Goal: Information Seeking & Learning: Find specific fact

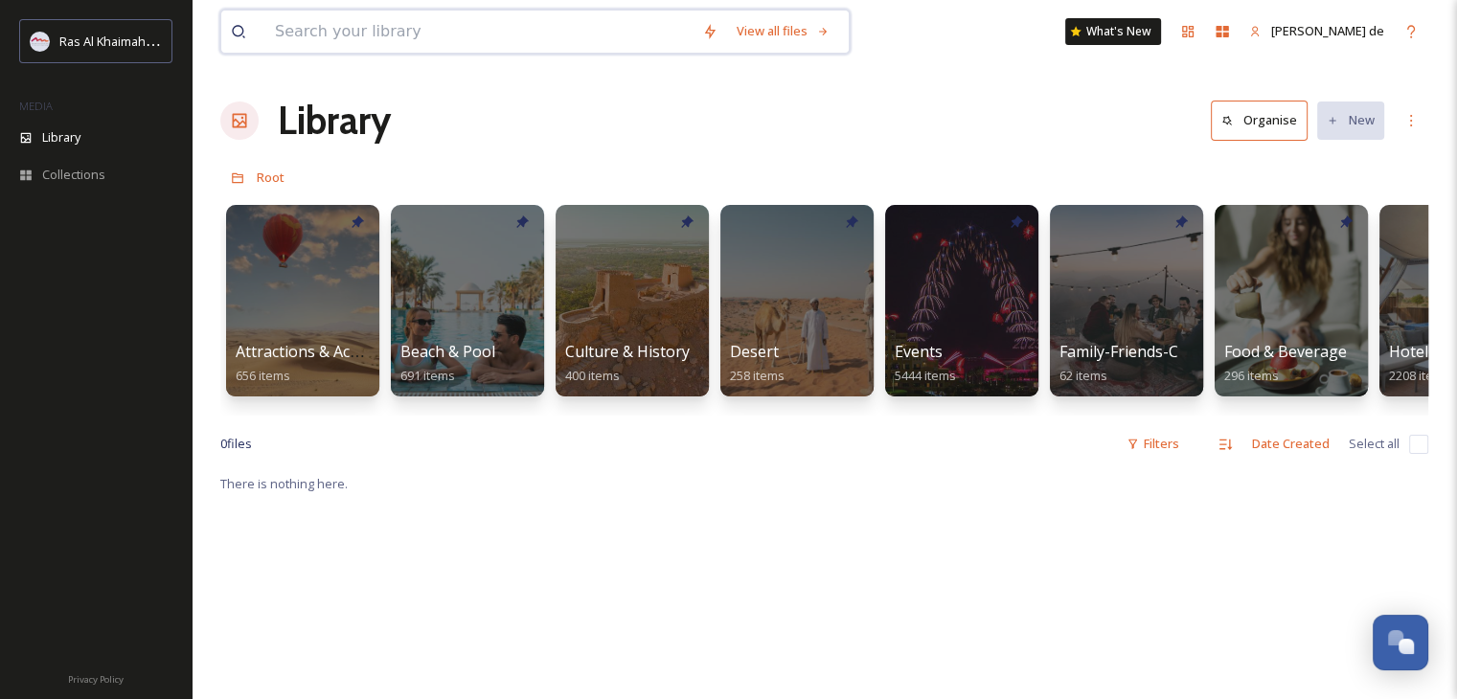
click at [391, 40] on input at bounding box center [478, 32] width 427 height 42
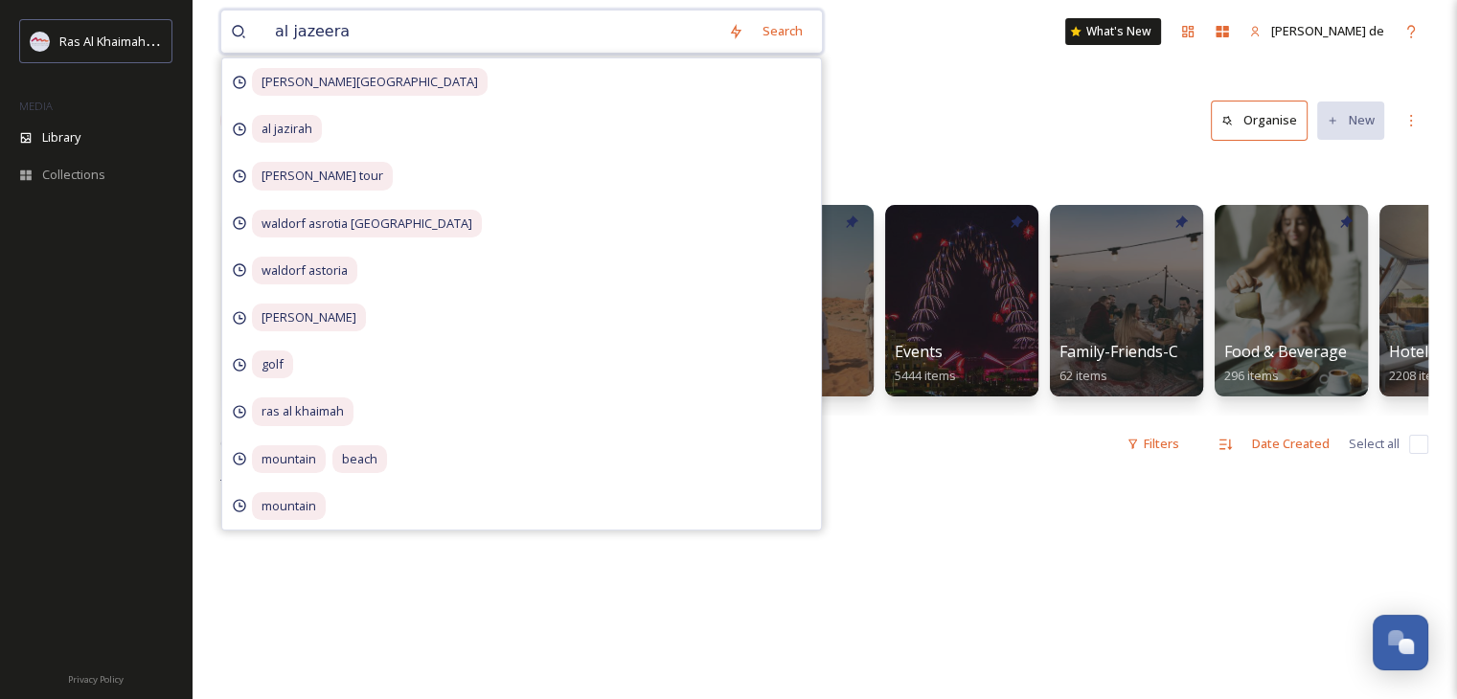
type input "al jazeerah"
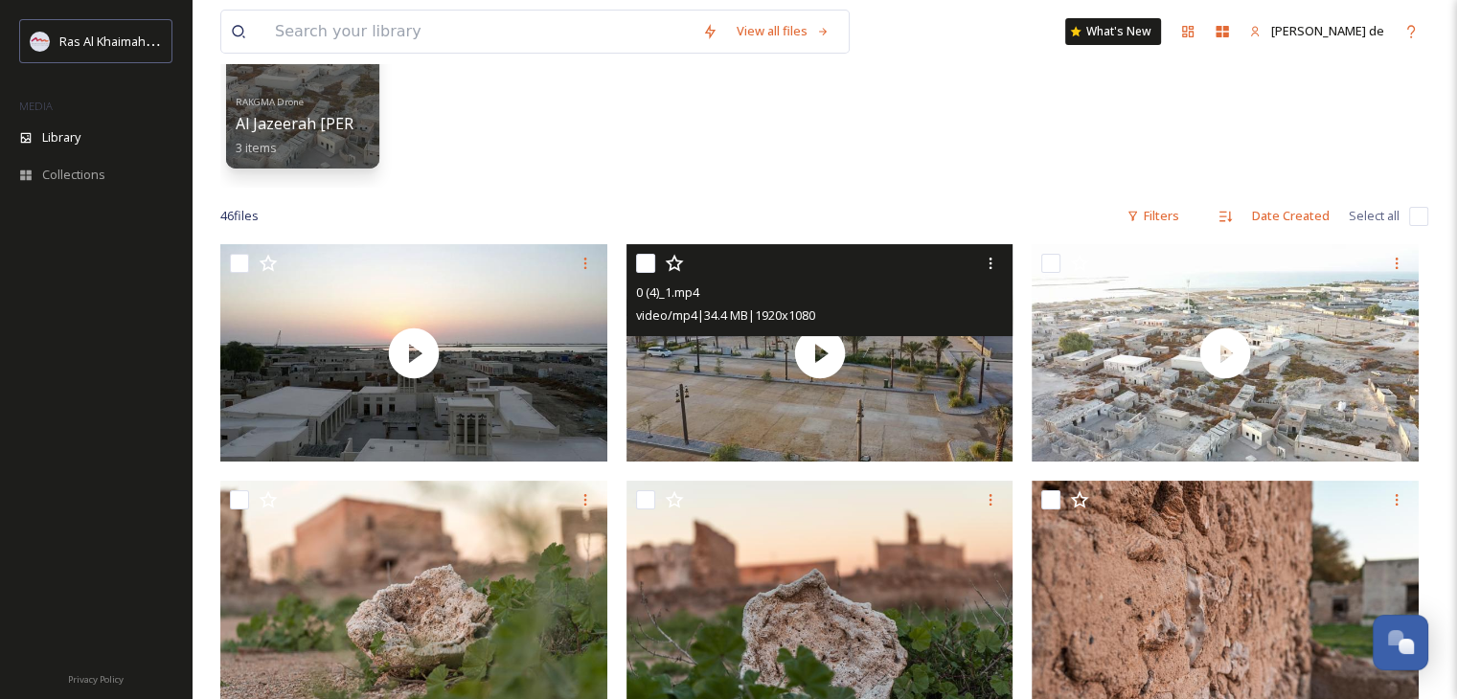
scroll to position [192, 0]
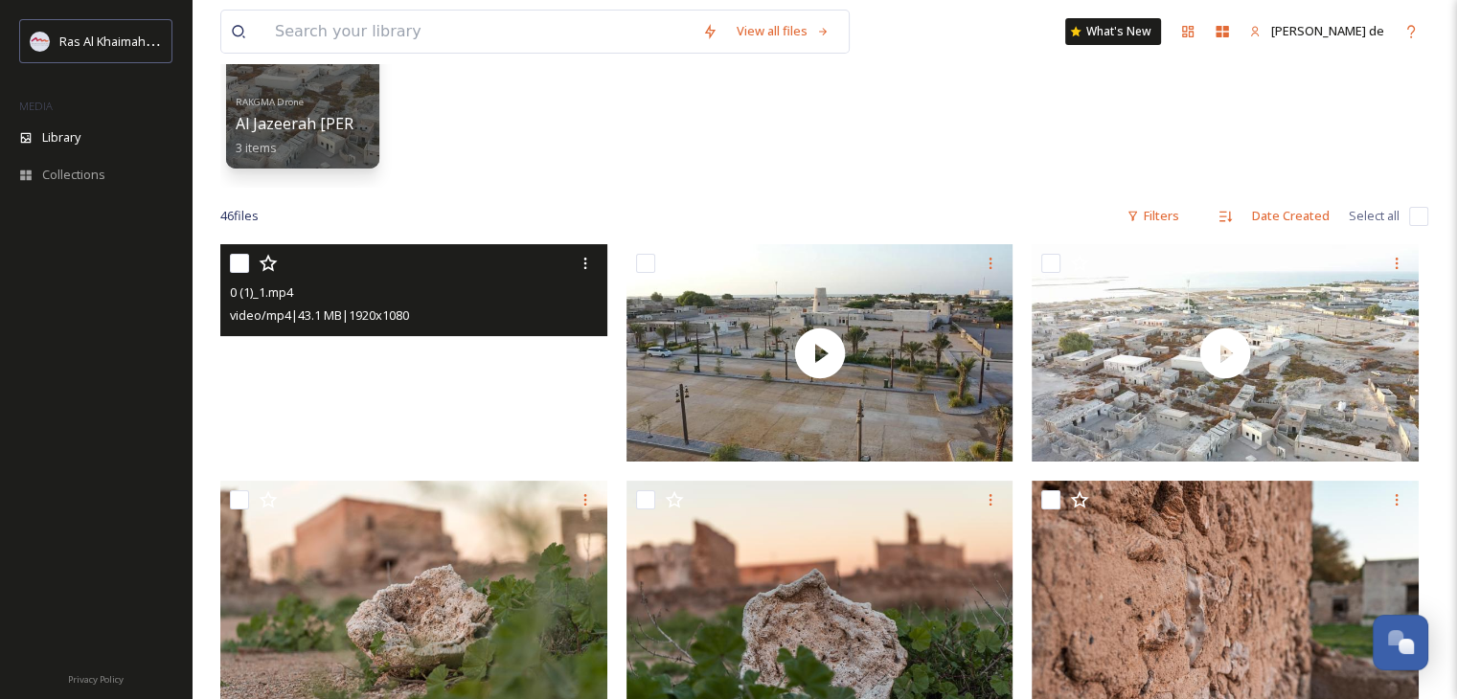
click at [539, 410] on video "0 (1)_1.mp4" at bounding box center [413, 352] width 387 height 217
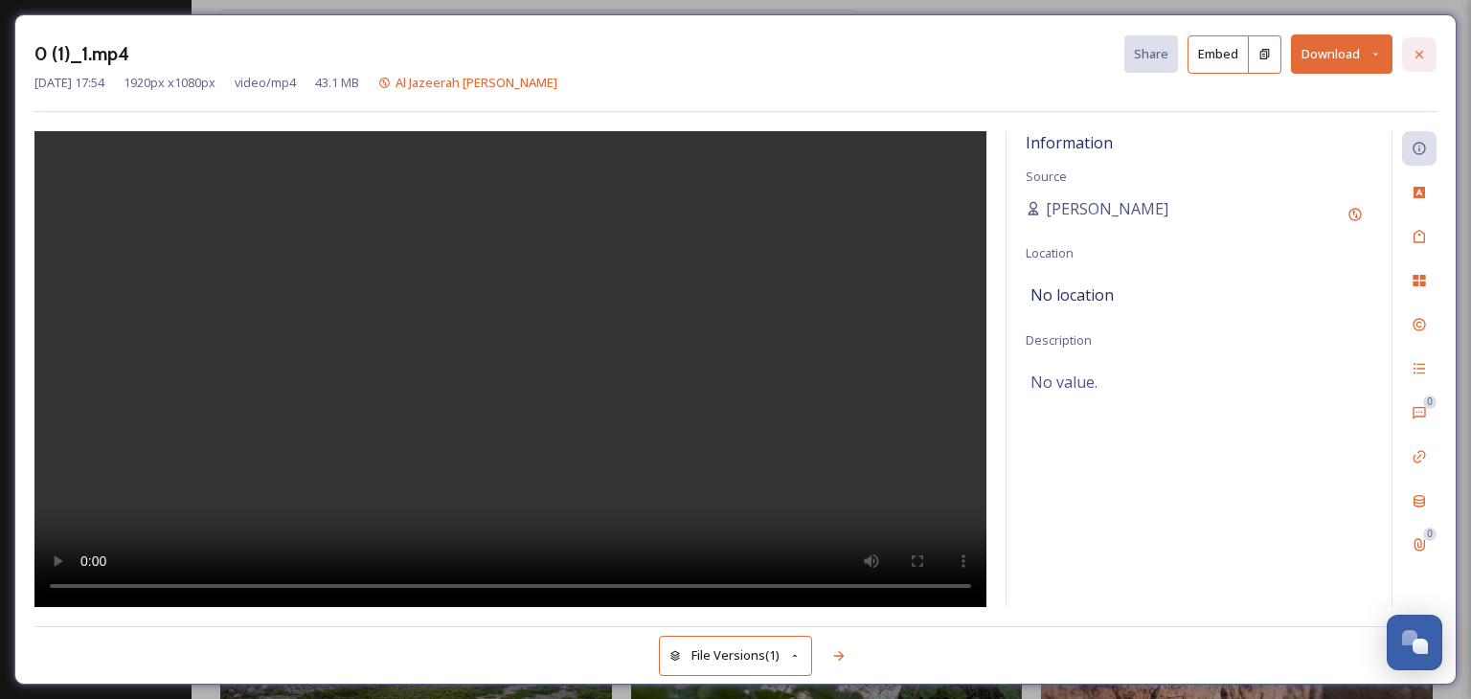
click at [1414, 48] on icon at bounding box center [1419, 54] width 15 height 15
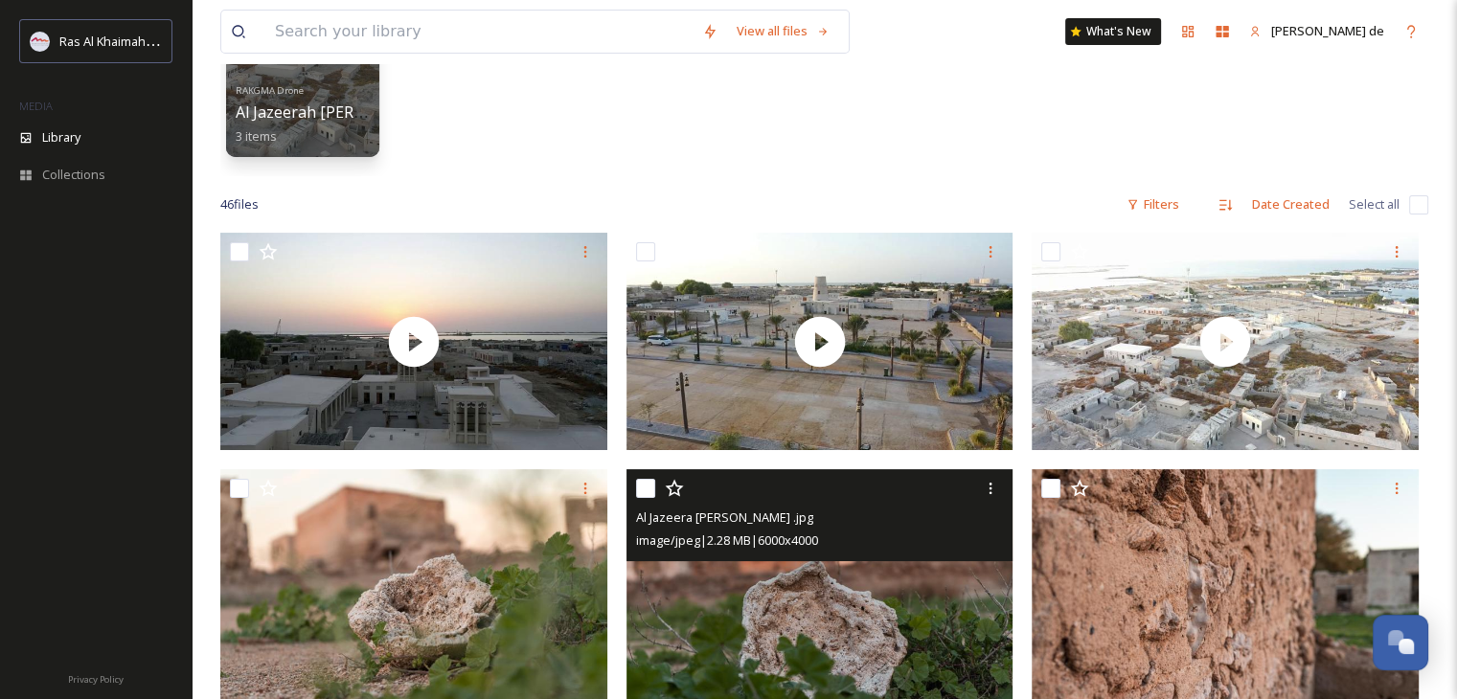
scroll to position [192, 0]
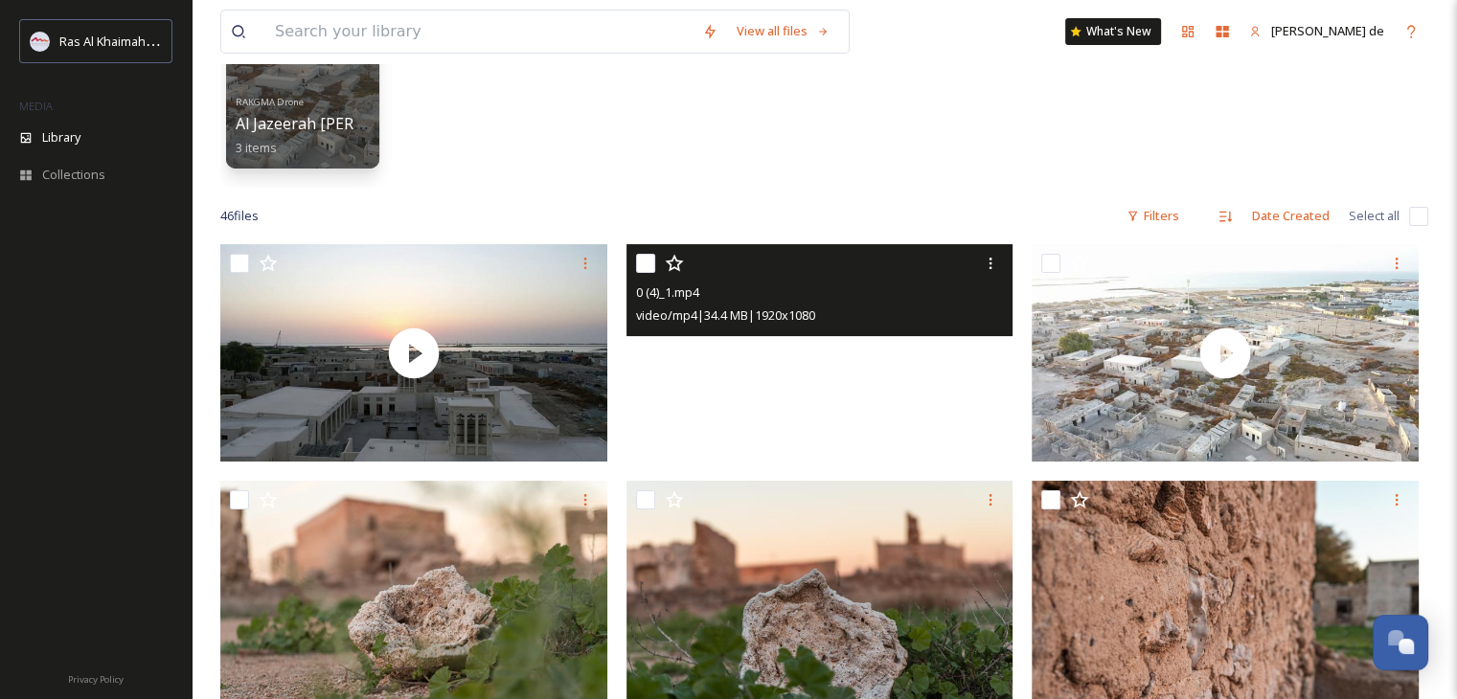
click at [833, 349] on video "0 (4)_1.mp4" at bounding box center [819, 352] width 387 height 217
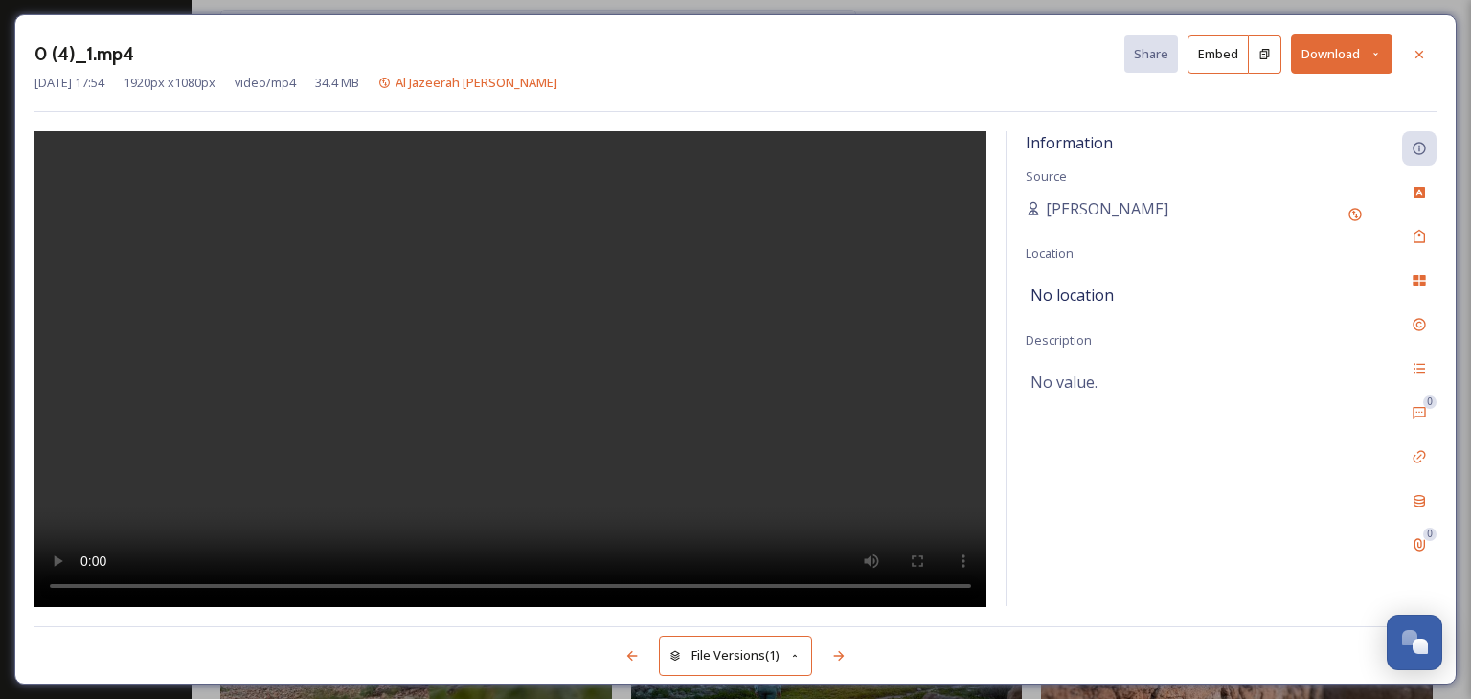
click at [1440, 43] on div "0 (4)_1.mp4 Share Embed Download [DATE] 17:54 1920 px x 1080 px video/mp4 34.4 …" at bounding box center [735, 349] width 1443 height 671
click at [1421, 51] on icon at bounding box center [1419, 54] width 15 height 15
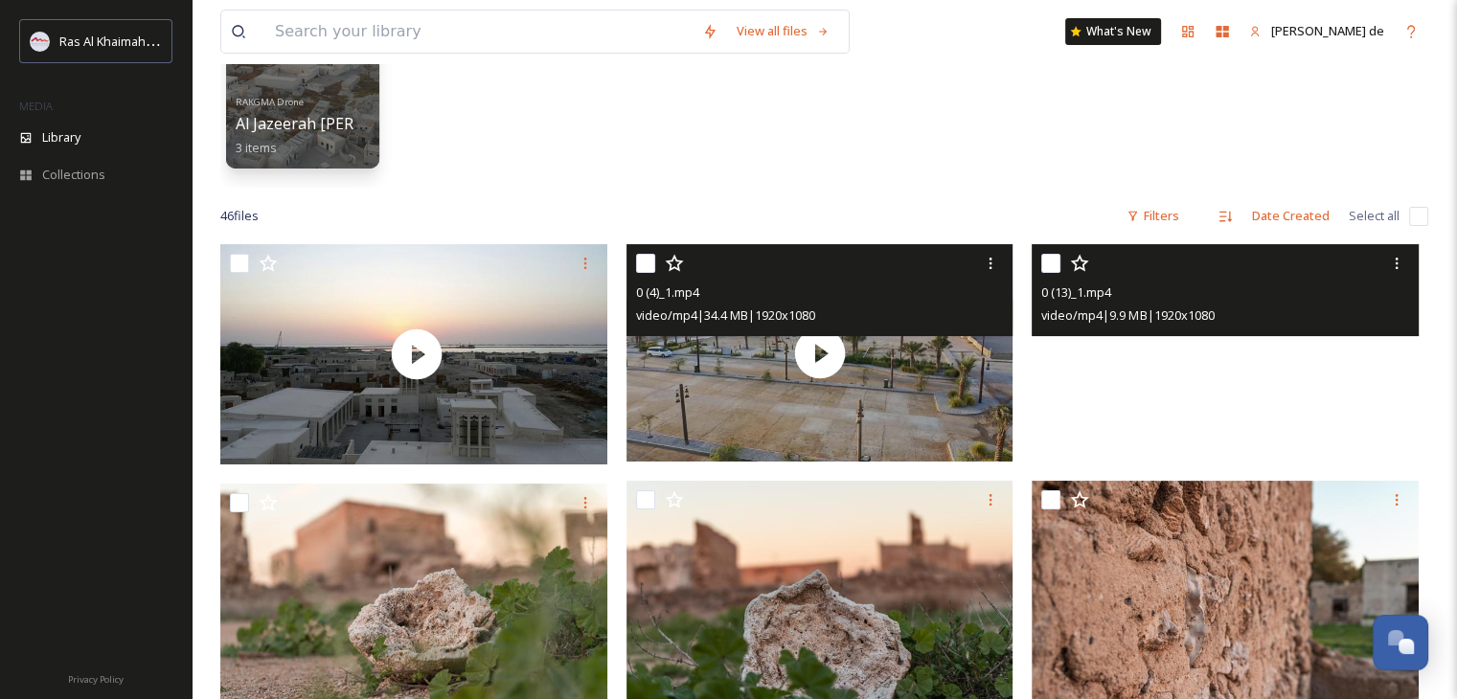
click at [1272, 386] on video "0 (13)_1.mp4" at bounding box center [1225, 352] width 387 height 217
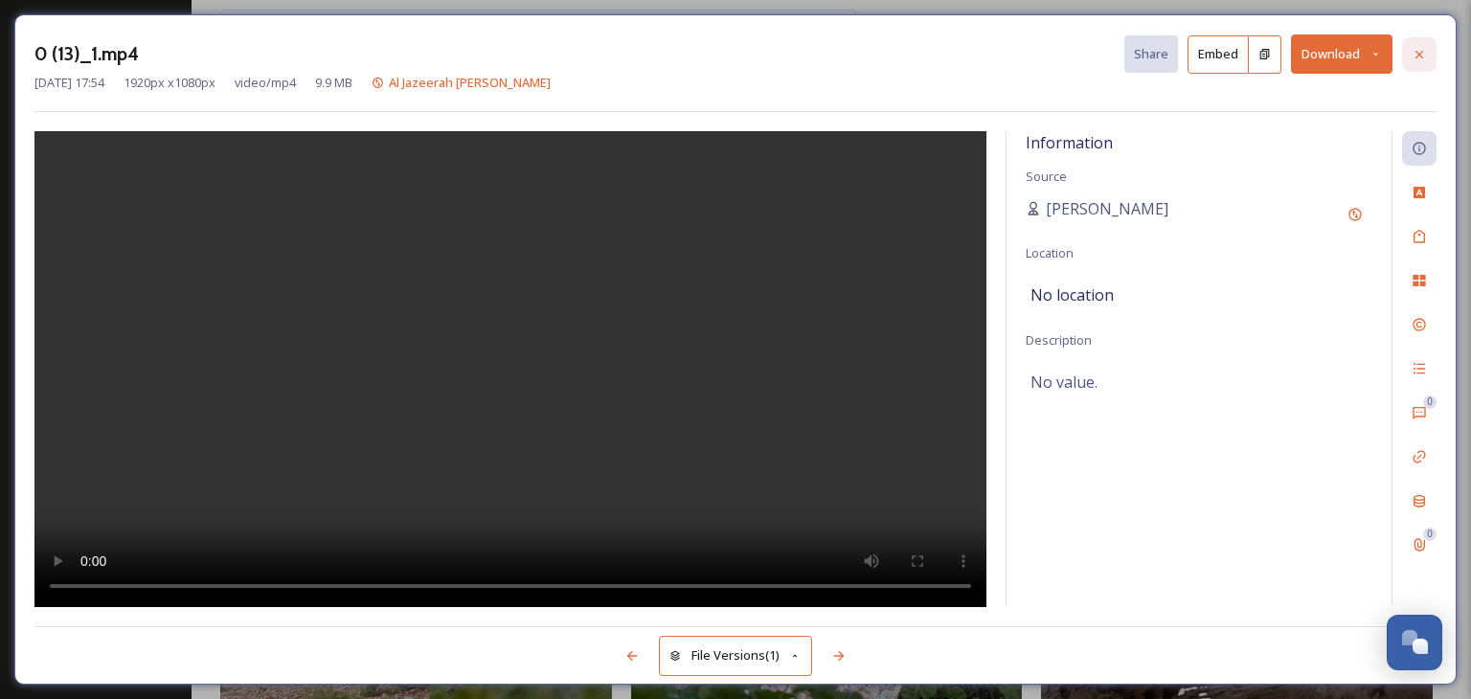
click at [1412, 54] on icon at bounding box center [1419, 54] width 15 height 15
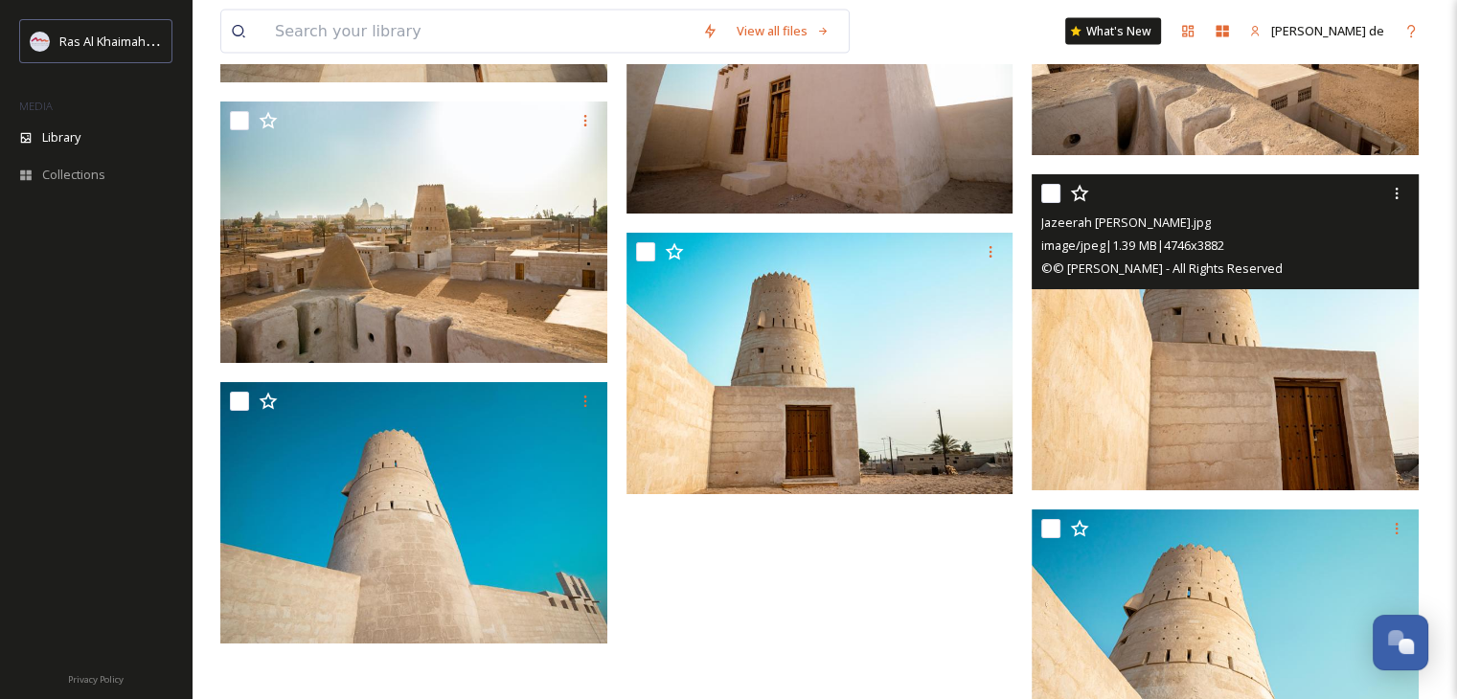
scroll to position [4529, 0]
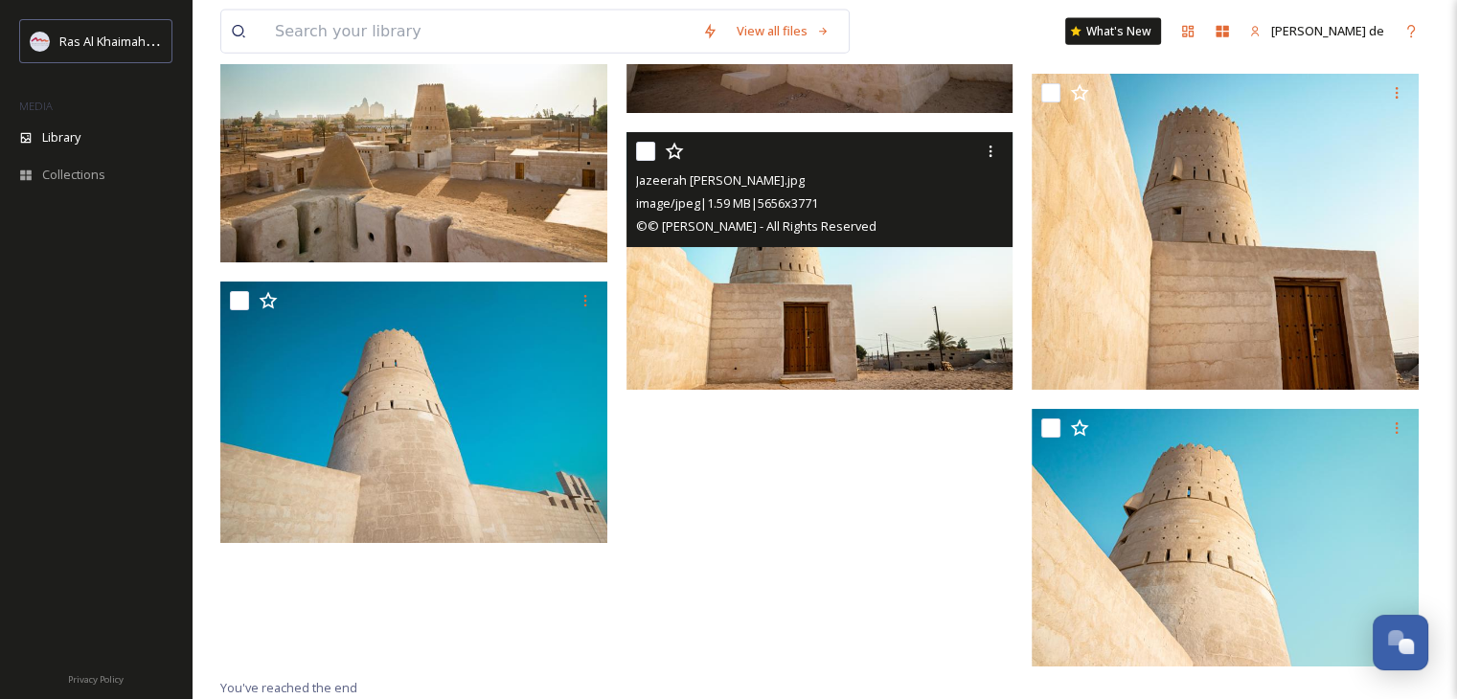
click at [881, 332] on img at bounding box center [819, 261] width 387 height 259
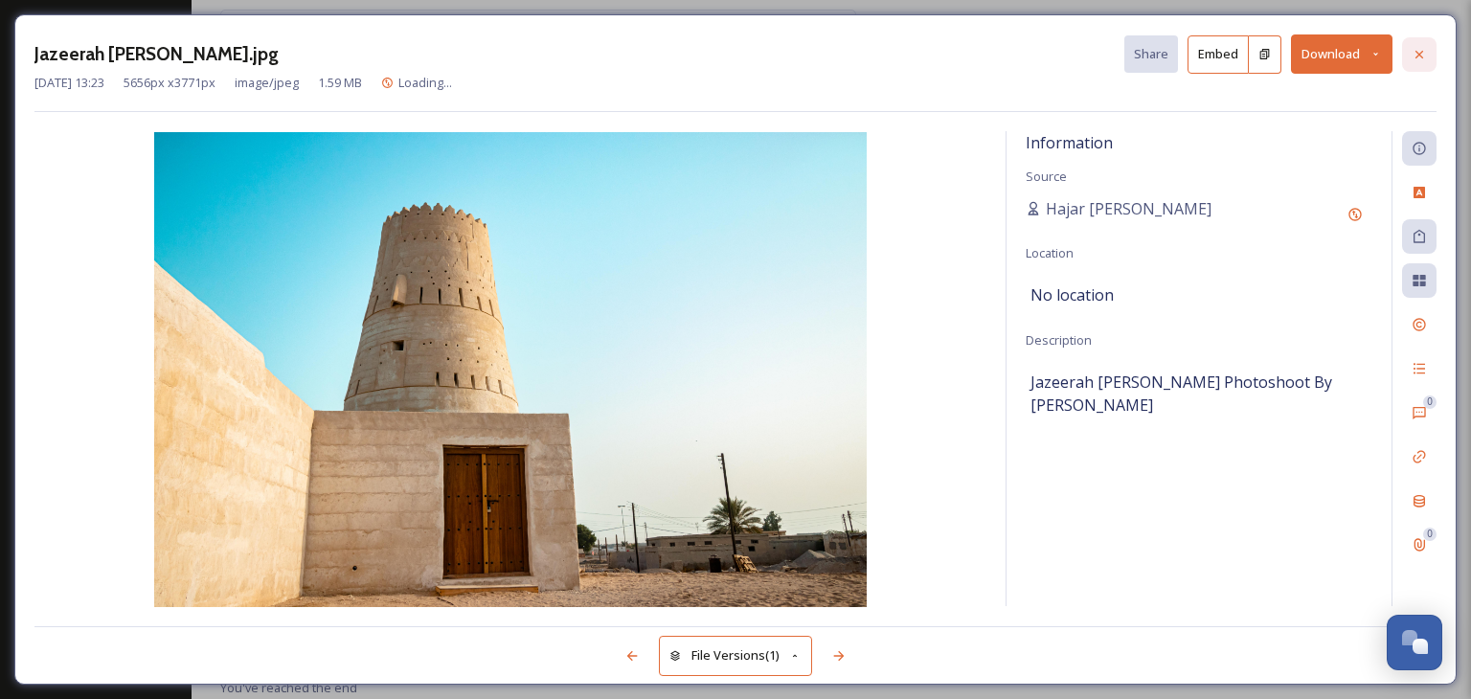
click at [1414, 55] on icon at bounding box center [1419, 54] width 15 height 15
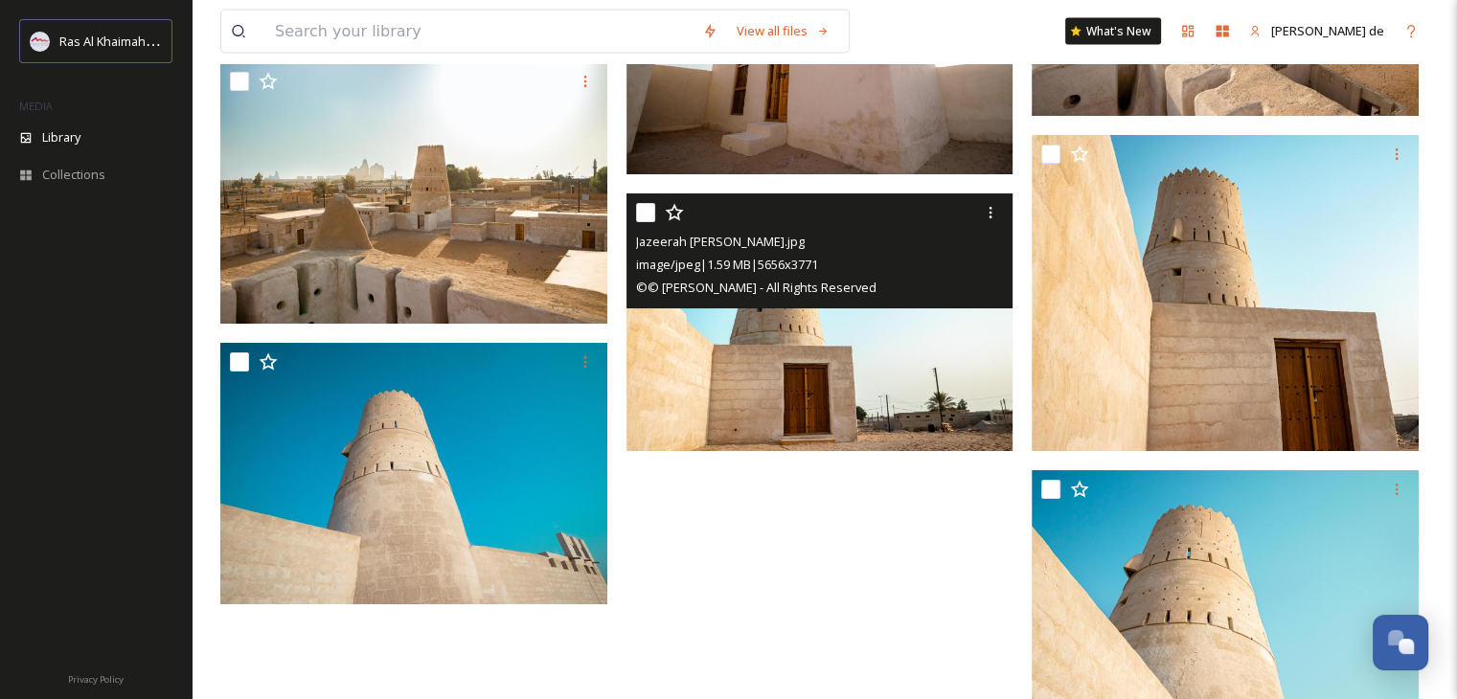
scroll to position [4433, 0]
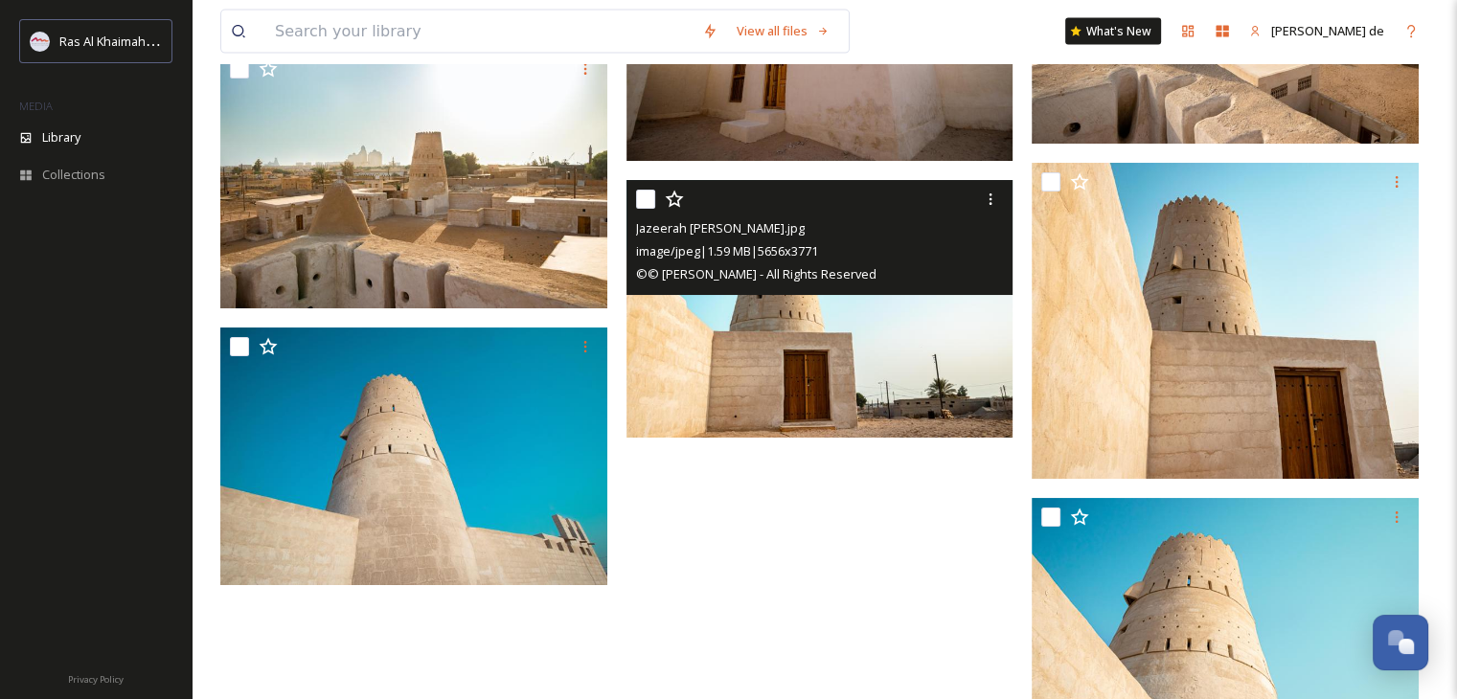
drag, startPoint x: 644, startPoint y: 200, endPoint x: 634, endPoint y: 199, distance: 9.6
click at [644, 199] on input "checkbox" at bounding box center [645, 199] width 19 height 19
checkbox input "true"
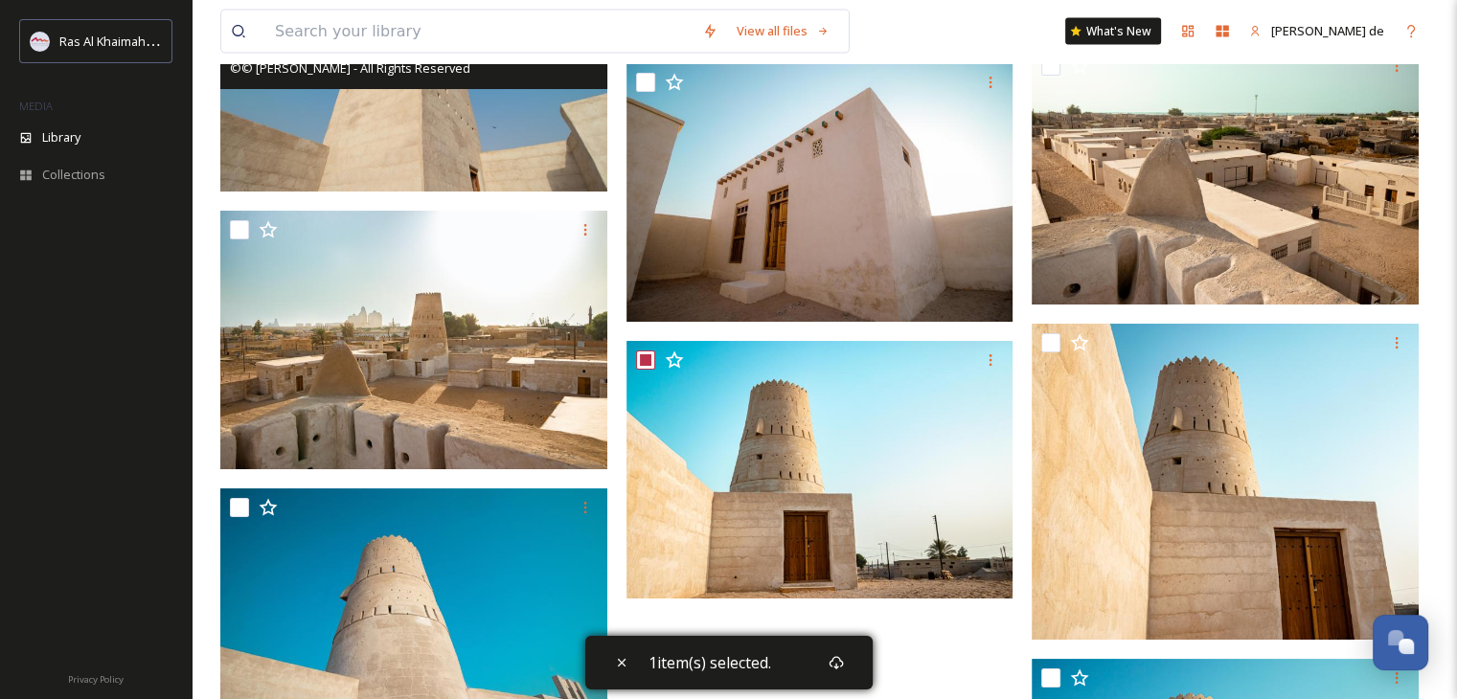
scroll to position [4146, 0]
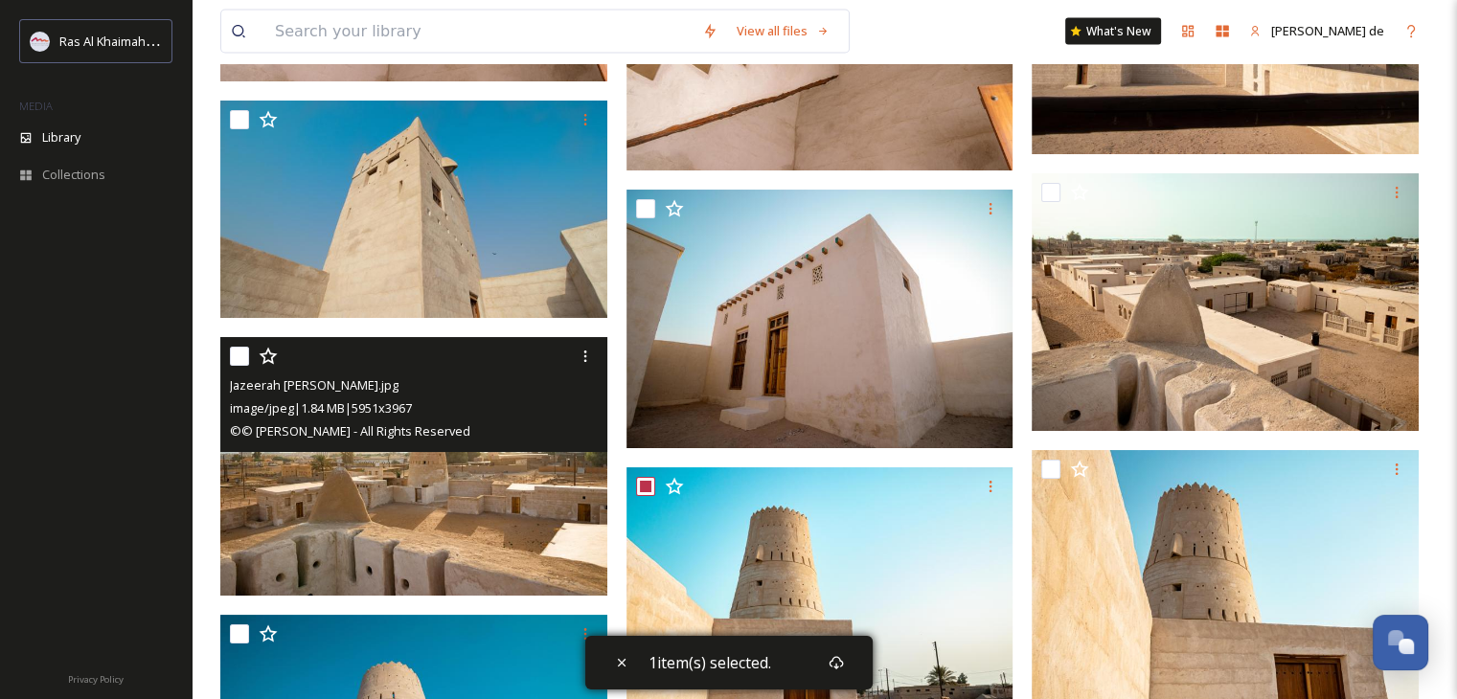
click at [238, 359] on input "checkbox" at bounding box center [239, 356] width 19 height 19
checkbox input "true"
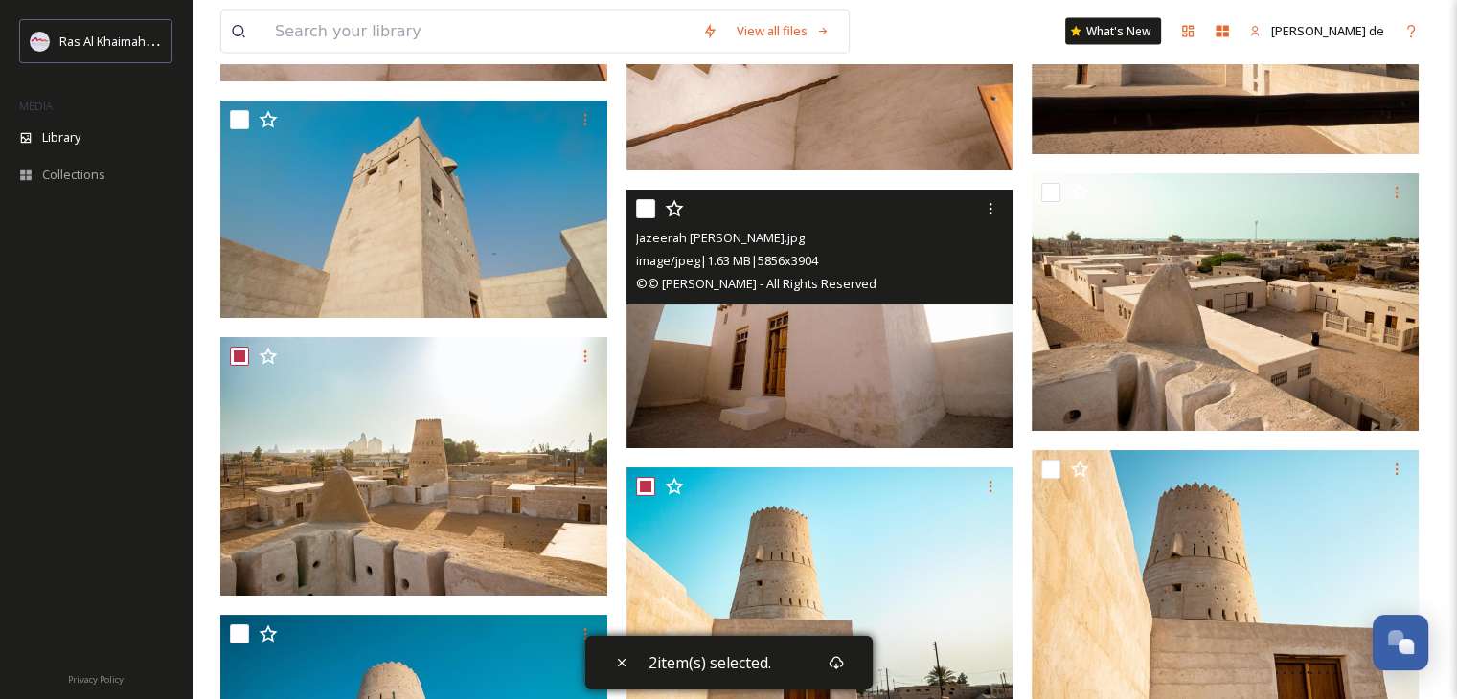
click at [646, 216] on input "checkbox" at bounding box center [645, 208] width 19 height 19
checkbox input "true"
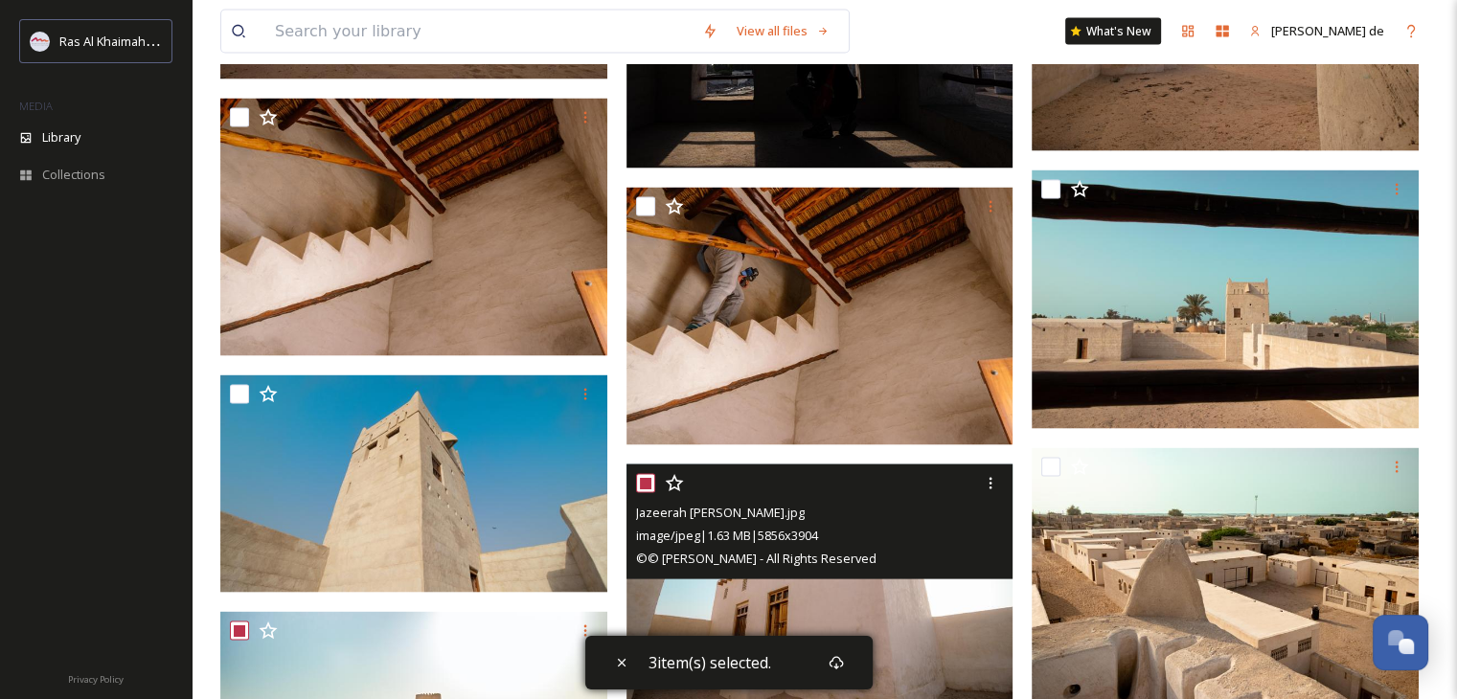
scroll to position [3858, 0]
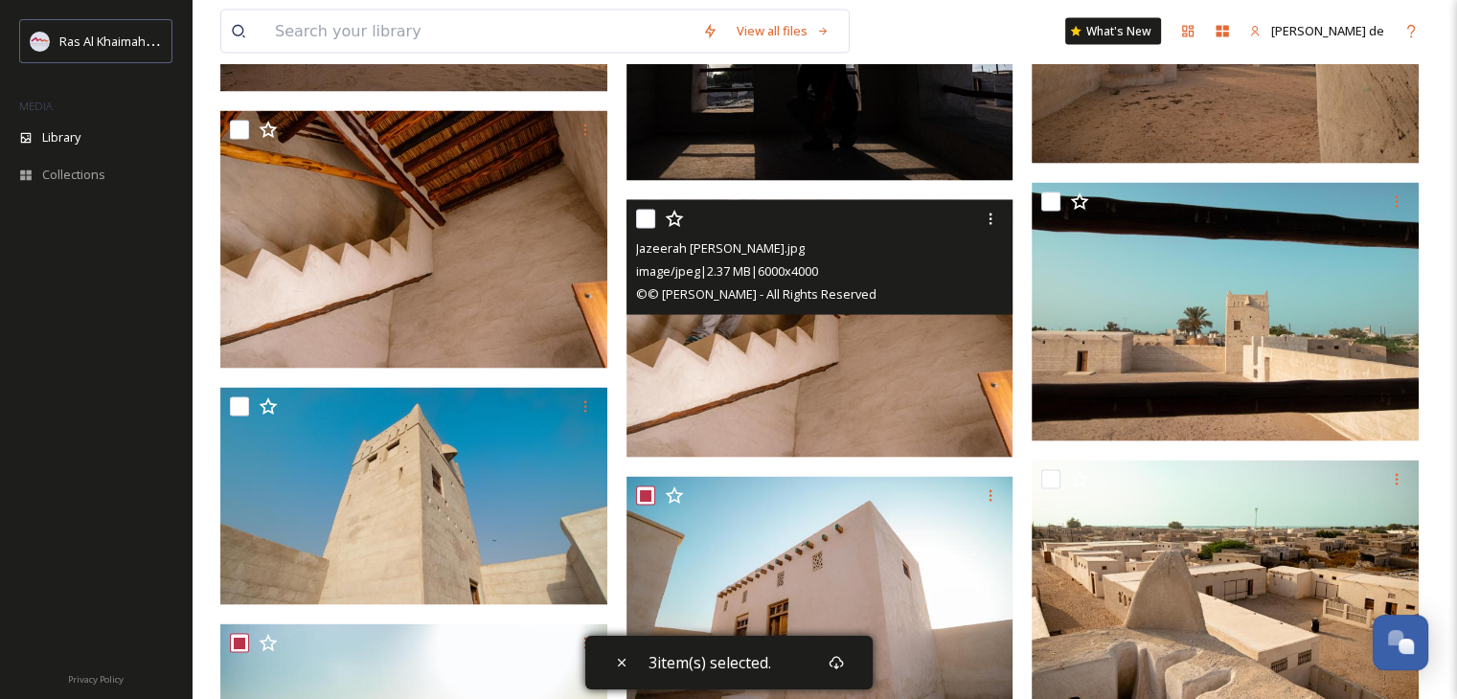
click at [645, 220] on input "checkbox" at bounding box center [645, 219] width 19 height 19
checkbox input "true"
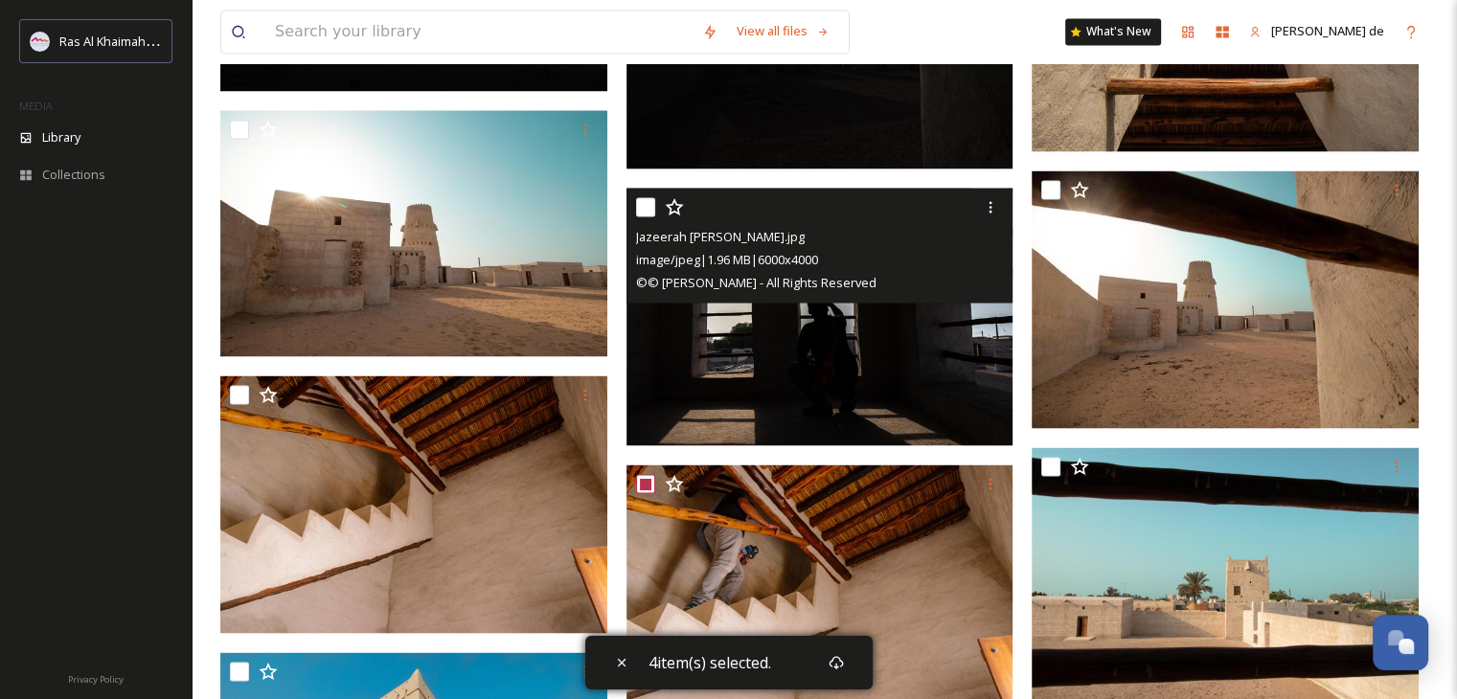
scroll to position [3475, 0]
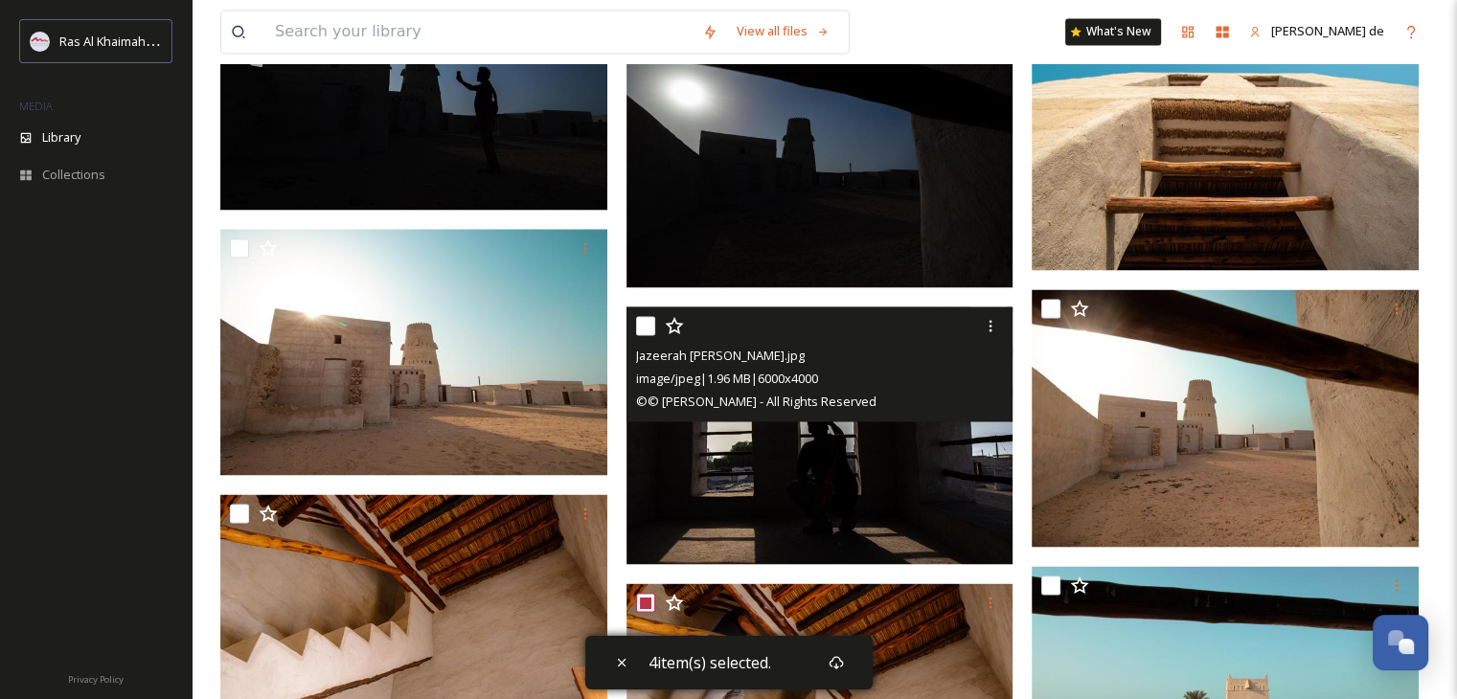
click at [640, 324] on input "checkbox" at bounding box center [645, 325] width 19 height 19
checkbox input "true"
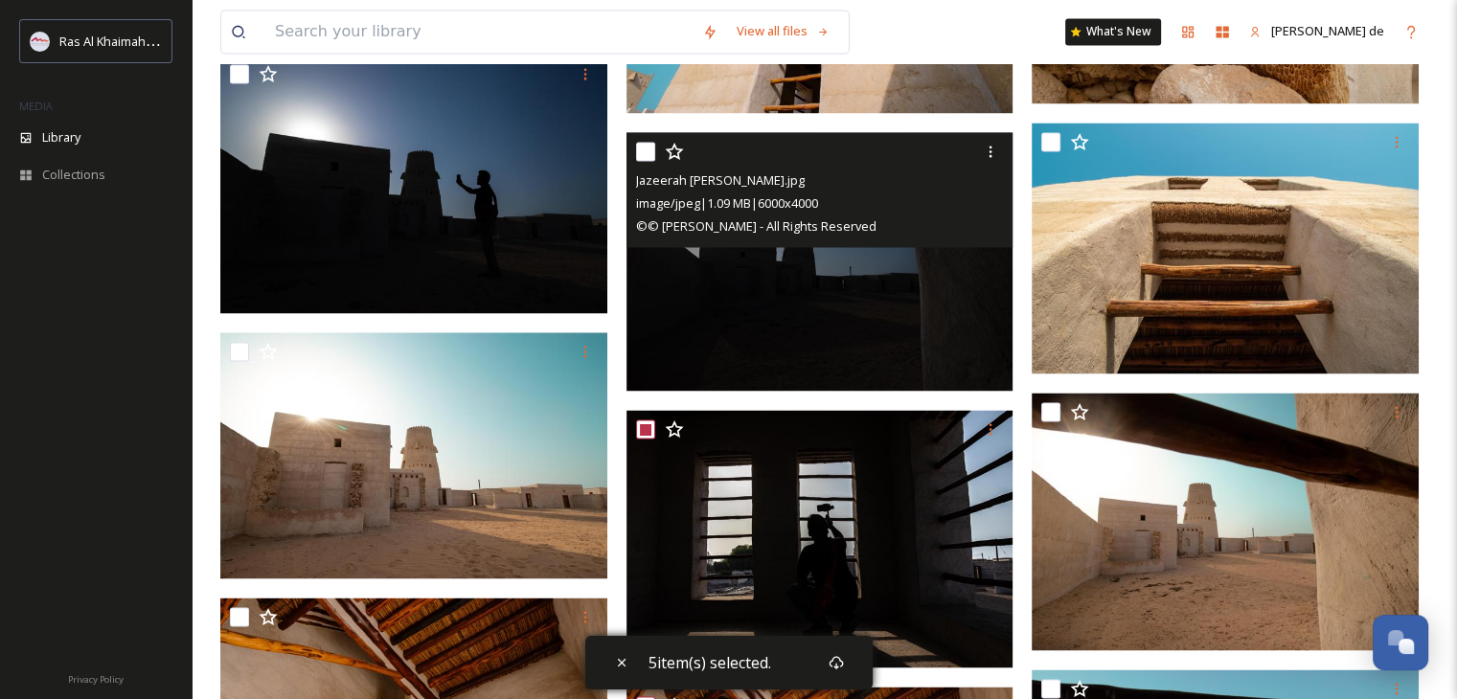
scroll to position [3092, 0]
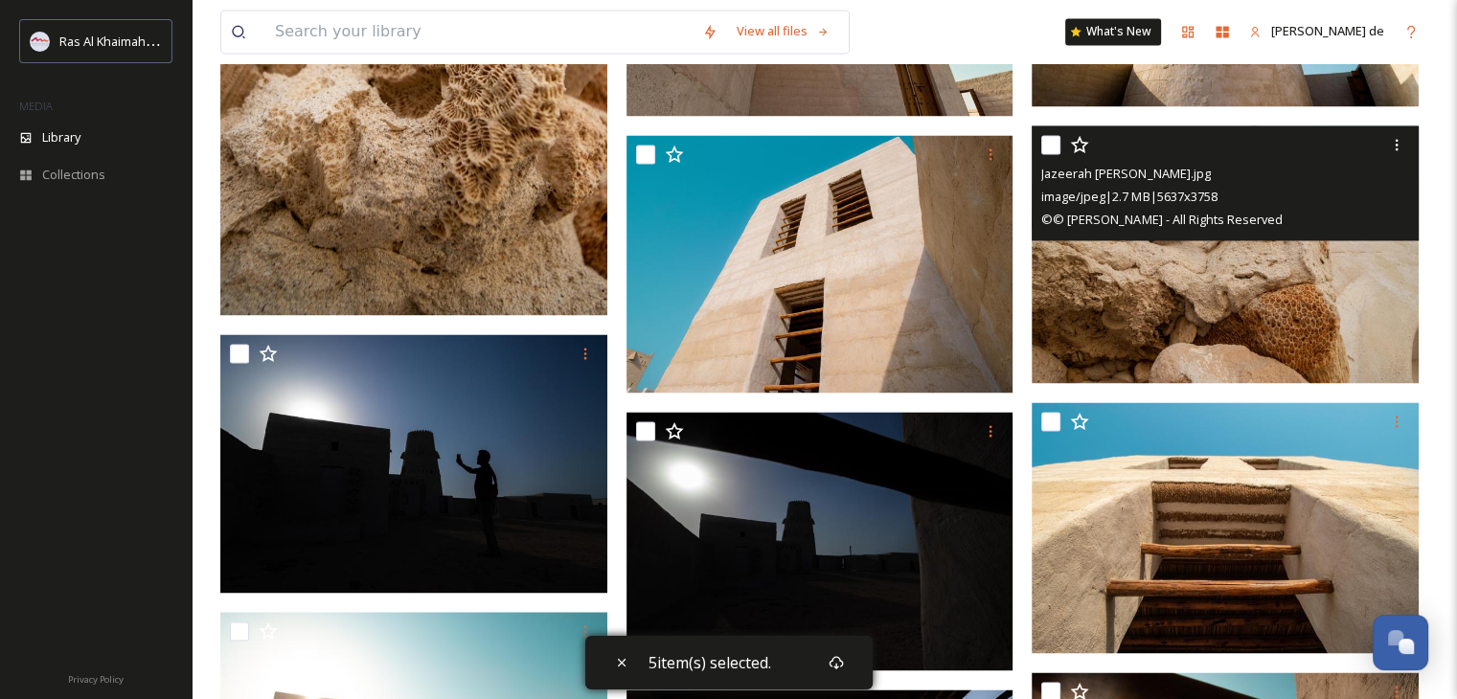
click at [1050, 140] on input "checkbox" at bounding box center [1050, 144] width 19 height 19
checkbox input "true"
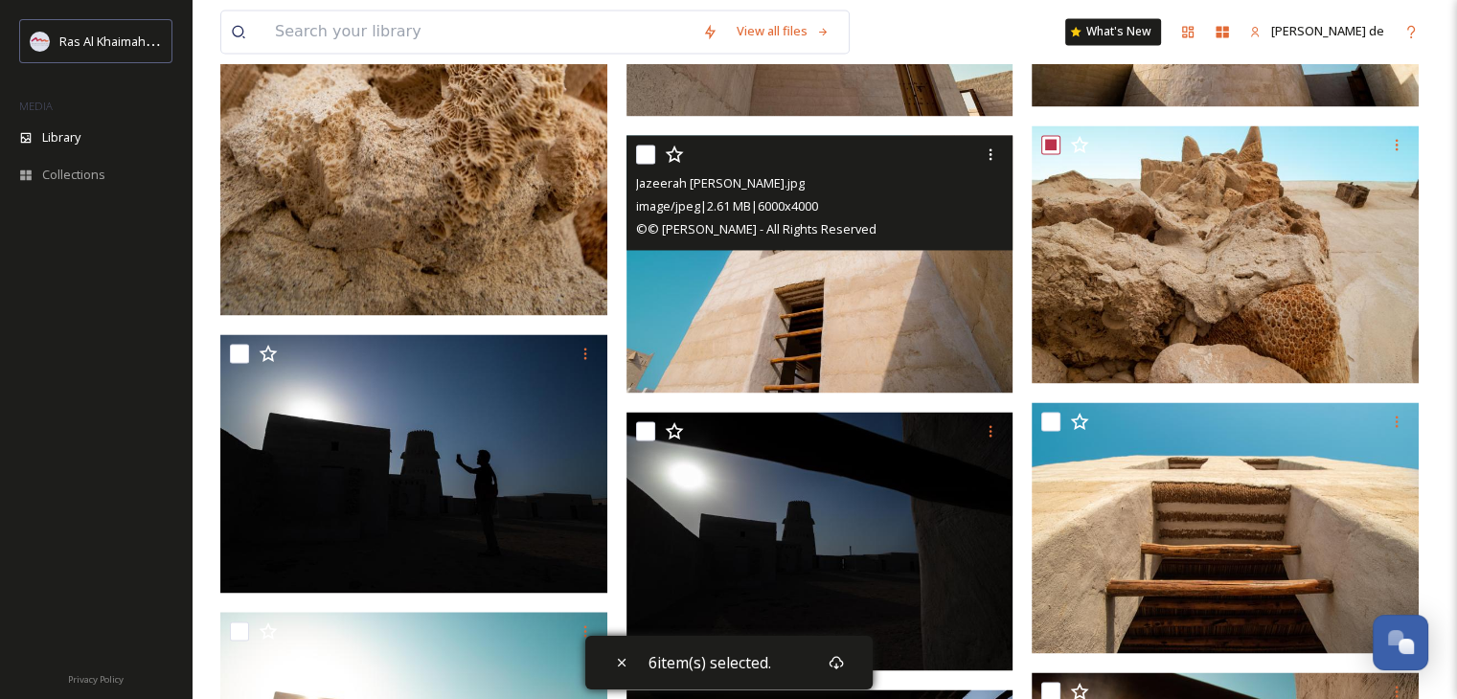
click at [648, 154] on input "checkbox" at bounding box center [645, 154] width 19 height 19
checkbox input "true"
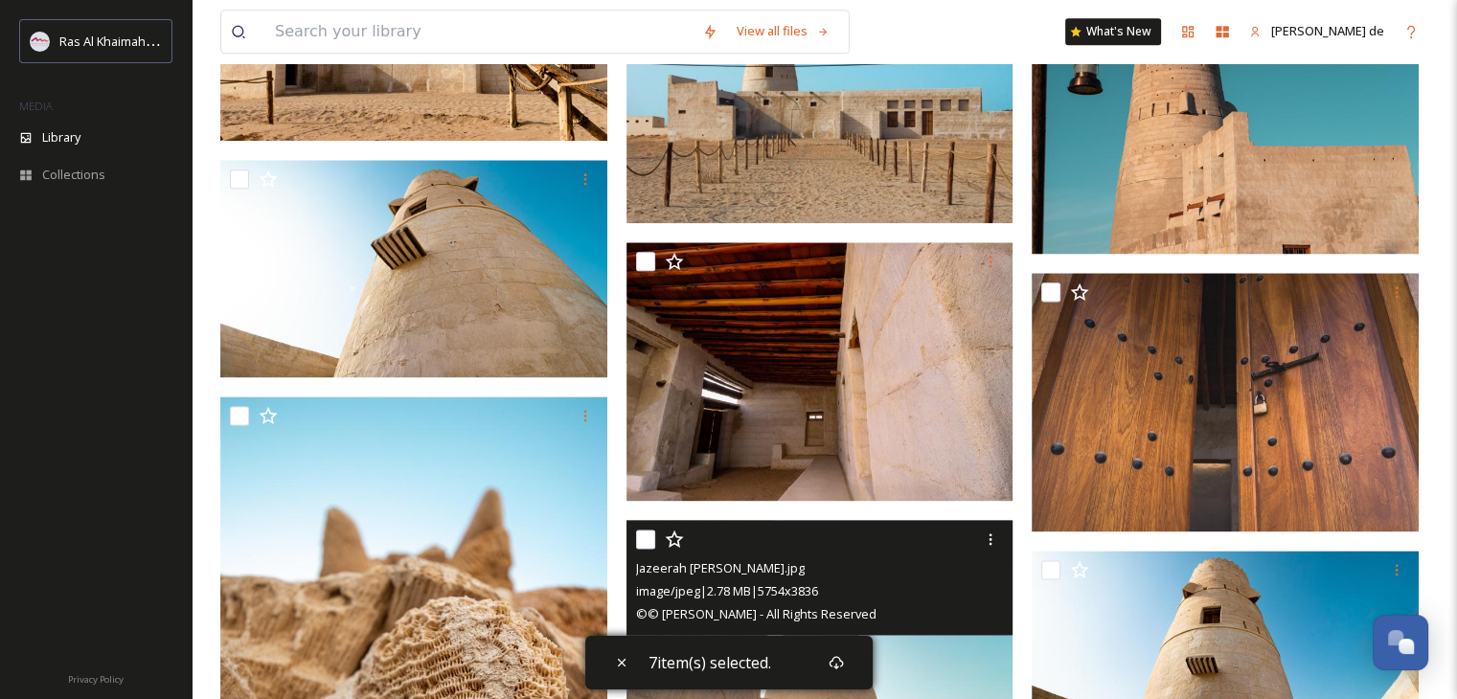
scroll to position [2422, 0]
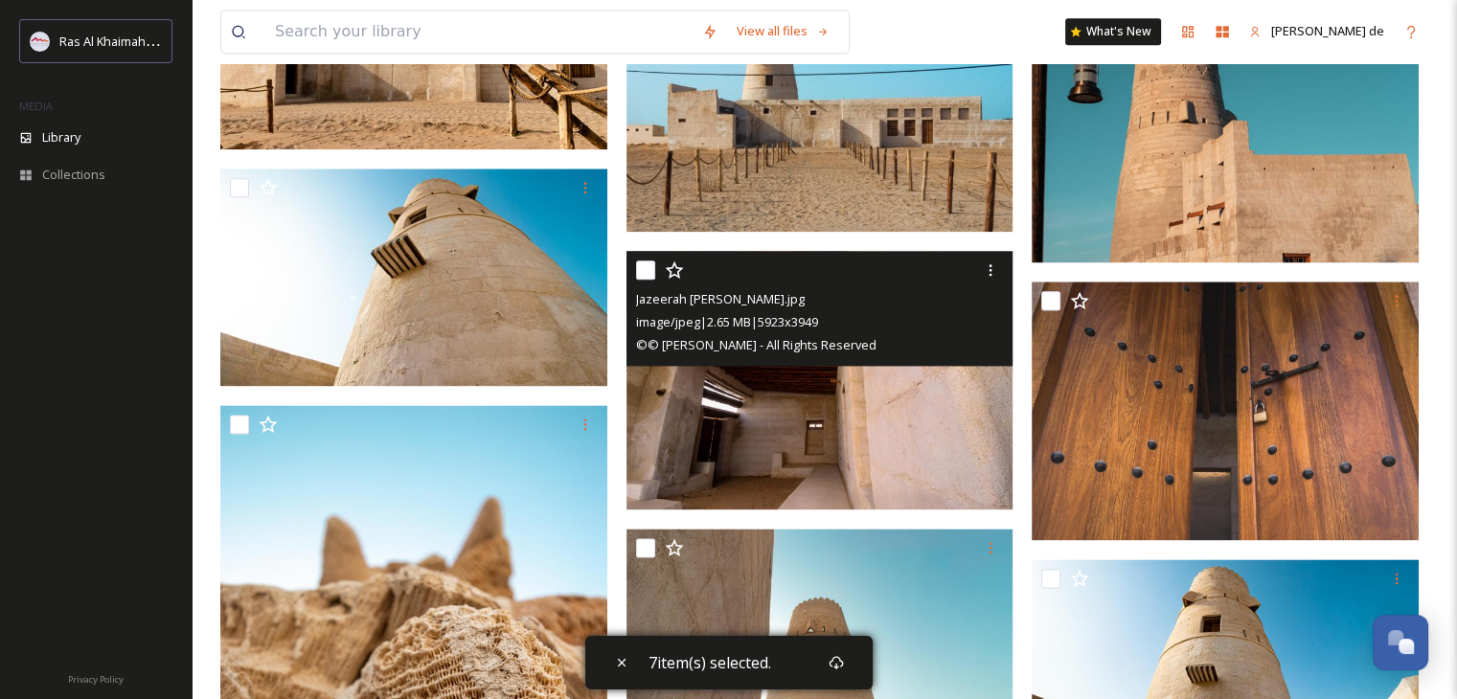
click at [640, 267] on input "checkbox" at bounding box center [645, 270] width 19 height 19
checkbox input "true"
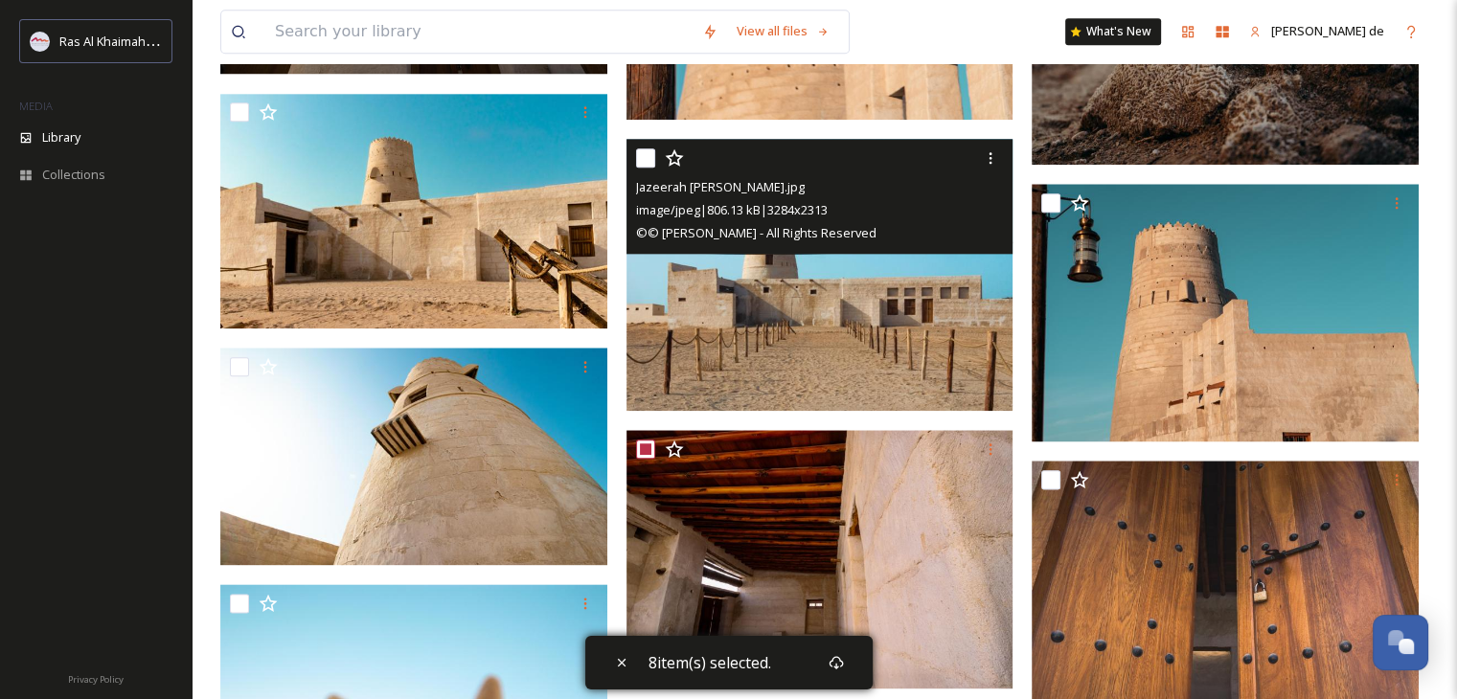
scroll to position [2230, 0]
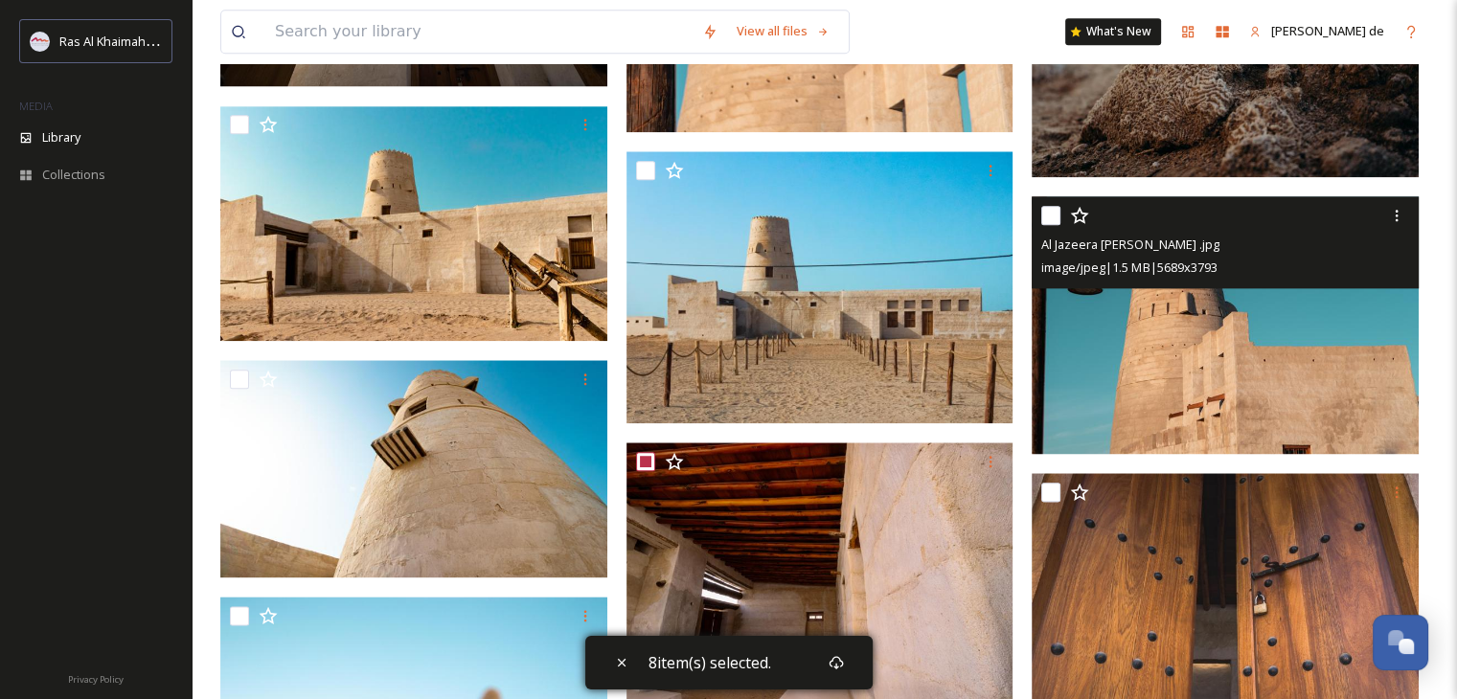
click at [1053, 216] on input "checkbox" at bounding box center [1050, 215] width 19 height 19
checkbox input "true"
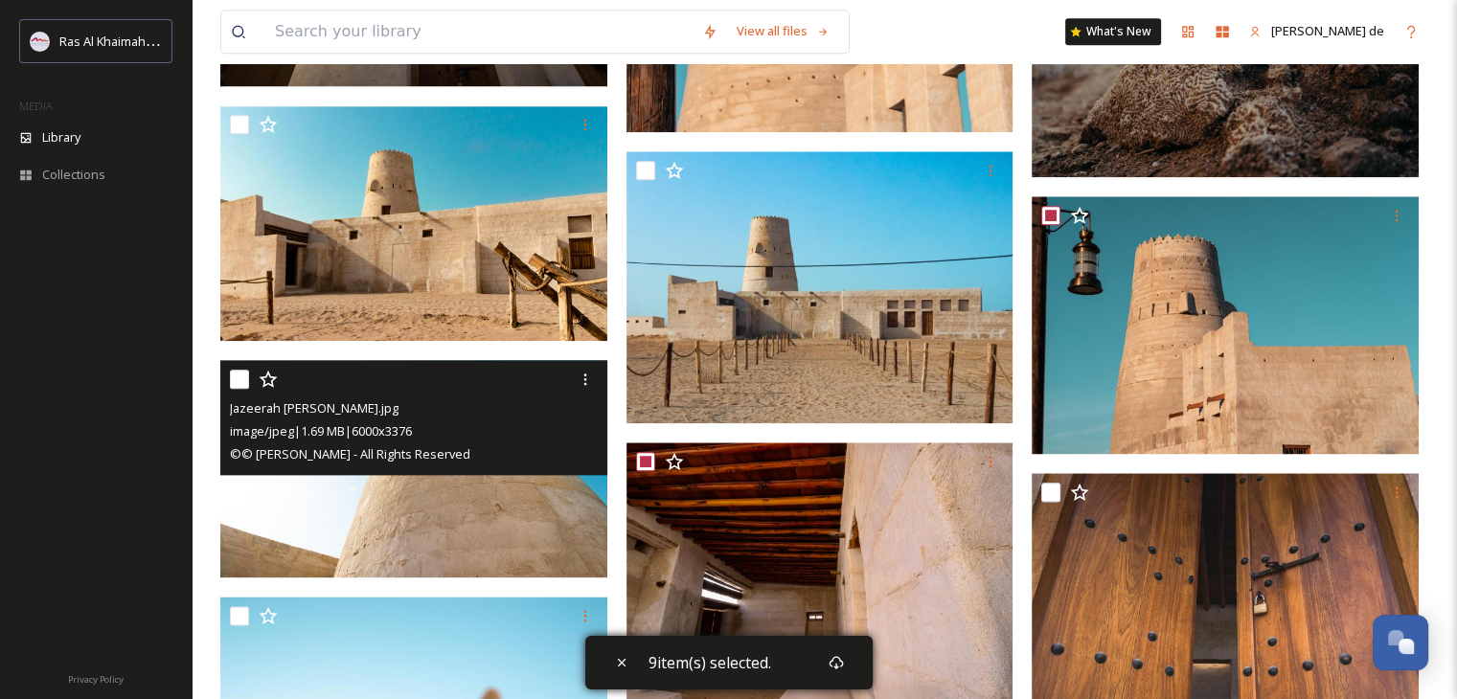
click at [233, 376] on input "checkbox" at bounding box center [239, 379] width 19 height 19
checkbox input "true"
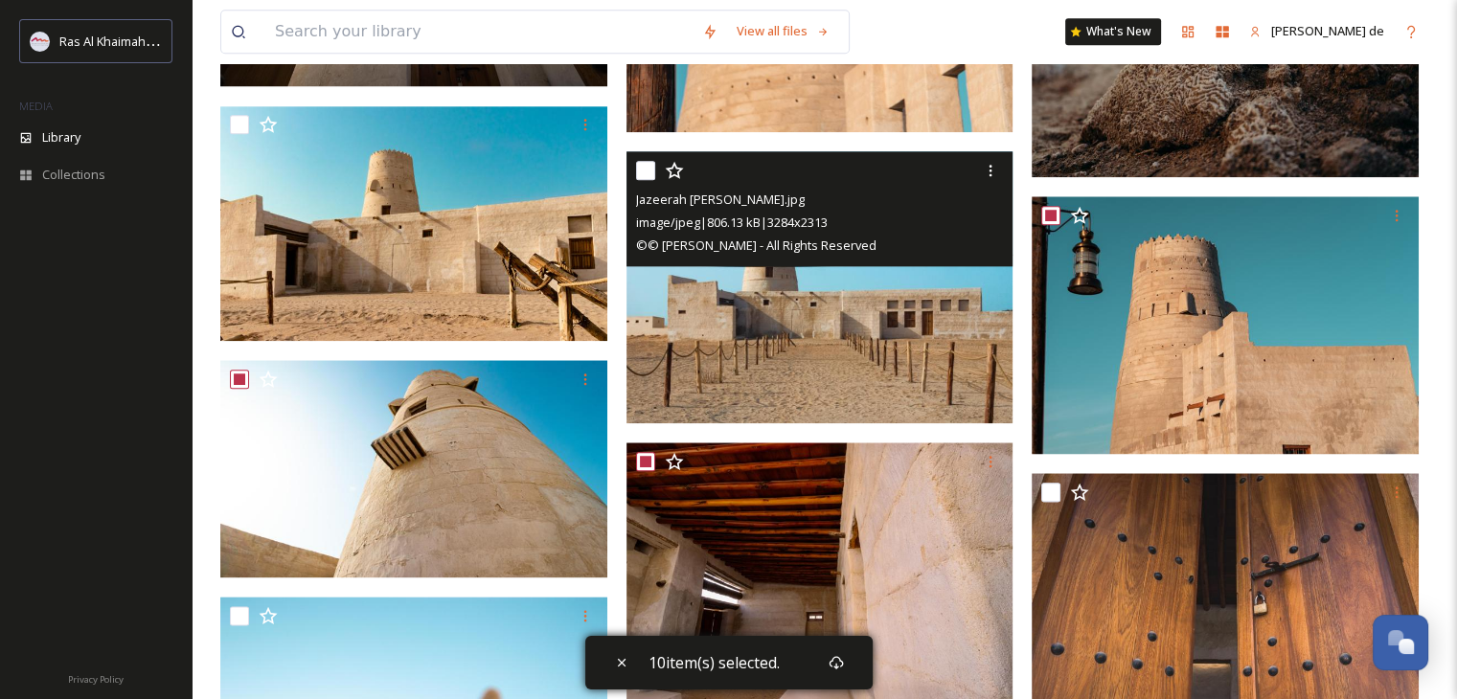
click at [645, 171] on input "checkbox" at bounding box center [645, 170] width 19 height 19
checkbox input "true"
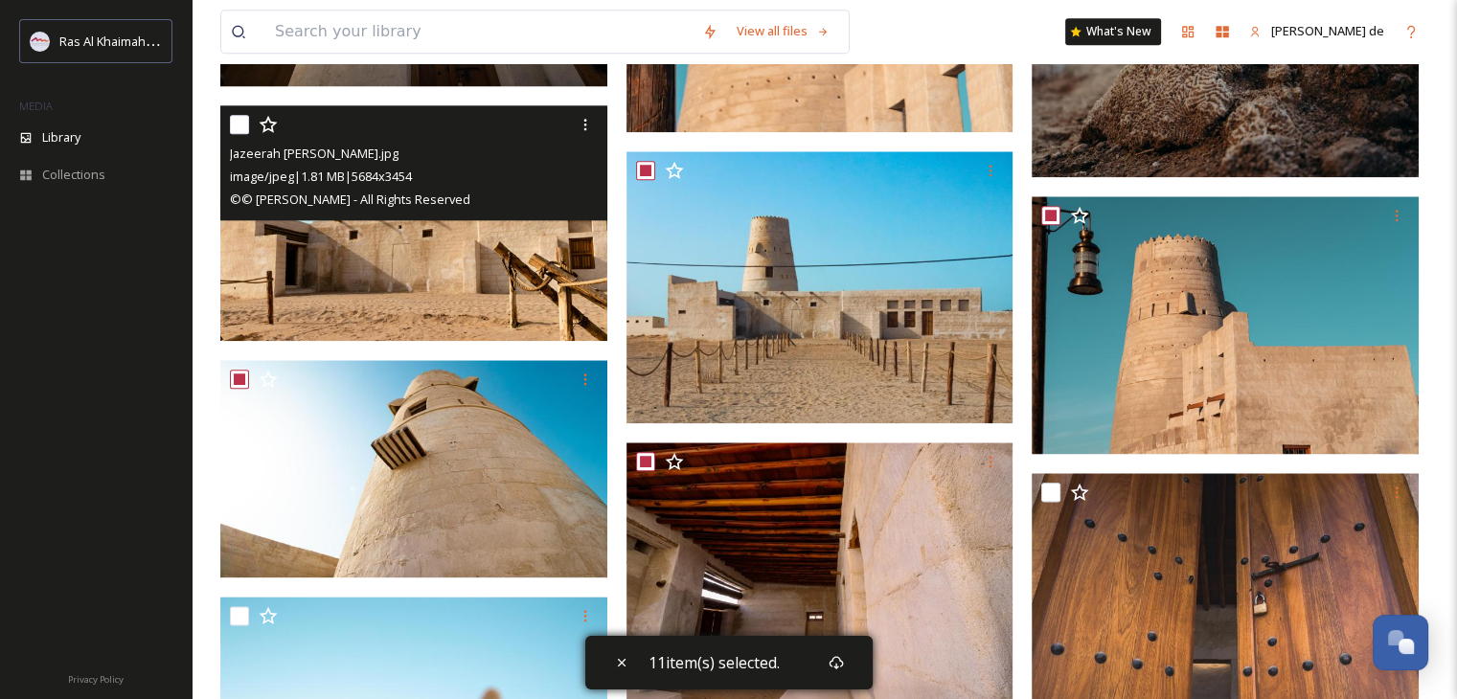
click at [245, 124] on input "checkbox" at bounding box center [239, 124] width 19 height 19
checkbox input "true"
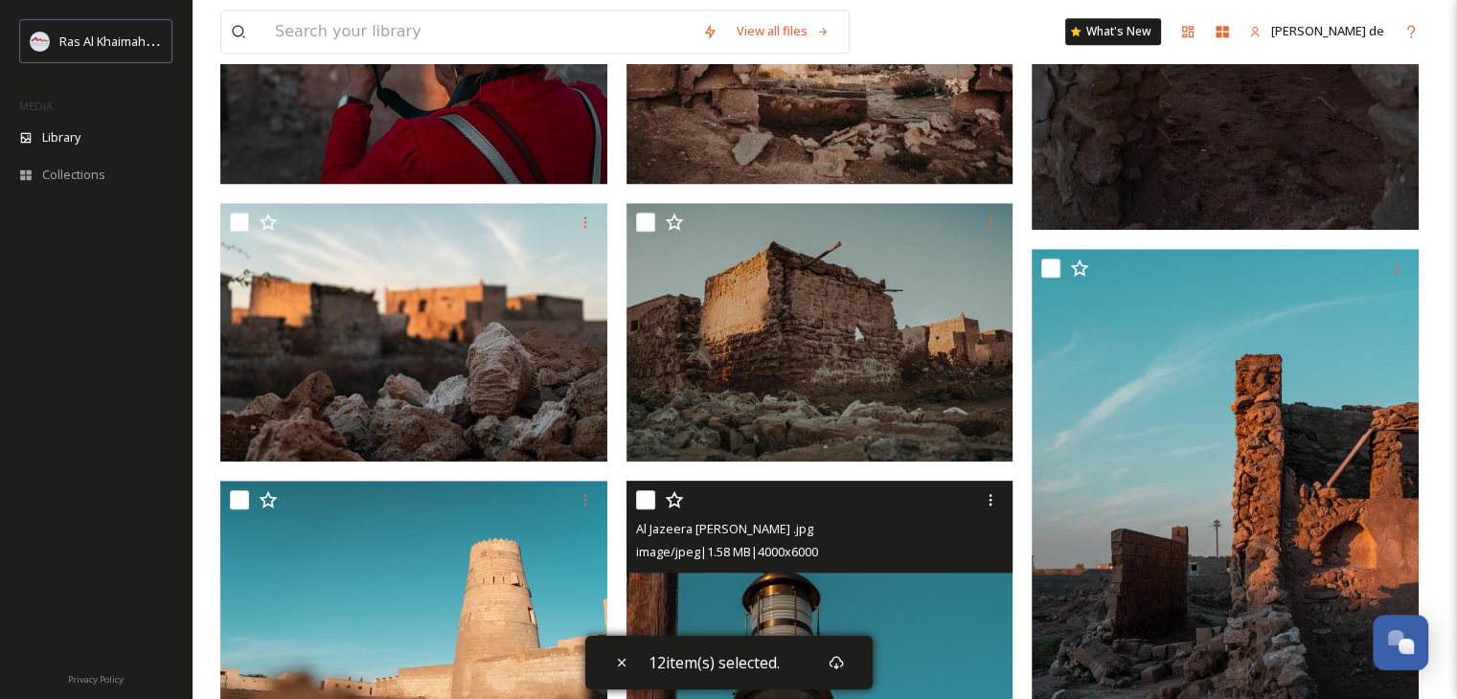
scroll to position [1080, 0]
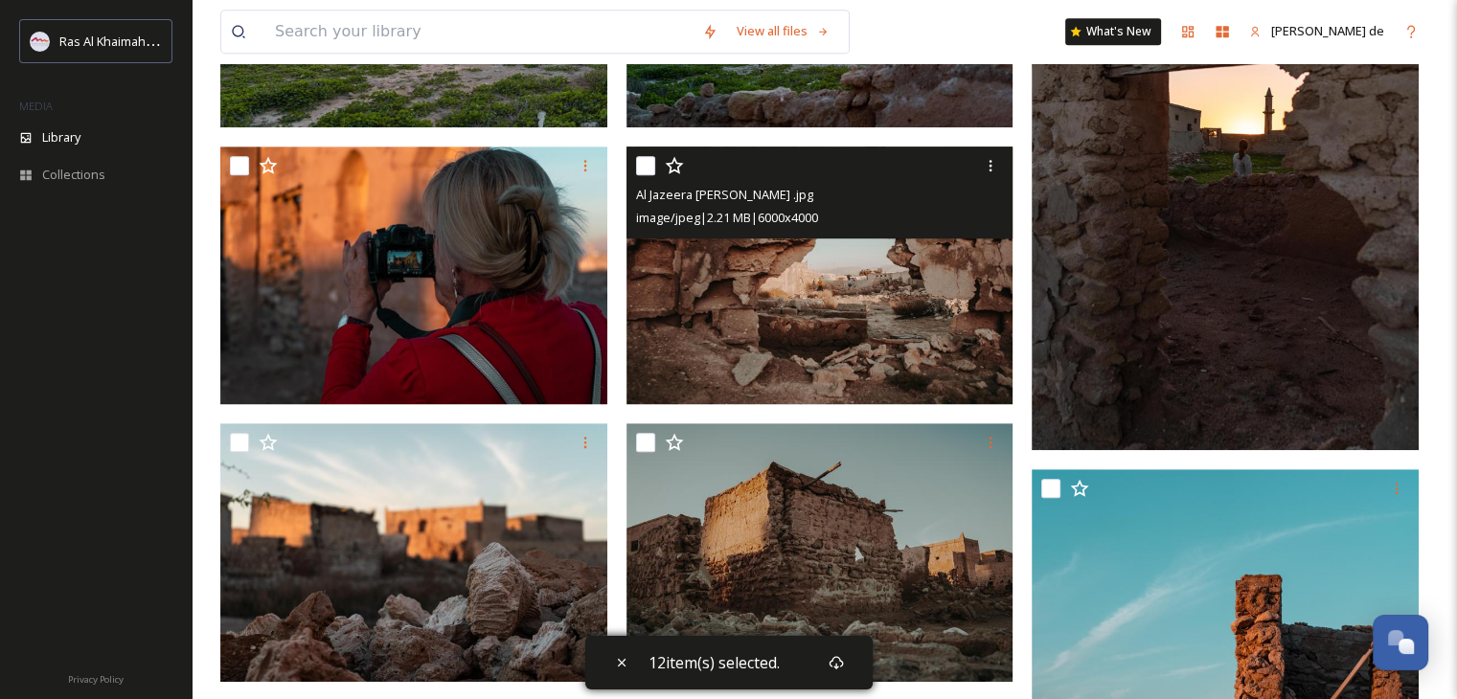
click at [655, 166] on div at bounding box center [822, 165] width 373 height 34
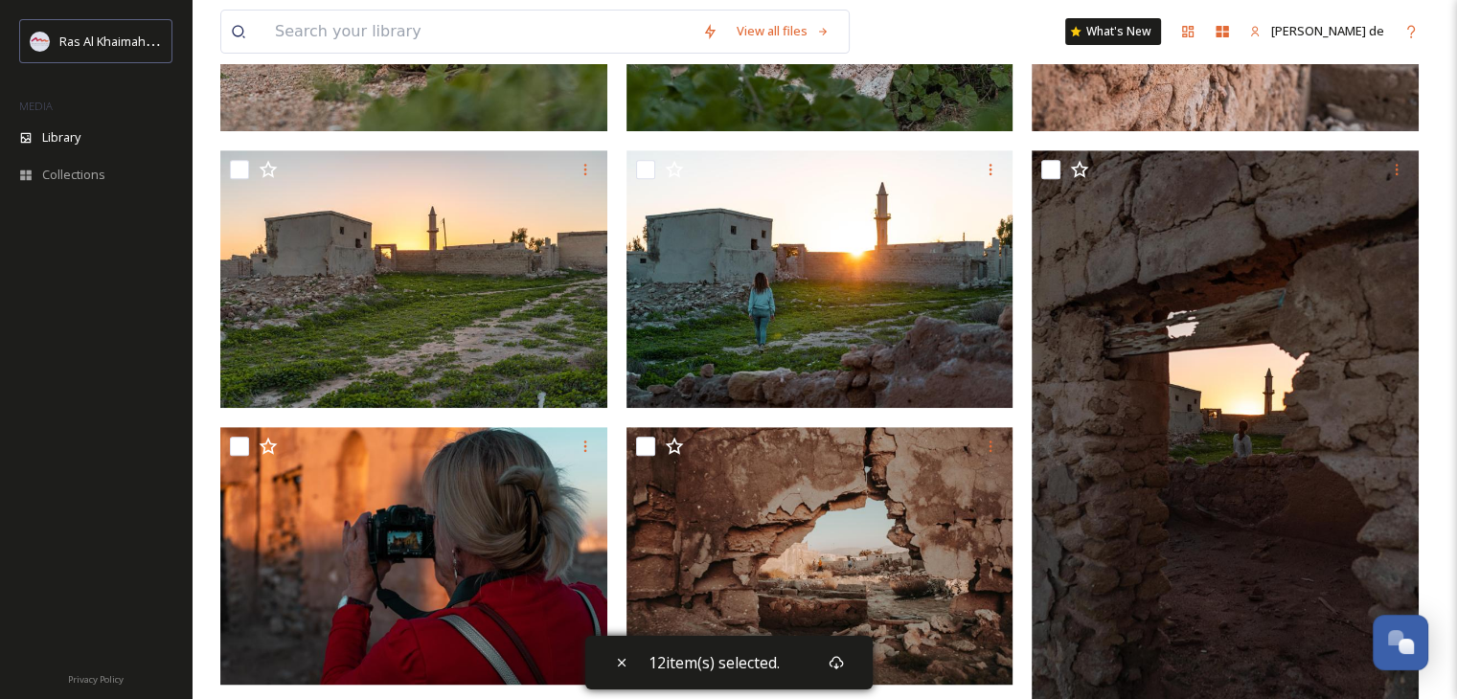
scroll to position [793, 0]
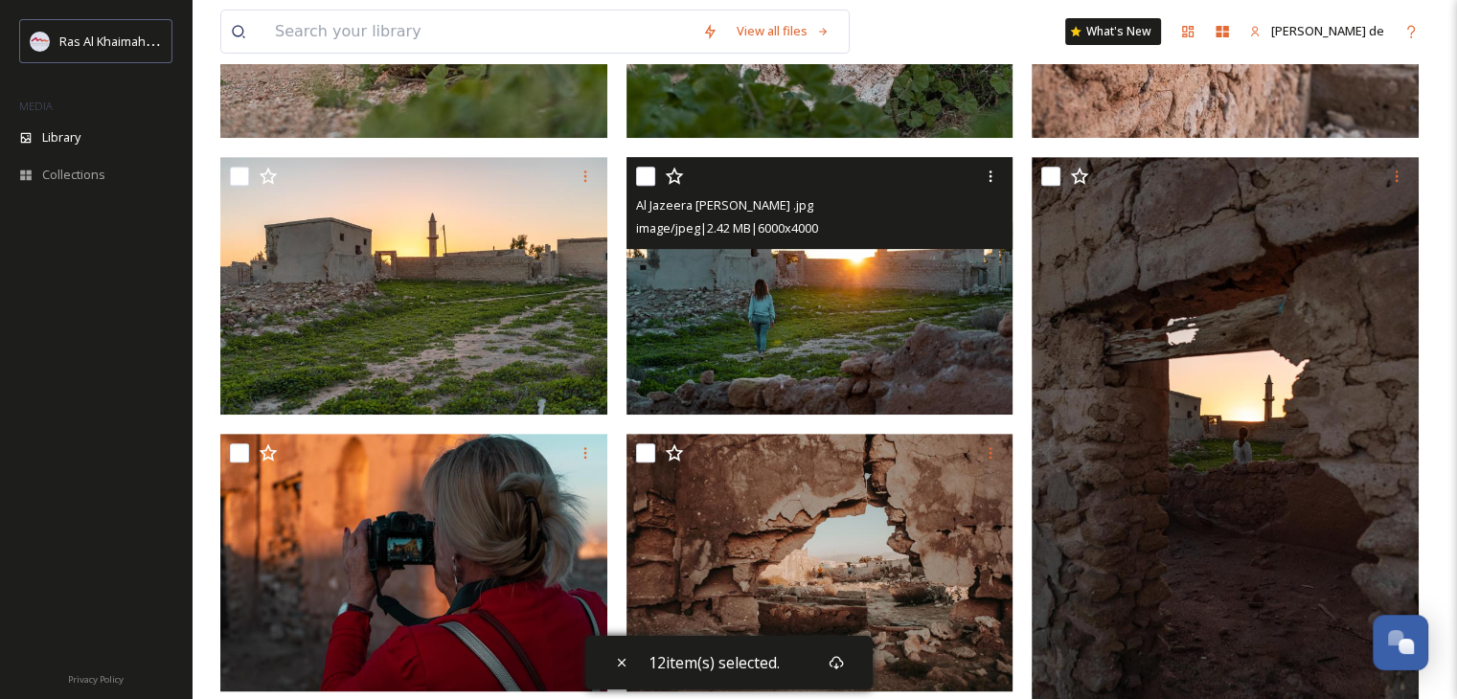
click at [639, 169] on input "checkbox" at bounding box center [645, 176] width 19 height 19
checkbox input "true"
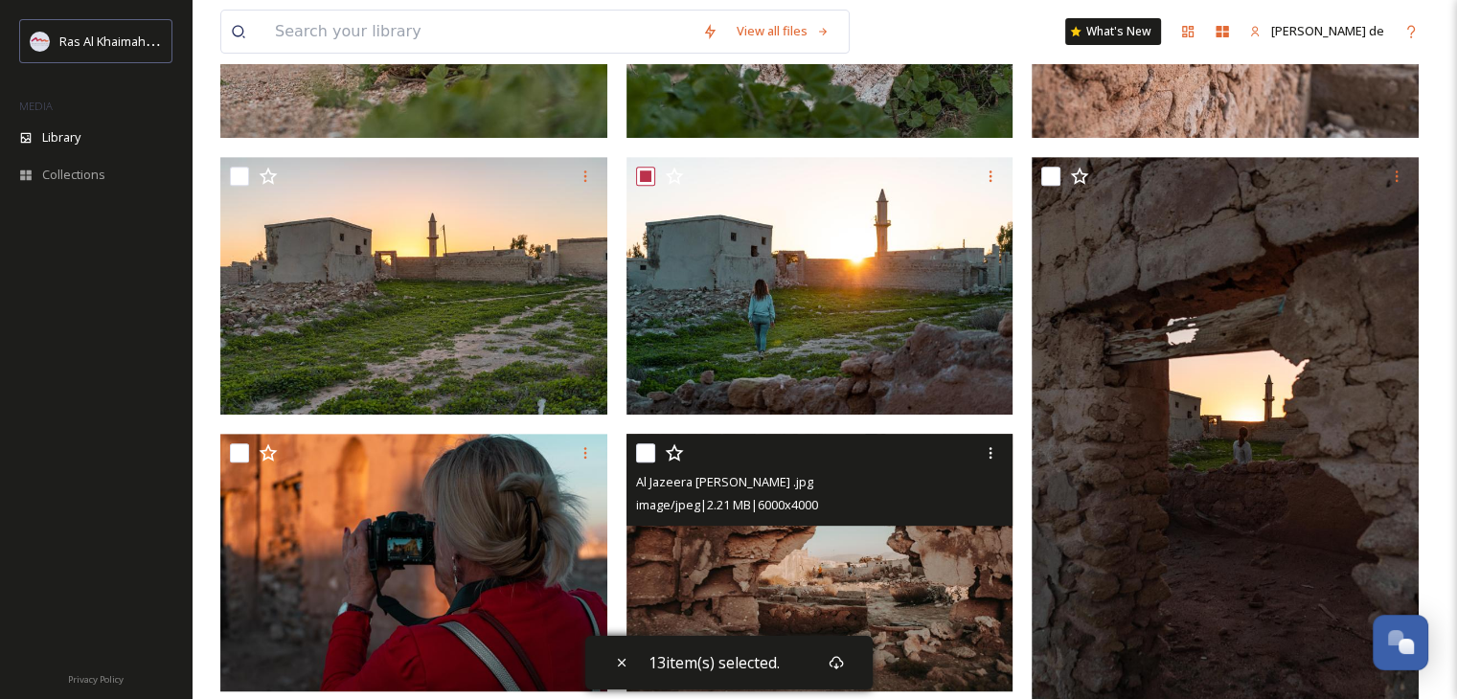
click at [646, 455] on input "checkbox" at bounding box center [645, 452] width 19 height 19
checkbox input "true"
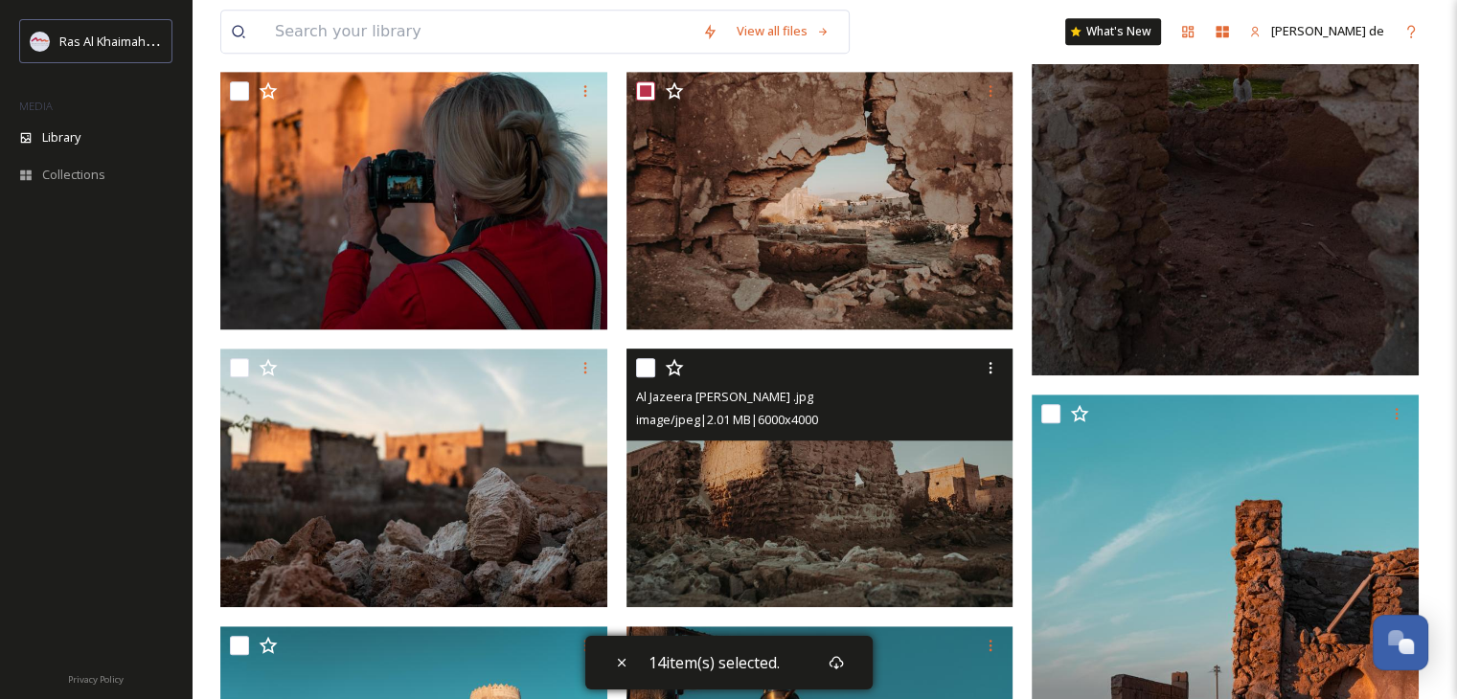
scroll to position [1176, 0]
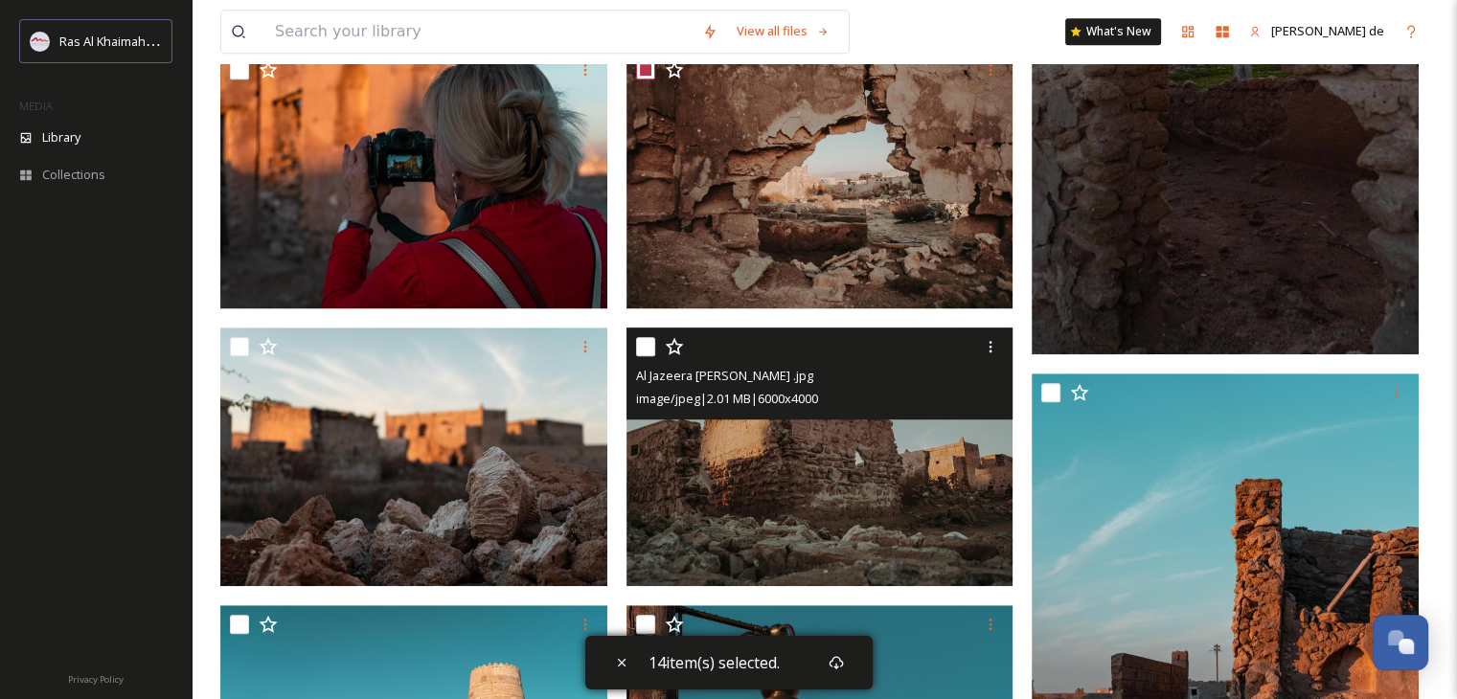
click at [661, 342] on div at bounding box center [822, 347] width 373 height 34
click at [650, 352] on input "checkbox" at bounding box center [645, 346] width 19 height 19
checkbox input "true"
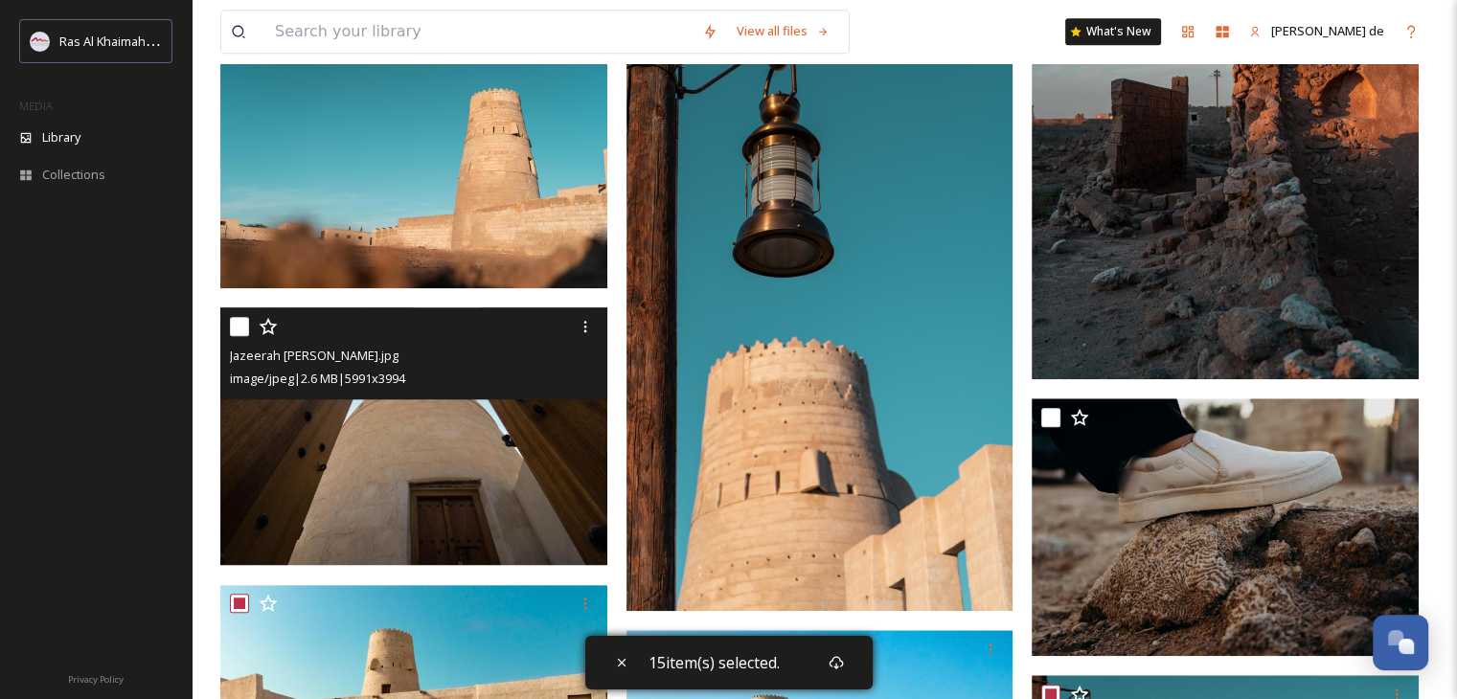
click at [226, 324] on div "Jazeerah [PERSON_NAME].jpg image/jpeg | 2.6 MB | 5991 x 3994" at bounding box center [413, 353] width 387 height 92
click at [243, 325] on input "checkbox" at bounding box center [239, 326] width 19 height 19
checkbox input "true"
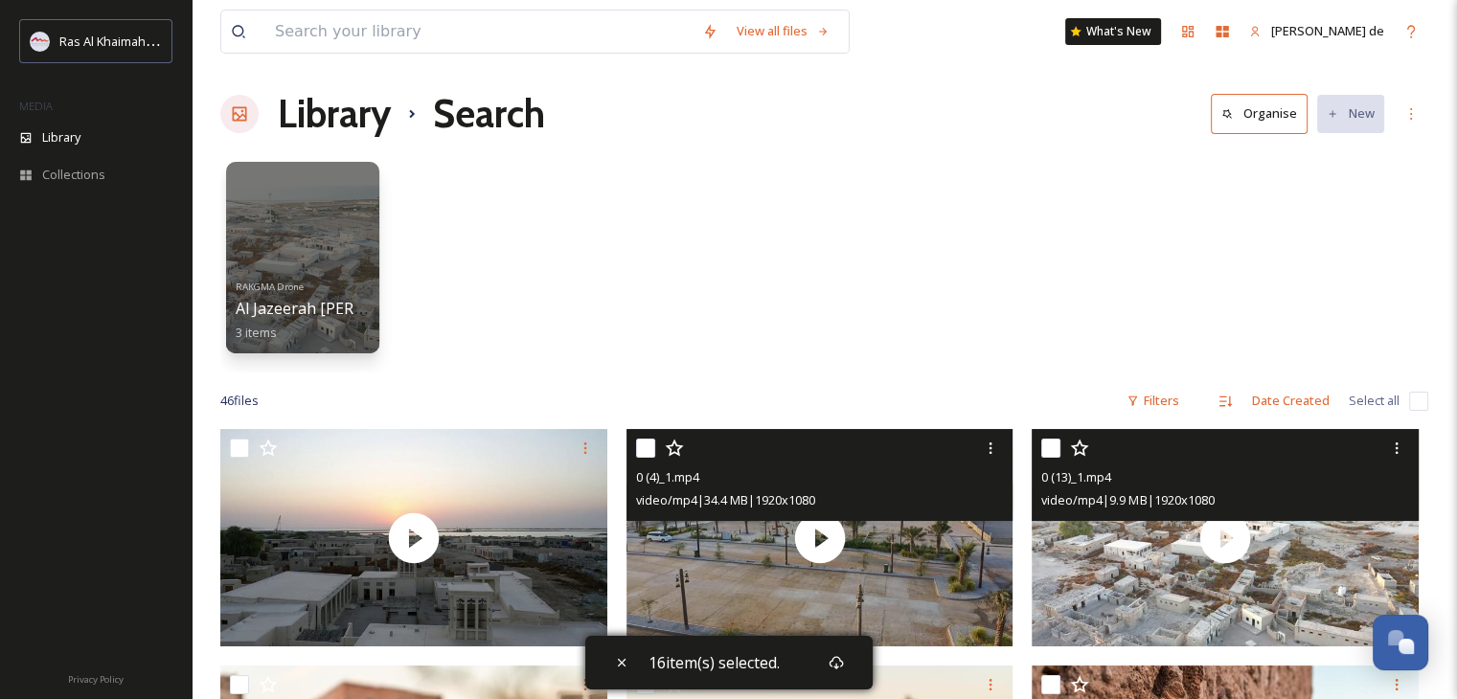
scroll to position [0, 0]
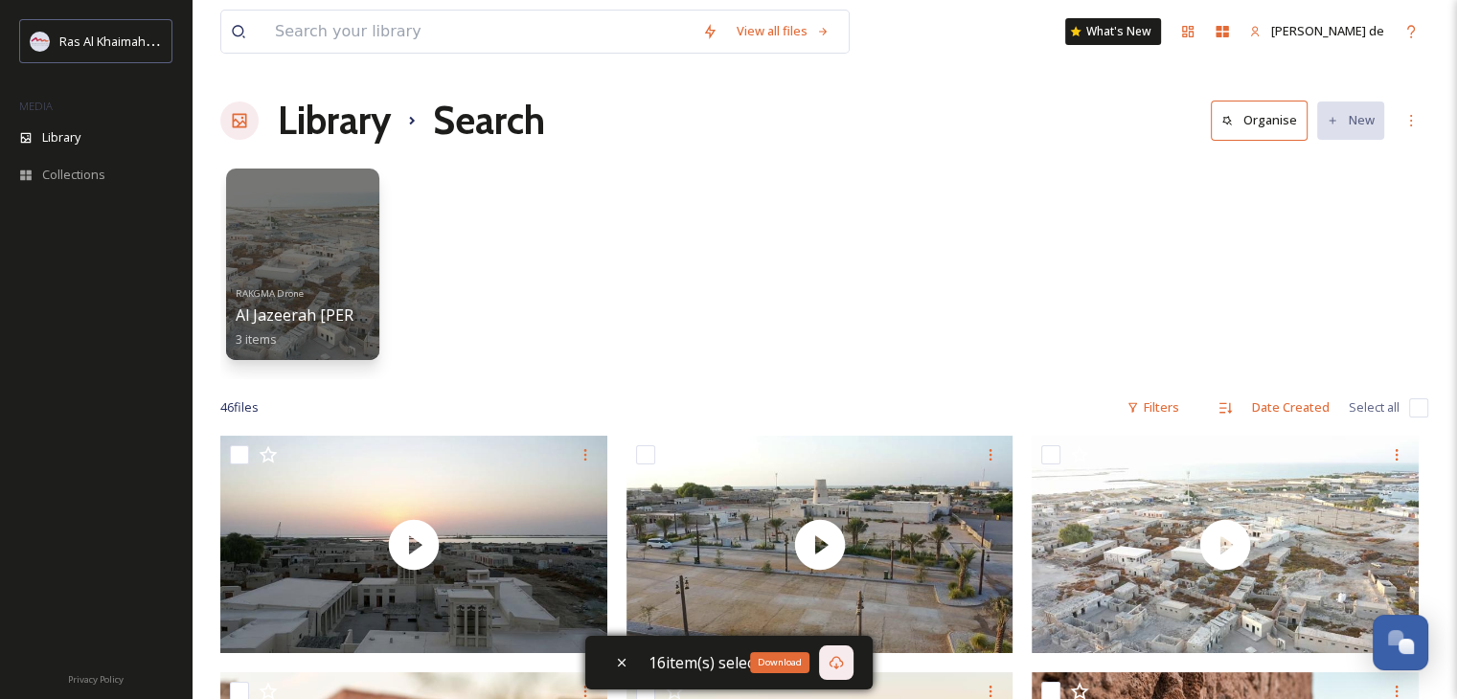
click at [831, 666] on icon at bounding box center [836, 662] width 14 height 13
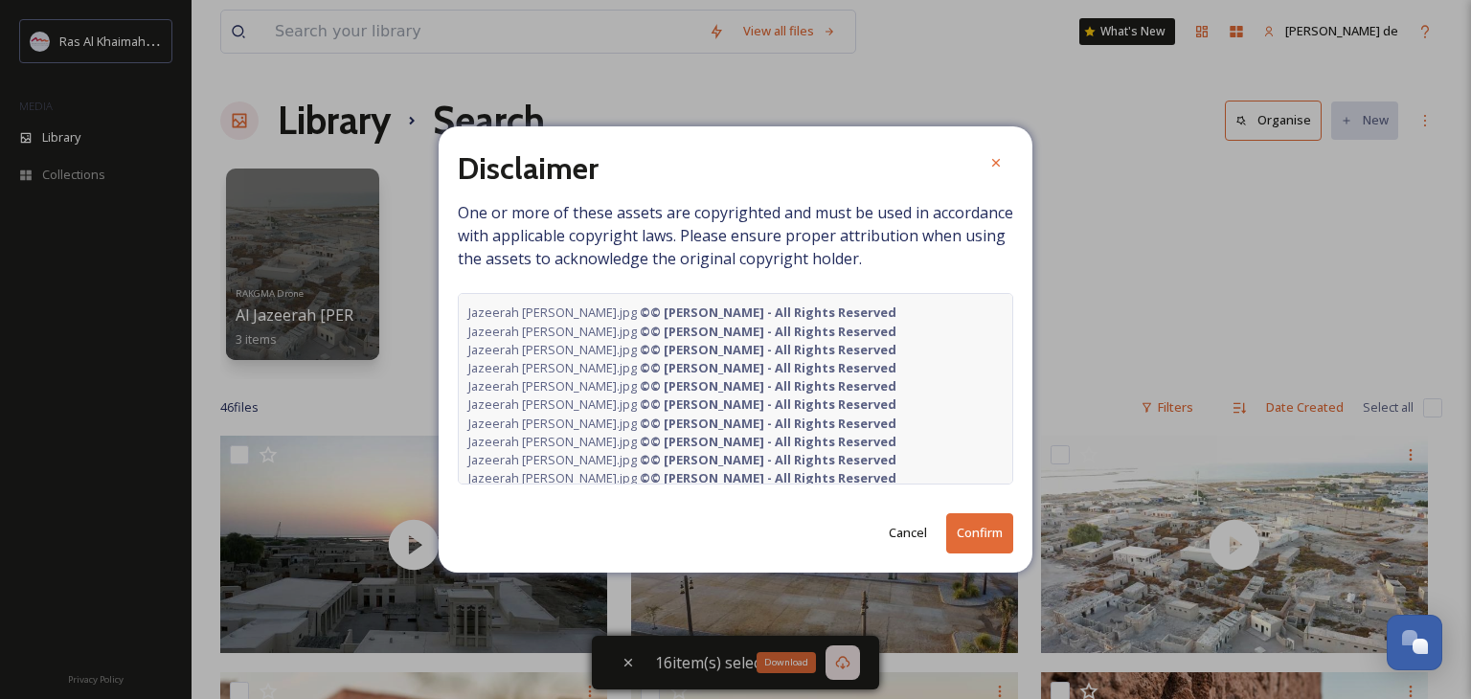
click at [983, 534] on button "Confirm" at bounding box center [979, 532] width 67 height 39
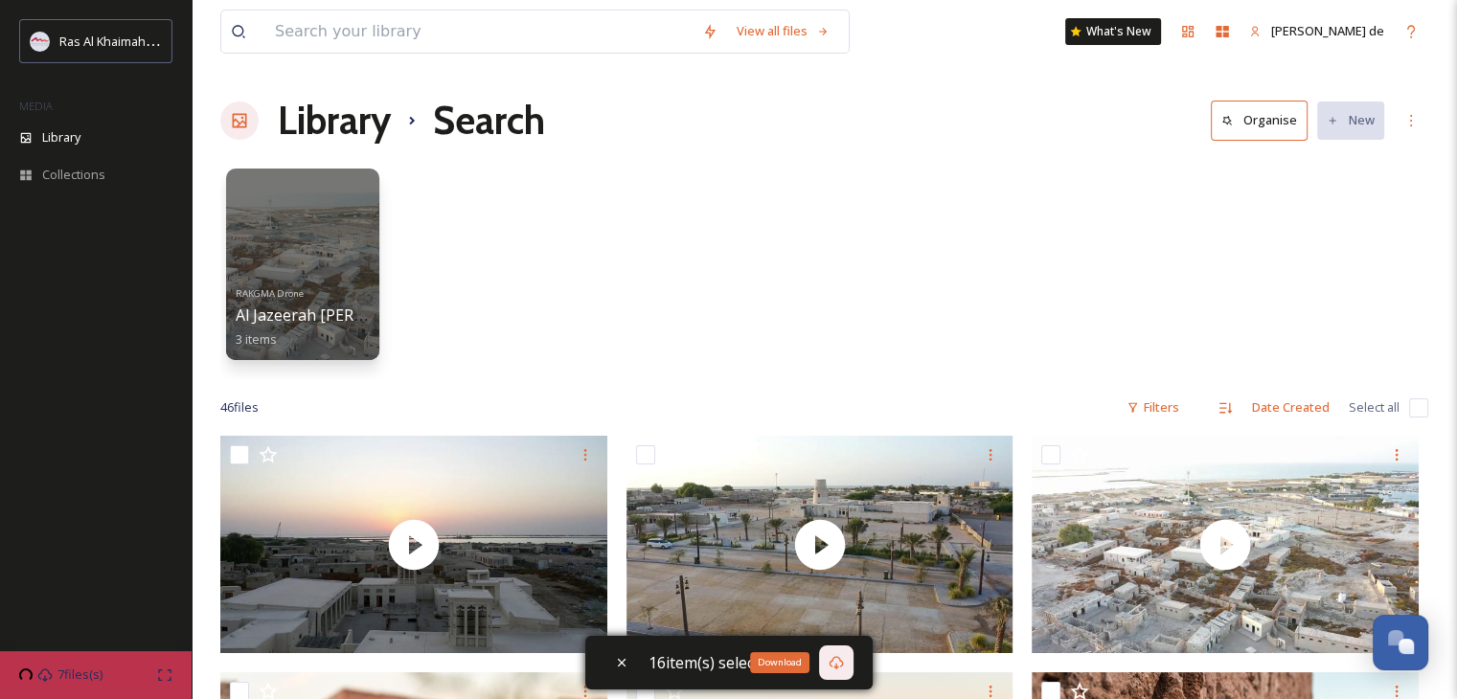
click at [771, 660] on div "Download" at bounding box center [779, 662] width 59 height 21
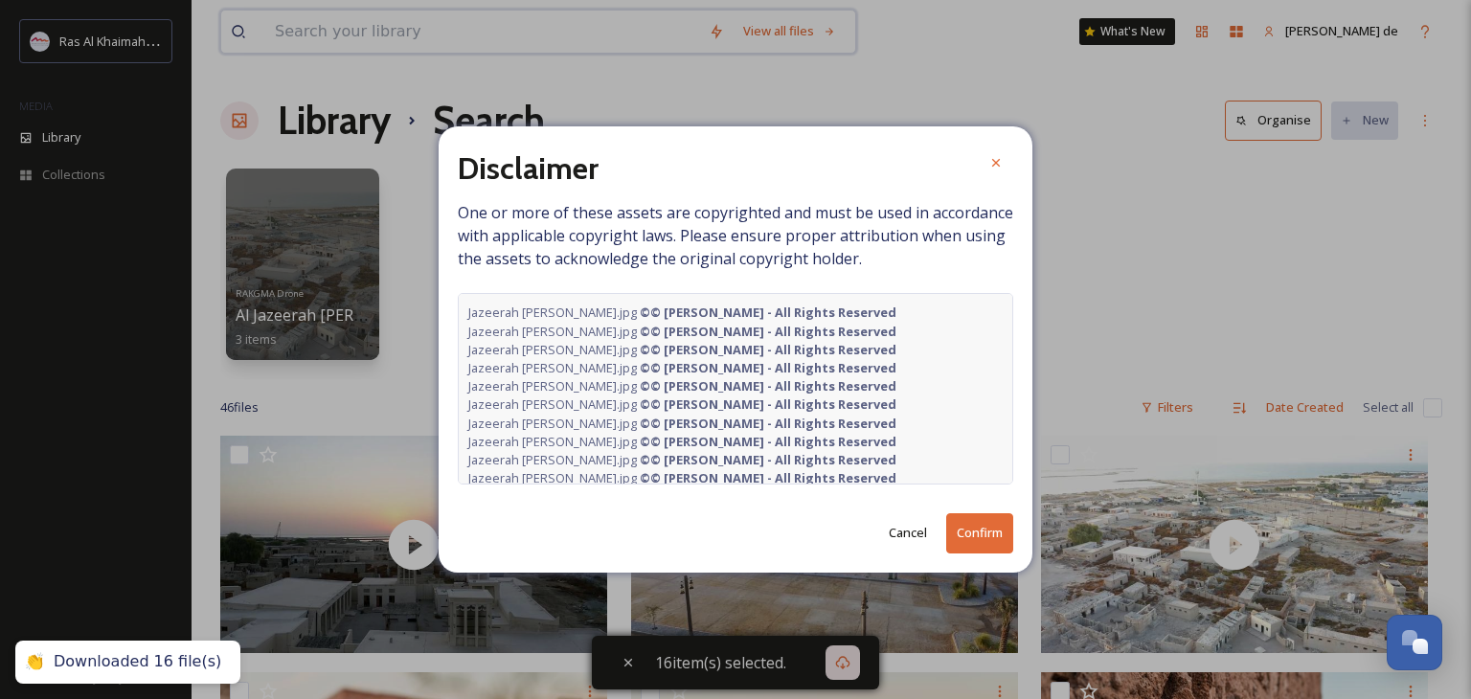
drag, startPoint x: 318, startPoint y: 147, endPoint x: 389, endPoint y: 20, distance: 145.0
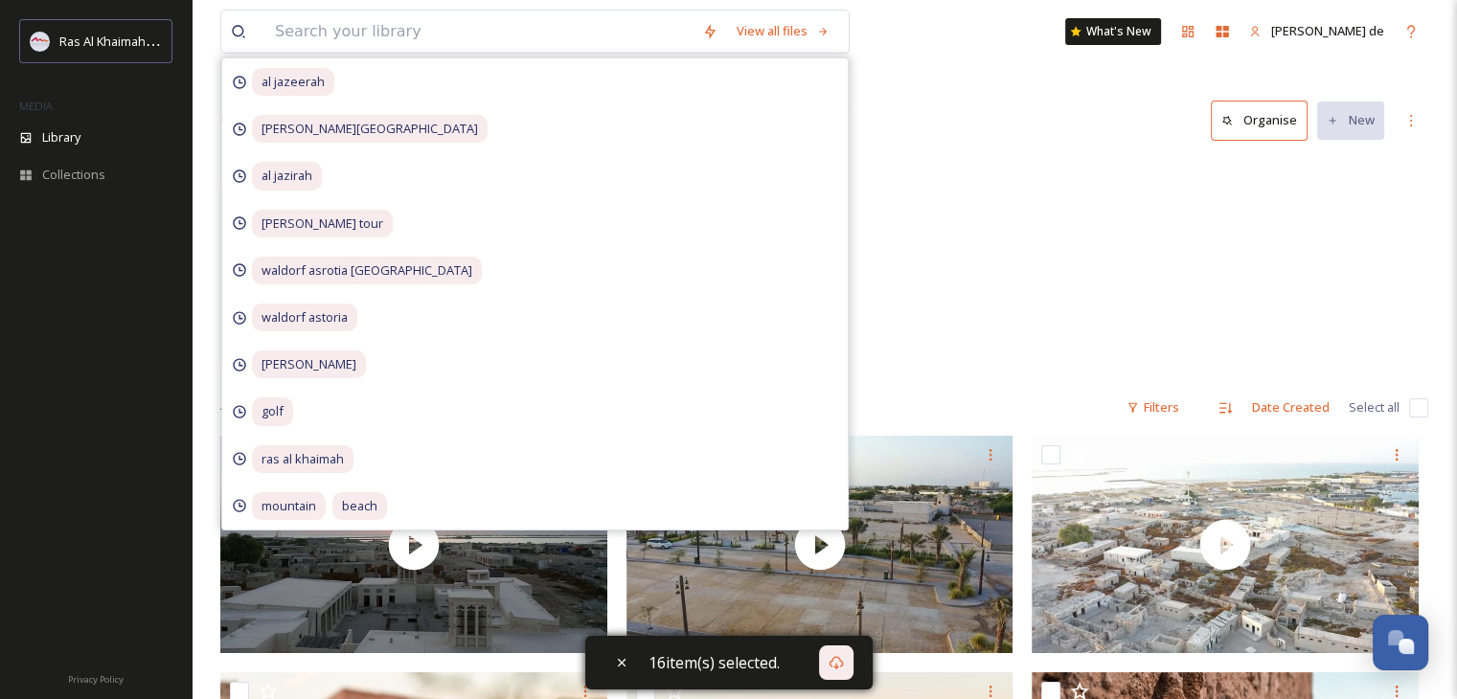
click at [1045, 220] on div "RAKGMA Drone Al Jazeerah [PERSON_NAME] 3 items" at bounding box center [824, 269] width 1208 height 220
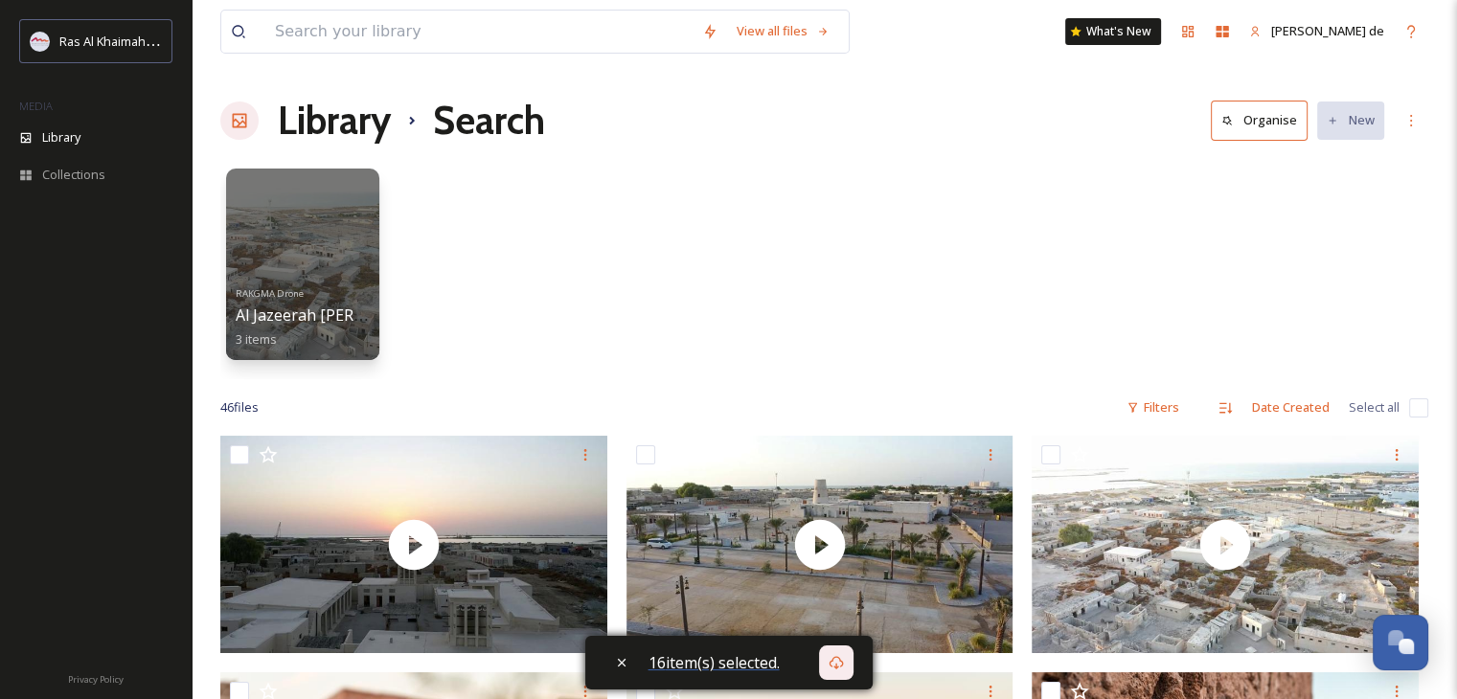
click at [724, 660] on span "16 item(s) selected." at bounding box center [713, 662] width 131 height 21
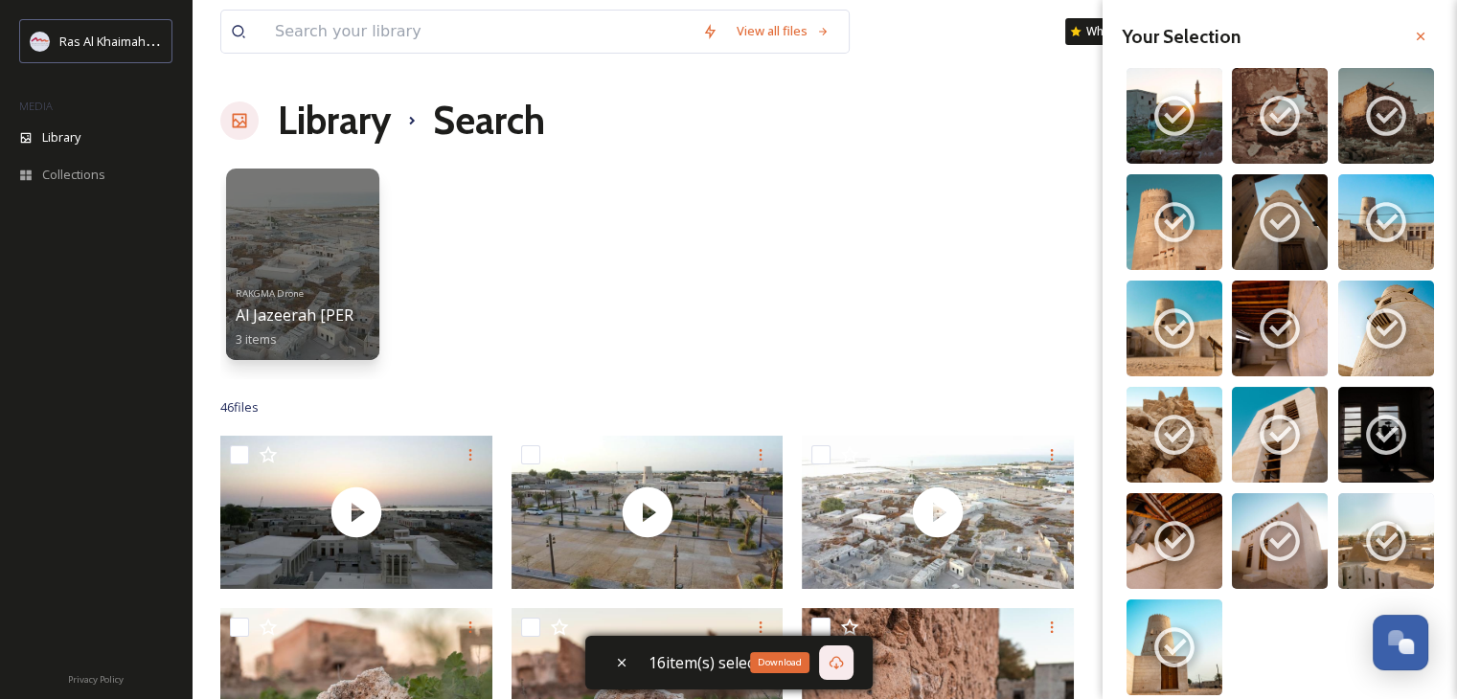
click at [829, 664] on icon at bounding box center [836, 662] width 14 height 13
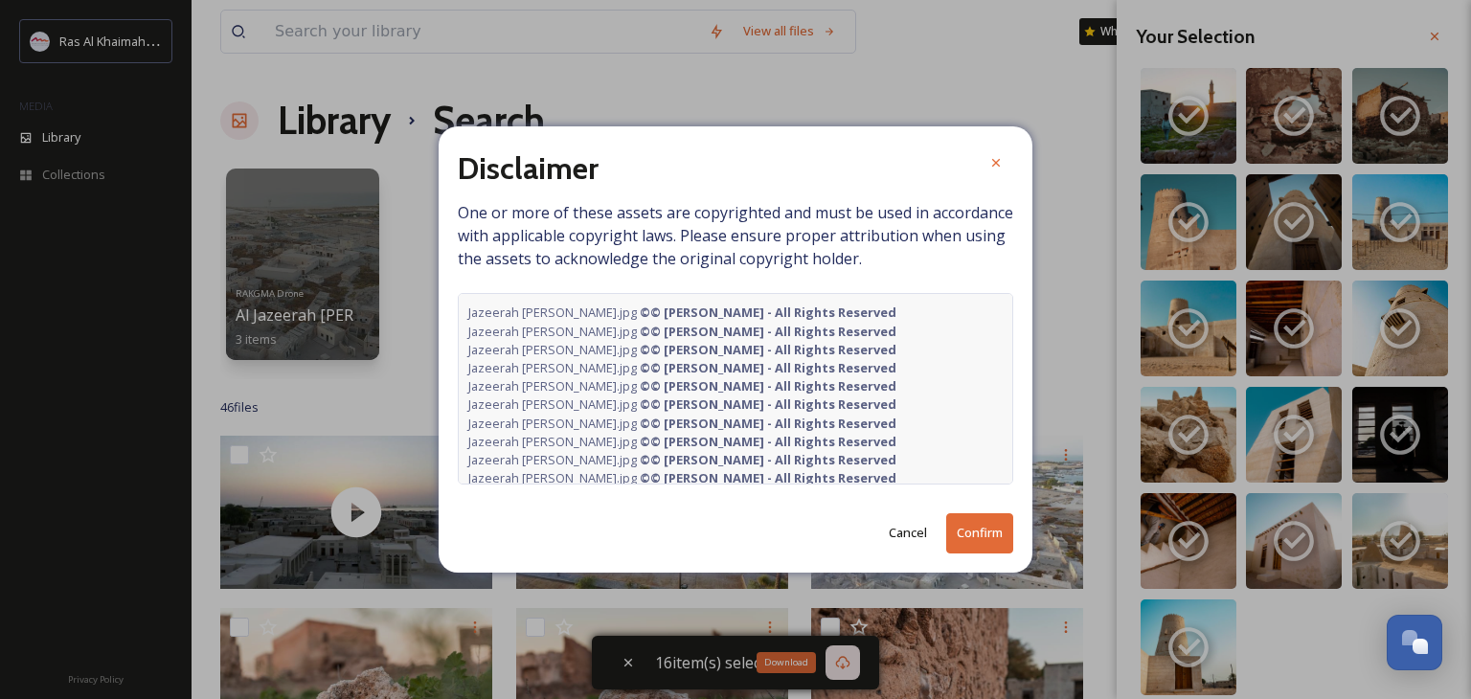
click at [971, 534] on button "Confirm" at bounding box center [979, 532] width 67 height 39
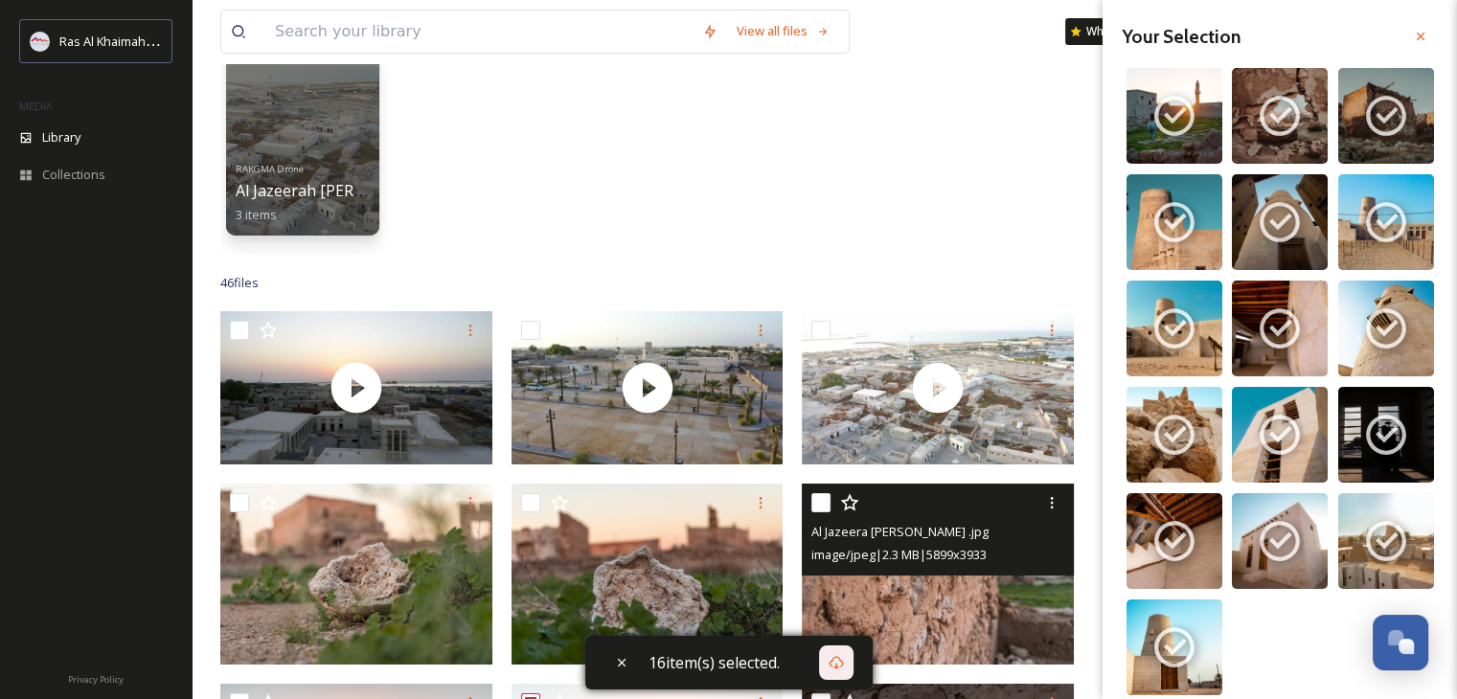
scroll to position [383, 0]
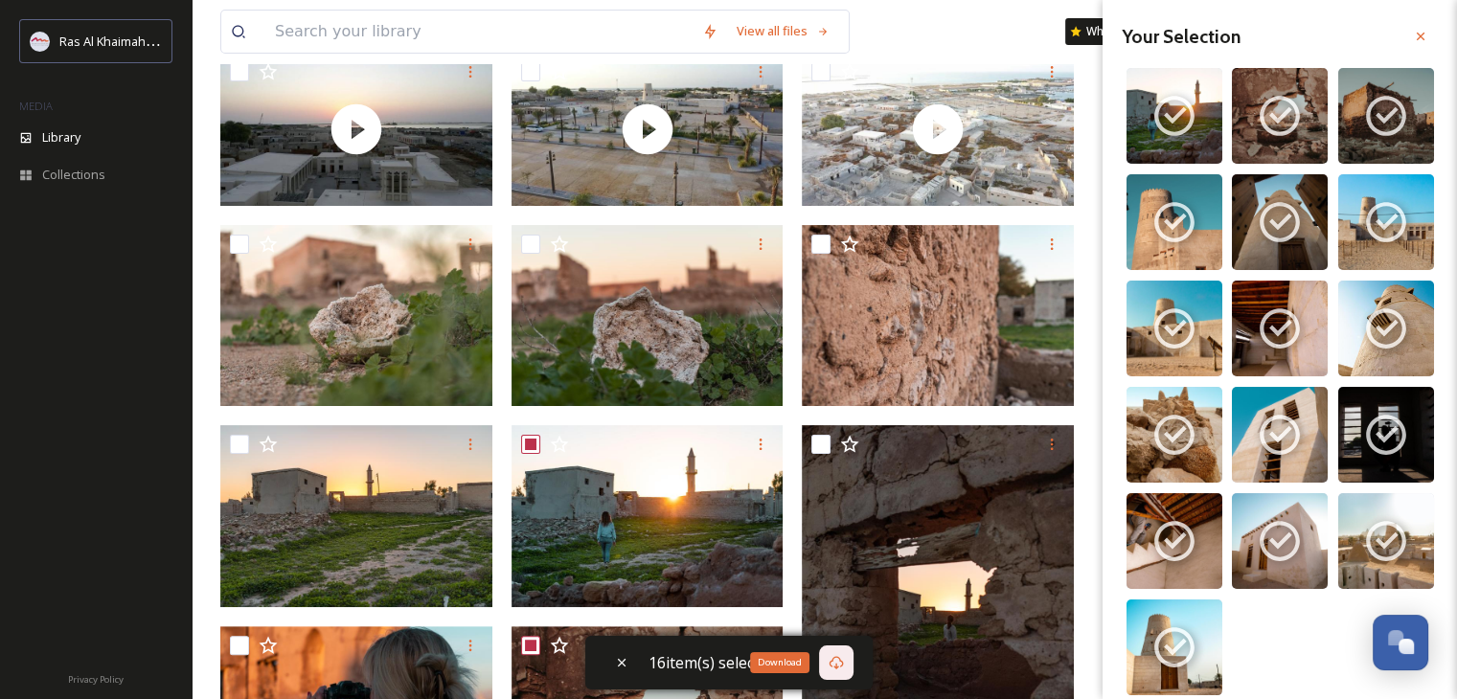
click at [842, 665] on icon at bounding box center [836, 662] width 15 height 15
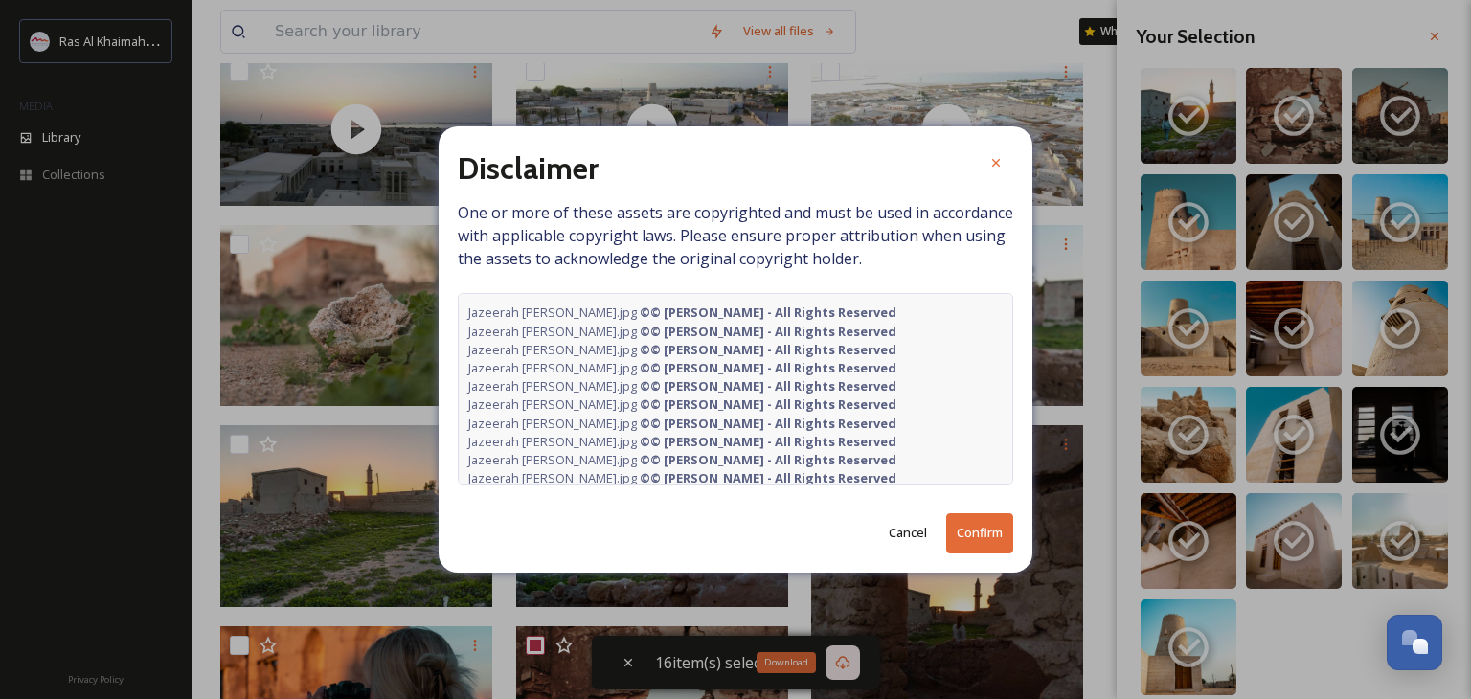
click at [1000, 531] on button "Confirm" at bounding box center [979, 532] width 67 height 39
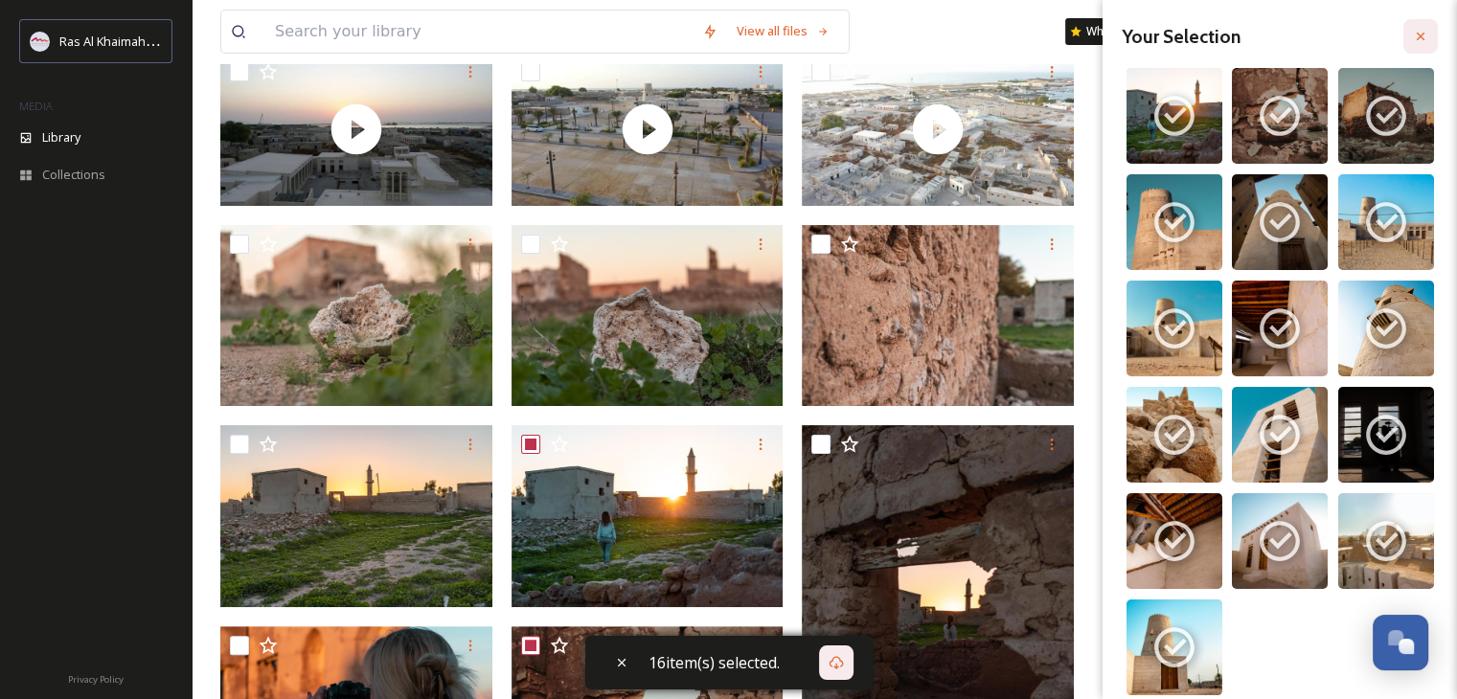
click at [1413, 39] on icon at bounding box center [1420, 36] width 15 height 15
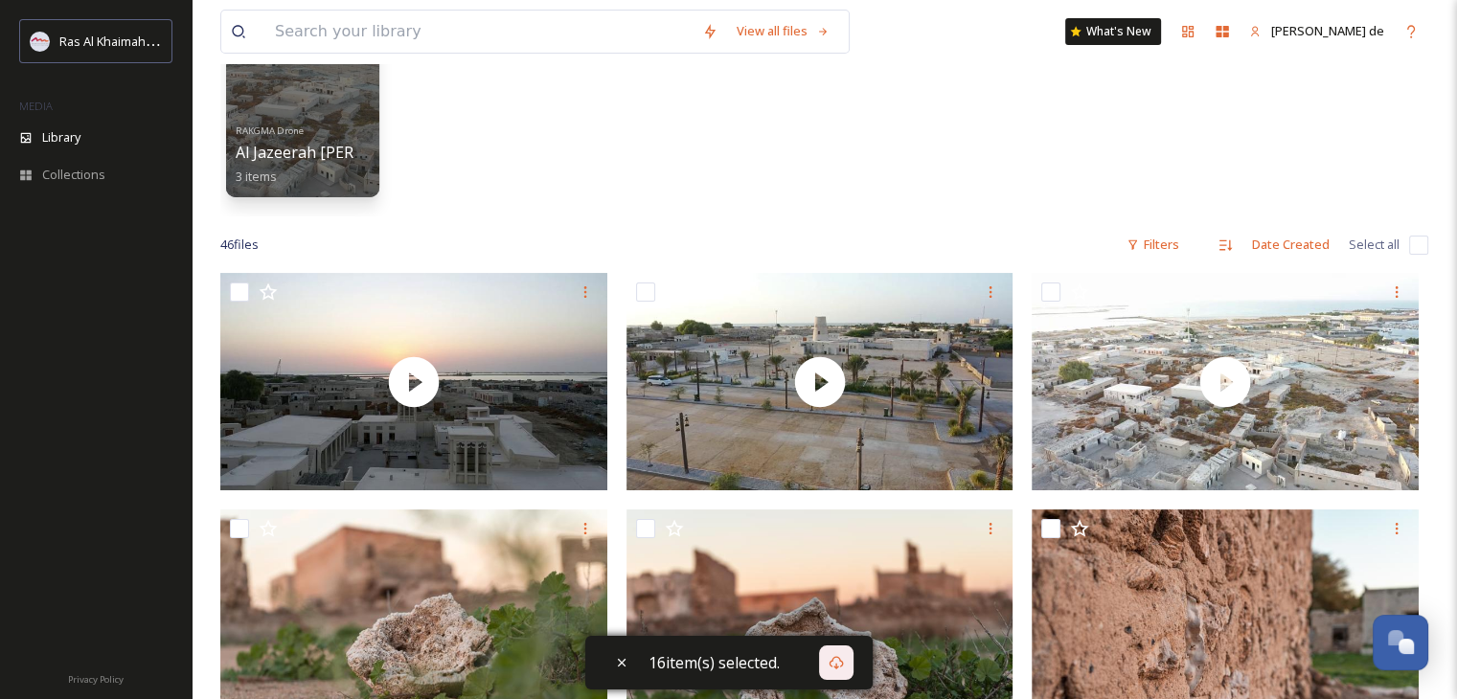
scroll to position [0, 0]
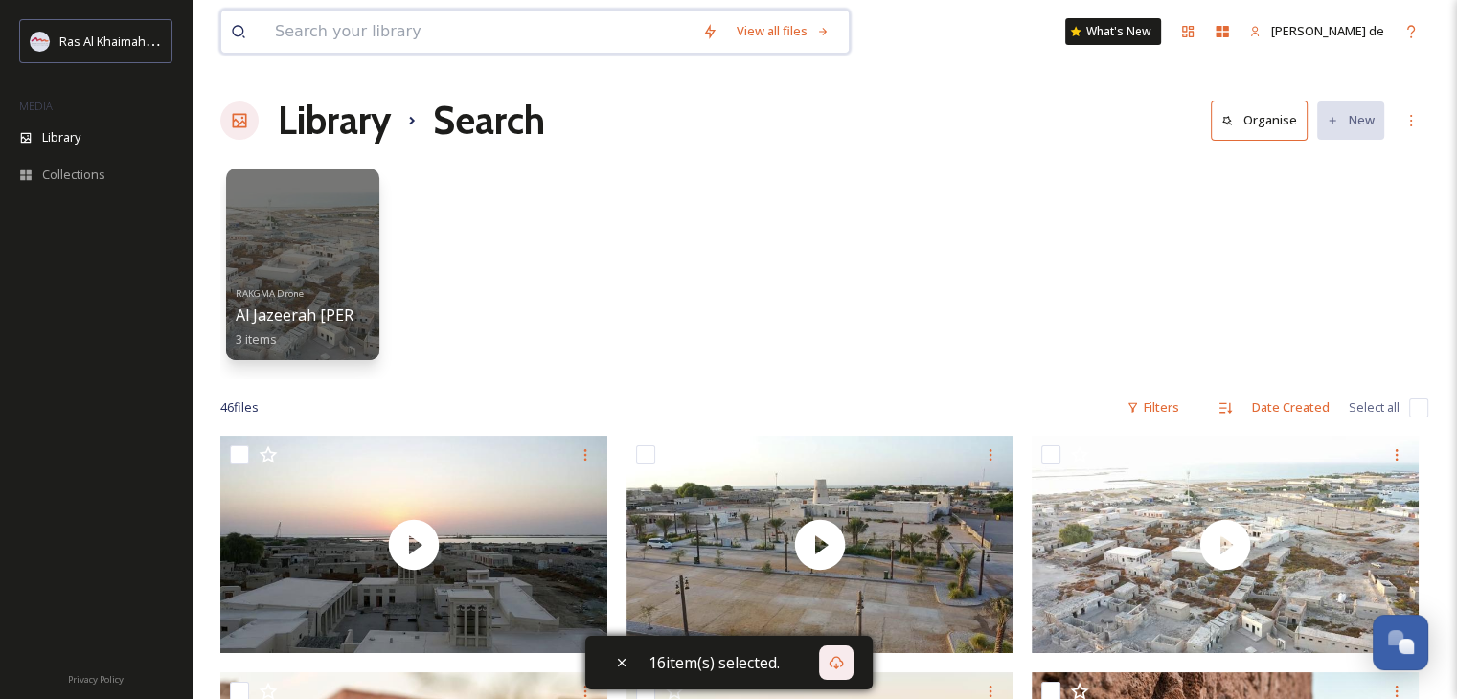
click at [488, 39] on input at bounding box center [478, 32] width 427 height 42
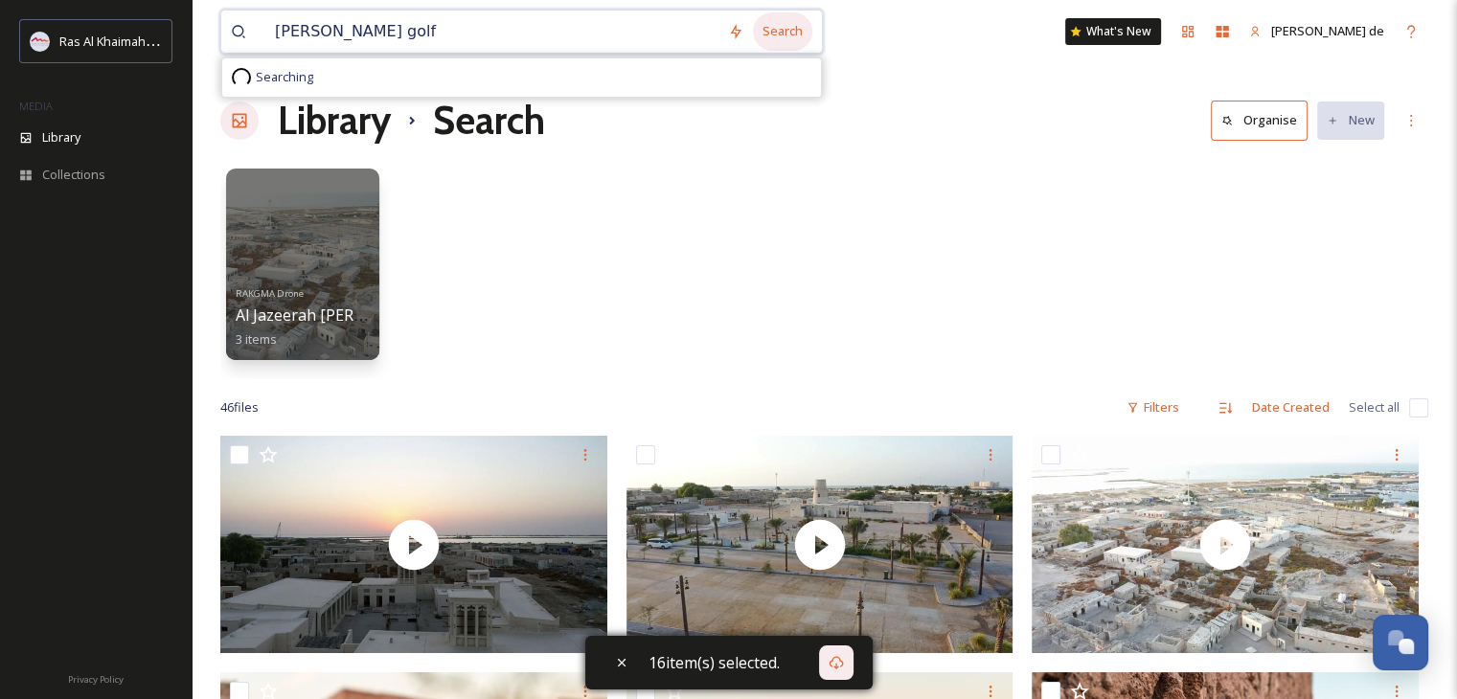
type input "[PERSON_NAME] golf"
click at [785, 39] on div "Search" at bounding box center [782, 30] width 59 height 37
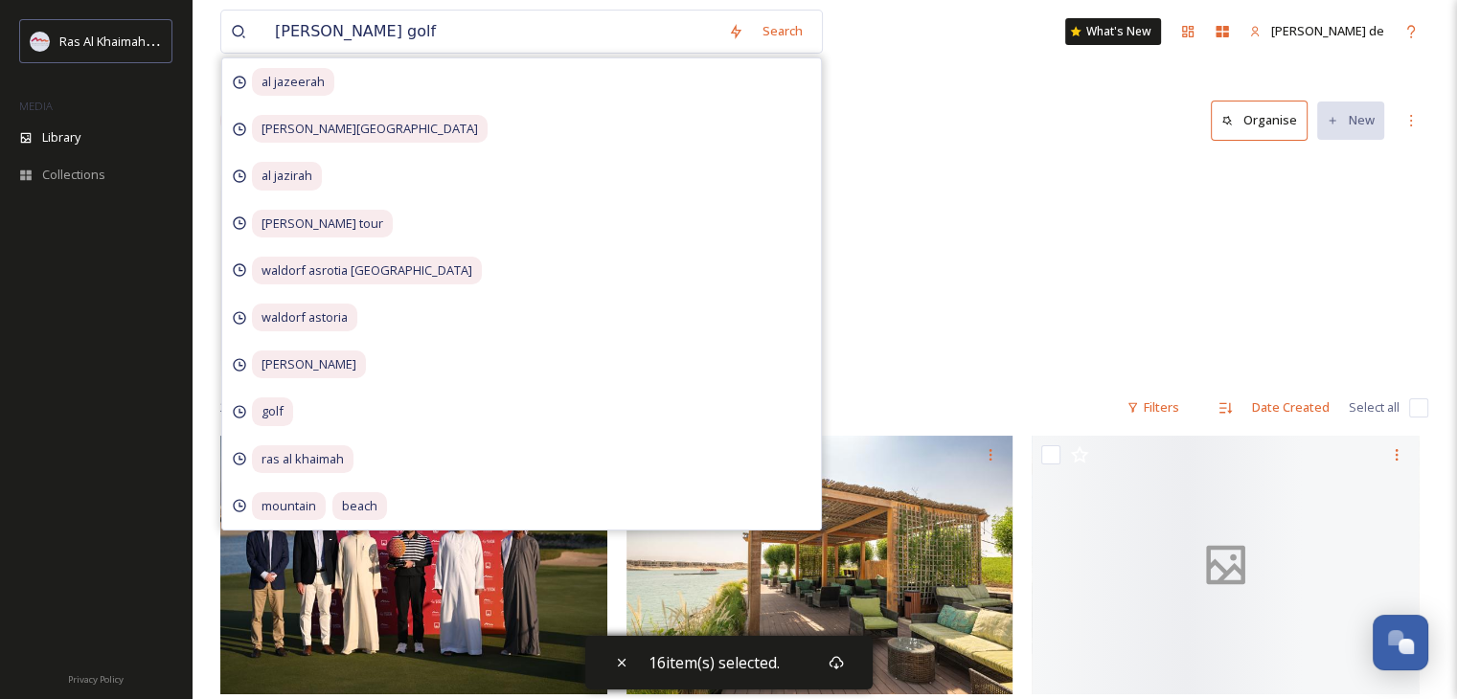
click at [1136, 183] on div "Attractions & Activities [PERSON_NAME] Golf Club 91 items Food & Beverage [GEOG…" at bounding box center [824, 269] width 1208 height 220
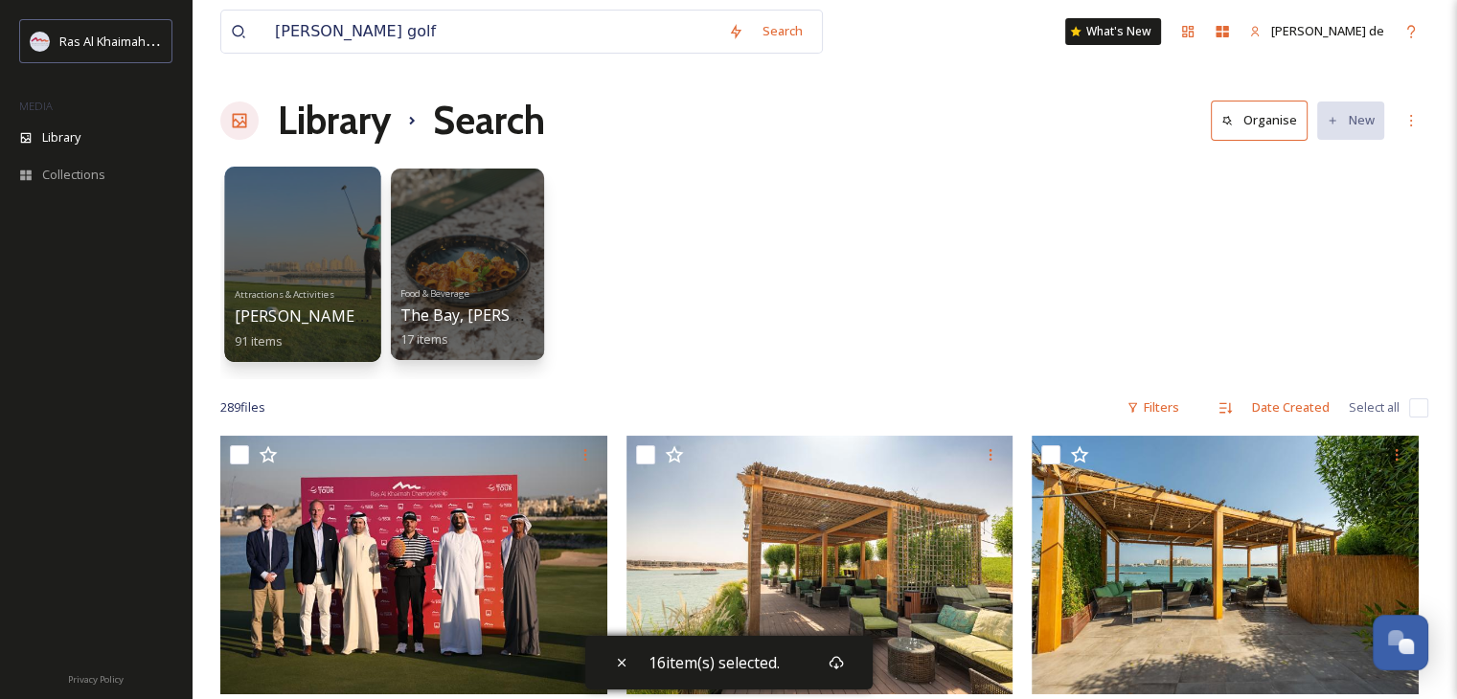
click at [314, 247] on div at bounding box center [302, 264] width 156 height 195
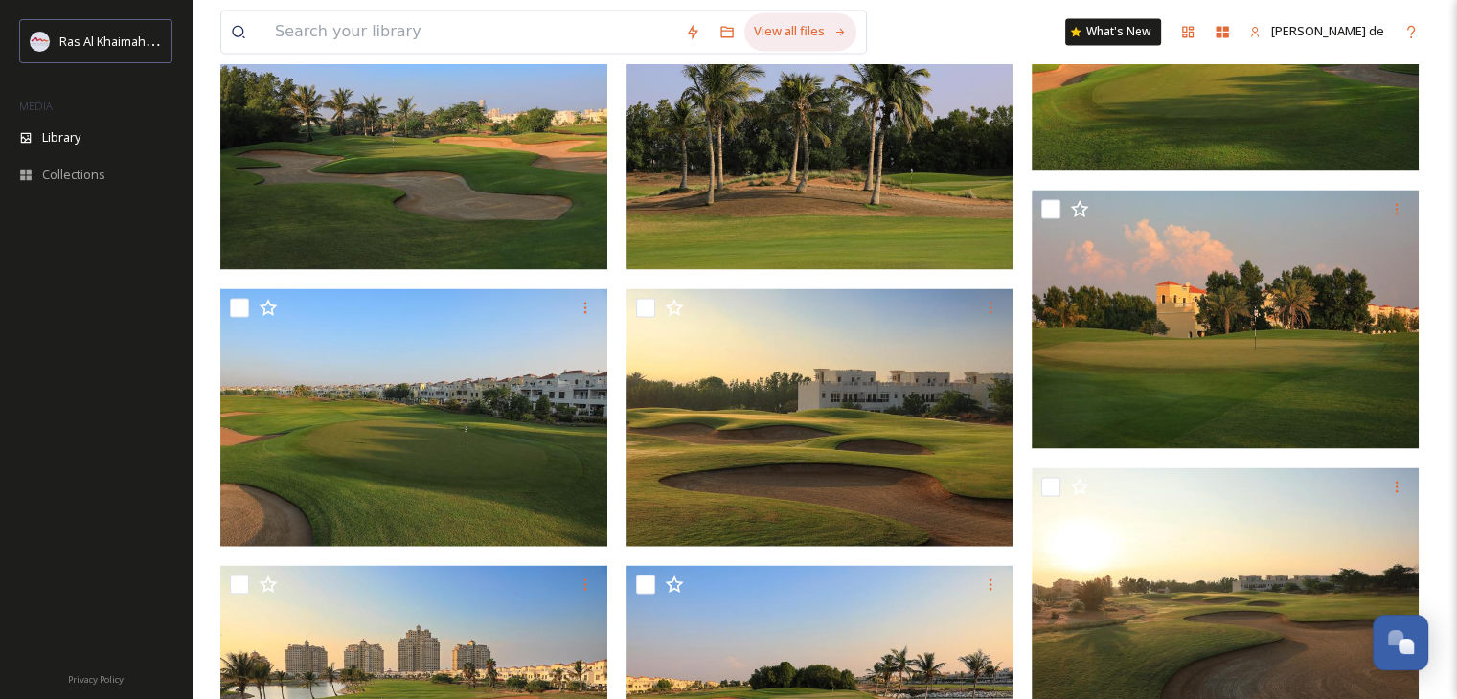
scroll to position [3264, 0]
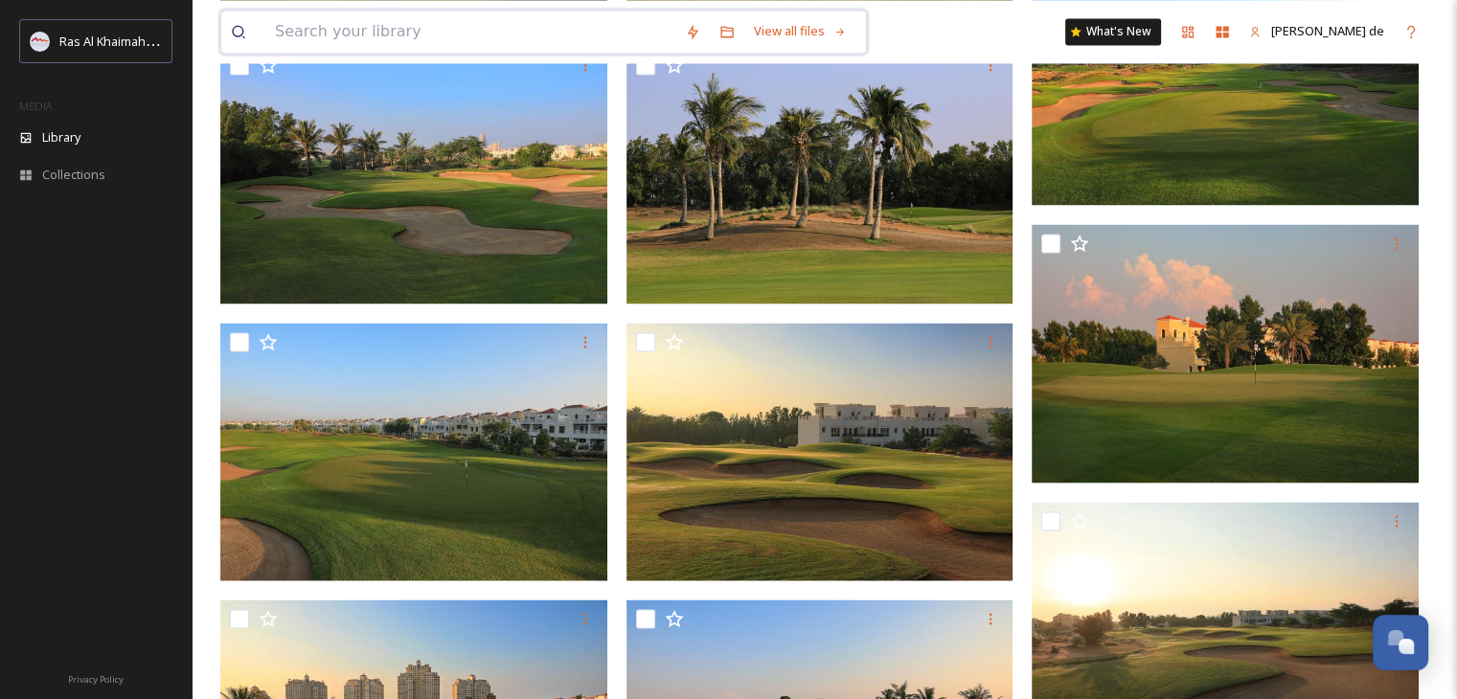
click at [556, 30] on input at bounding box center [470, 32] width 410 height 42
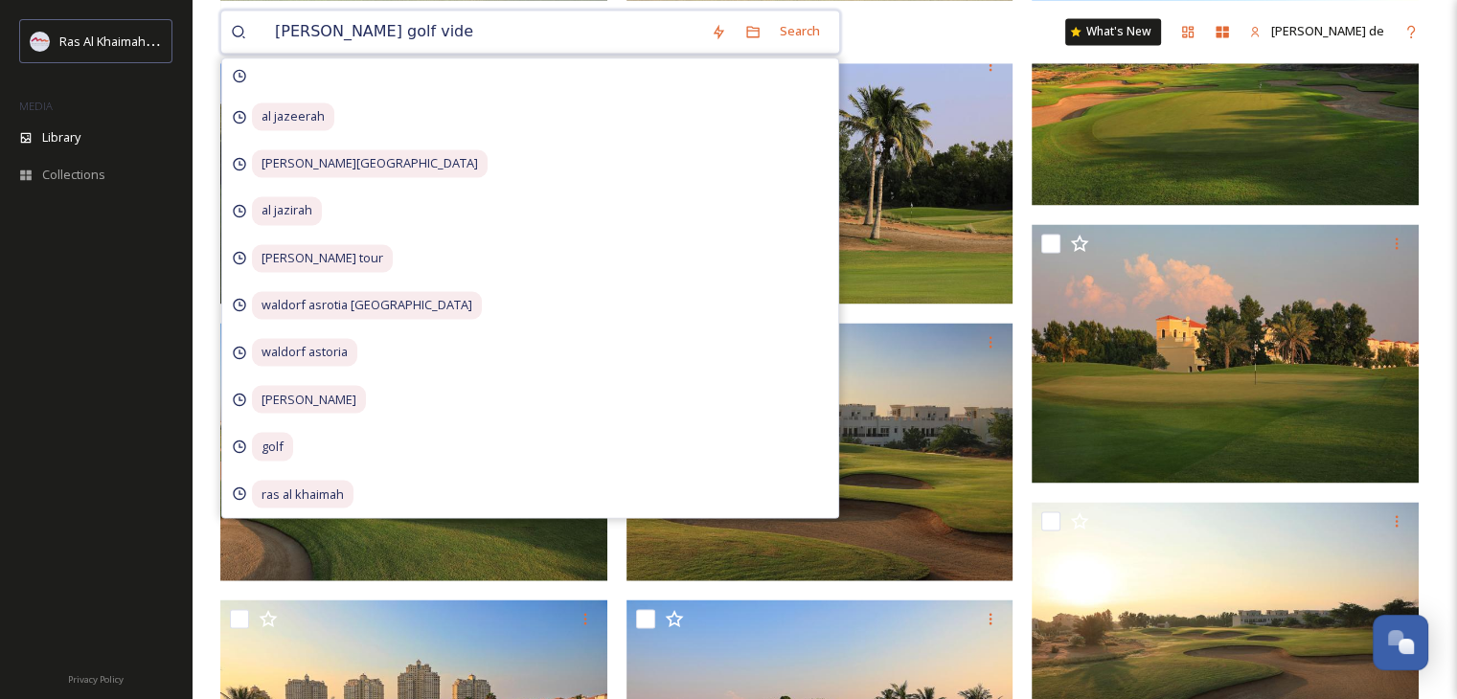
type input "[PERSON_NAME] golf video"
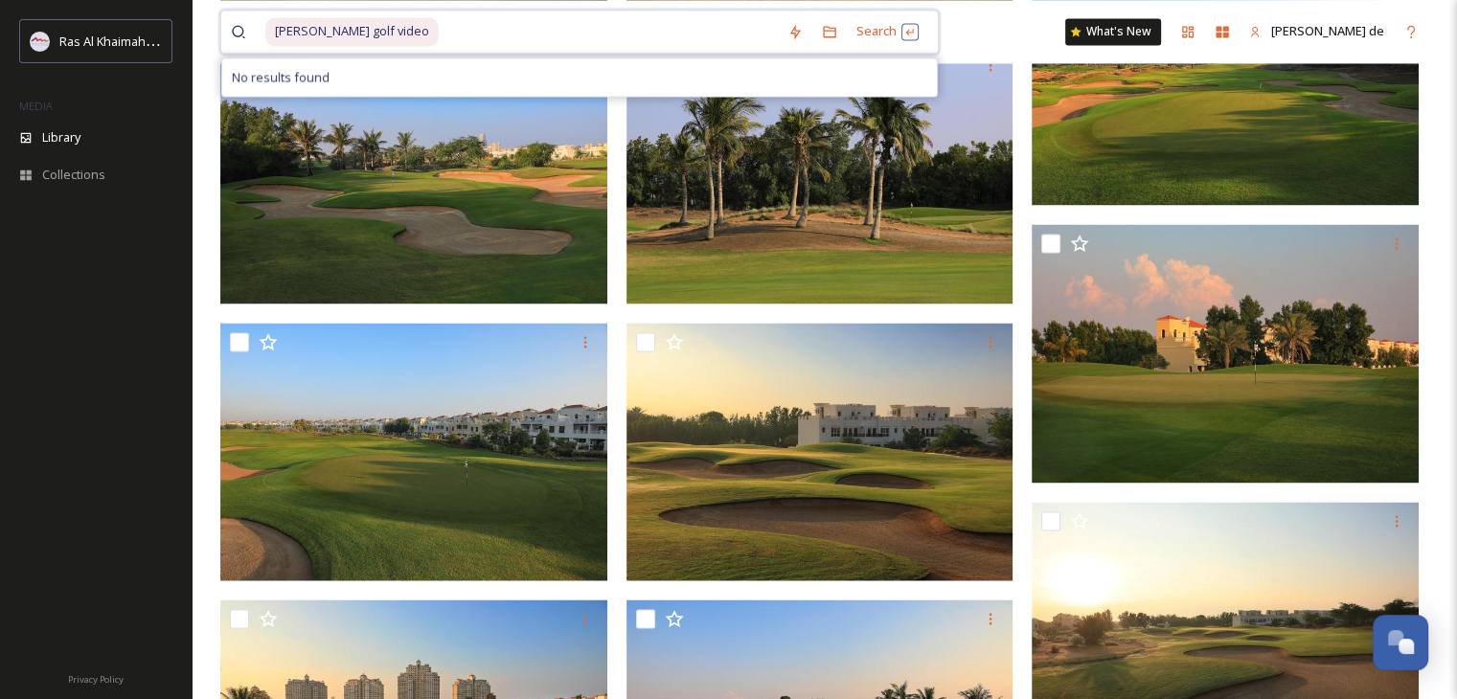
type input "[PERSON_NAME] golf vide"
drag, startPoint x: 510, startPoint y: 34, endPoint x: 142, endPoint y: 32, distance: 367.8
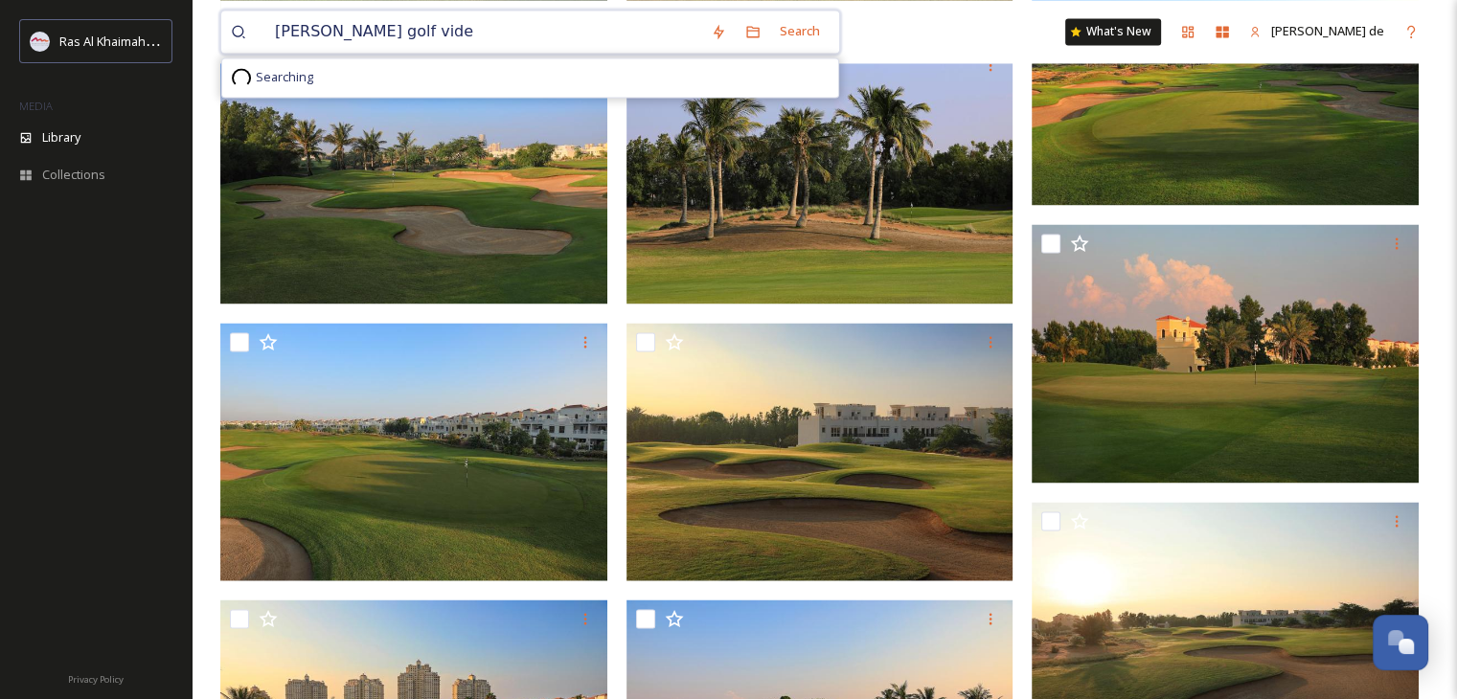
type input "[PERSON_NAME] golf video"
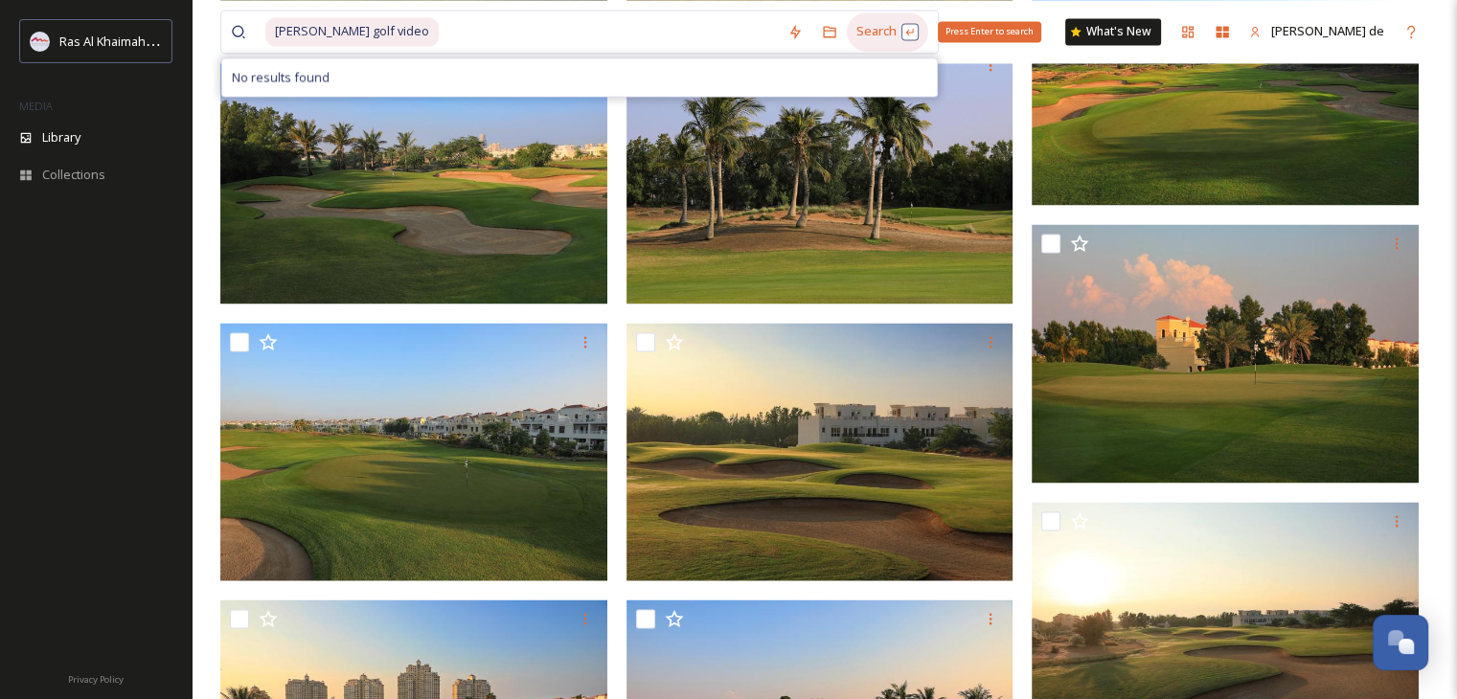
click at [890, 32] on div "Search Press Enter to search" at bounding box center [887, 30] width 81 height 37
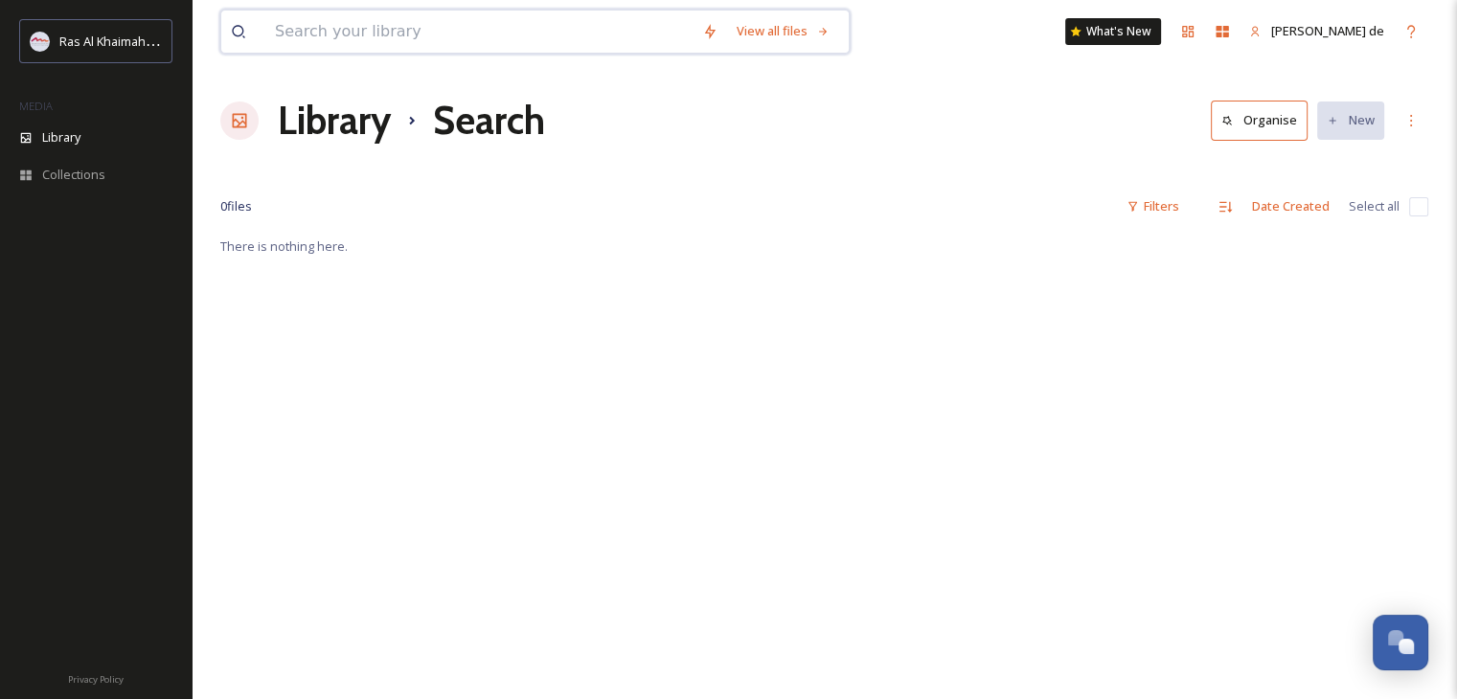
click at [342, 32] on input at bounding box center [478, 32] width 427 height 42
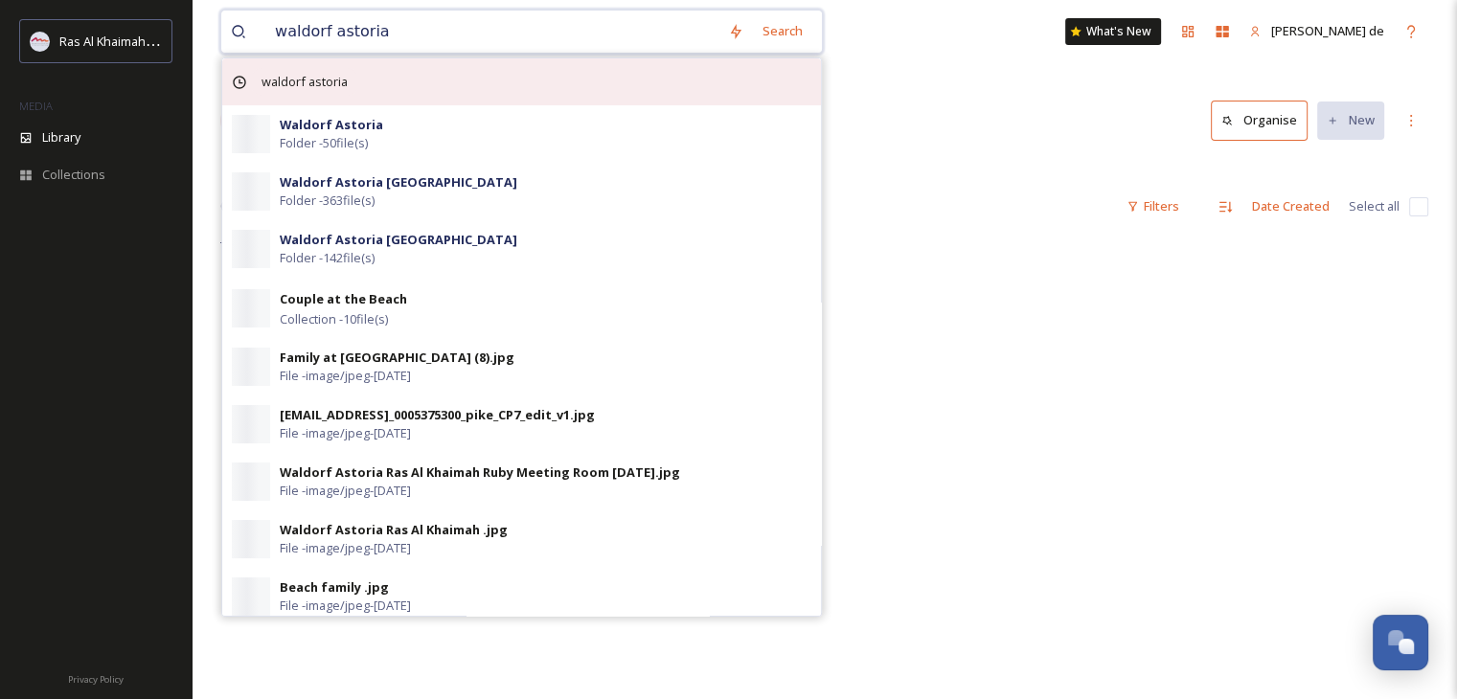
type input "waldorf astoria"
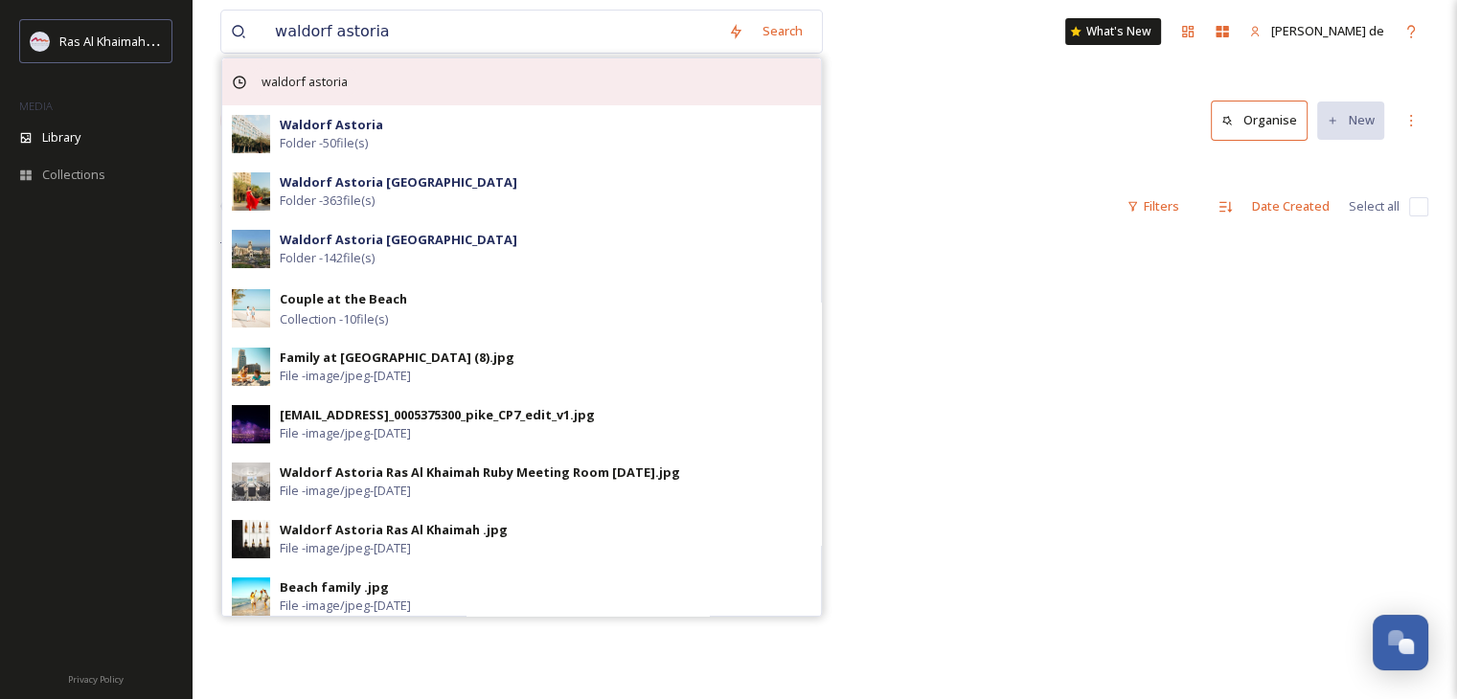
click at [295, 86] on span "waldorf astoria" at bounding box center [304, 82] width 105 height 28
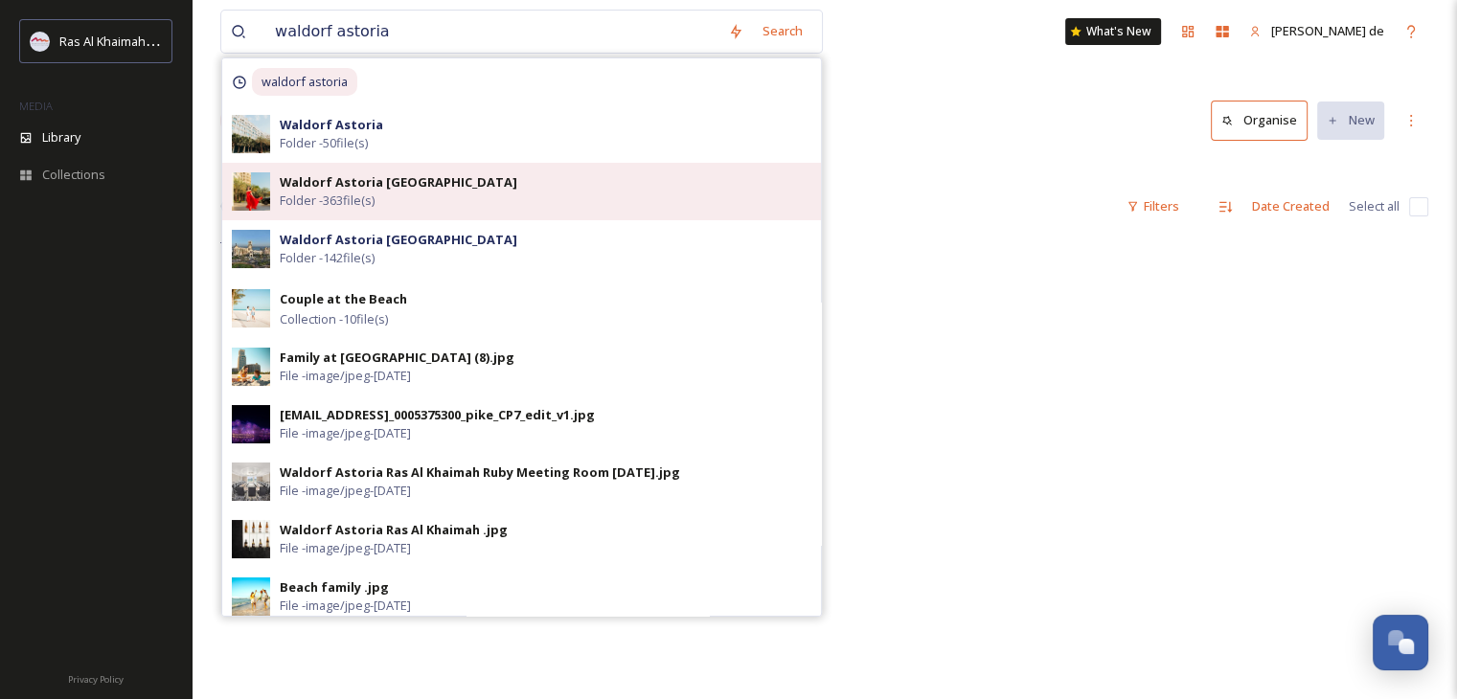
click at [476, 192] on div "Waldorf Astoria Ras Al Khaimah Folder - 363 file(s)" at bounding box center [546, 191] width 532 height 36
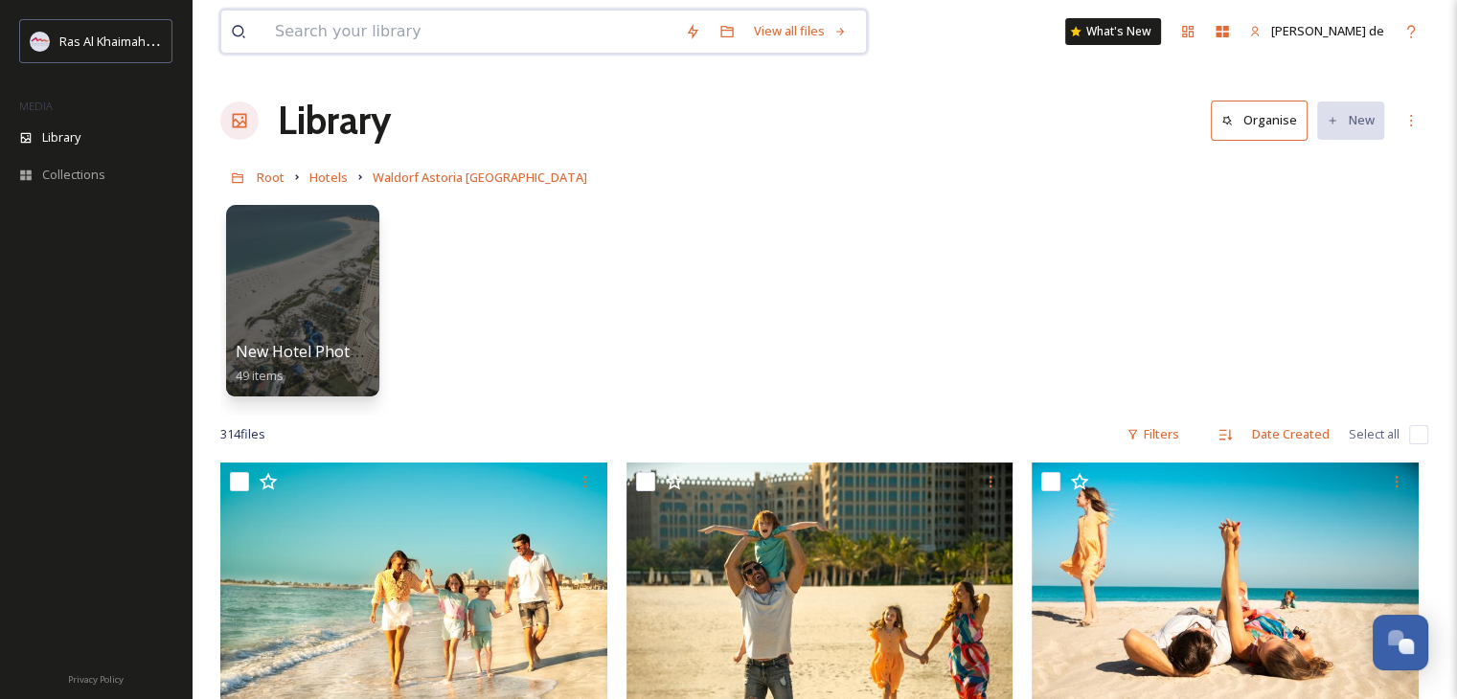
click at [468, 22] on input at bounding box center [470, 32] width 410 height 42
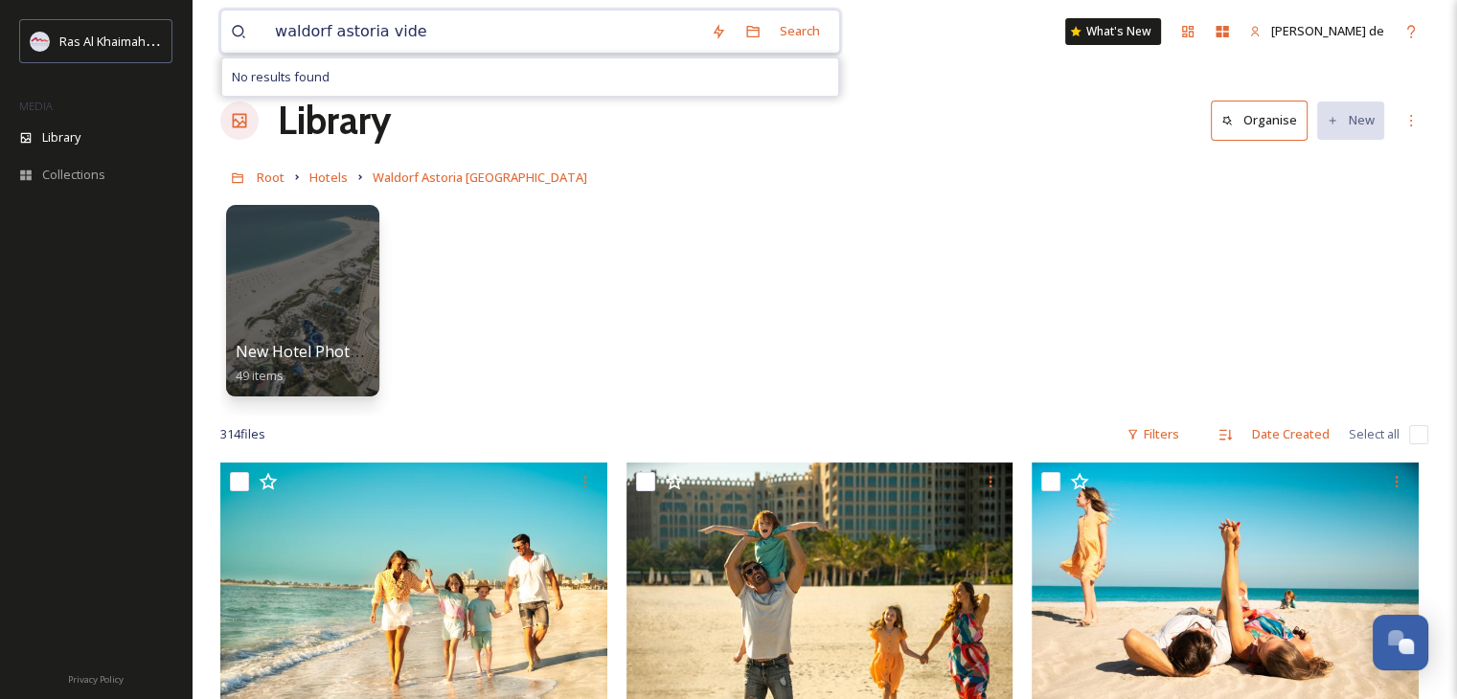
type input "waldorf astoria video"
type input "waldorf astoria ras al khaimah video"
